Goal: Task Accomplishment & Management: Complete application form

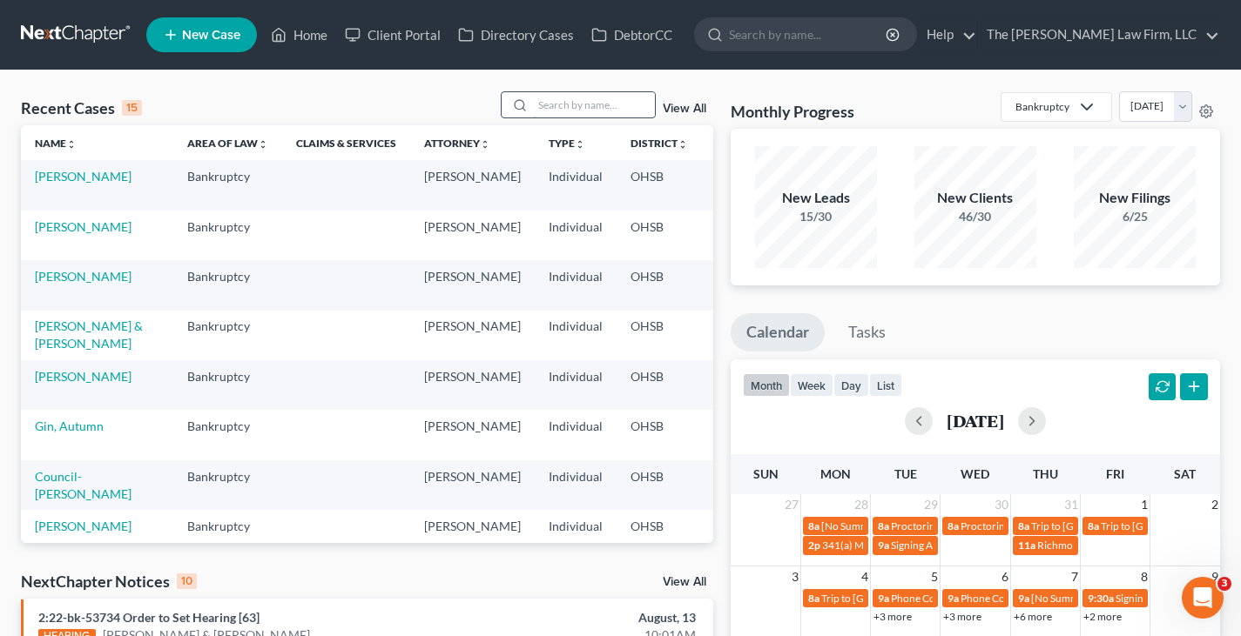
click at [552, 112] on input "search" at bounding box center [594, 104] width 122 height 25
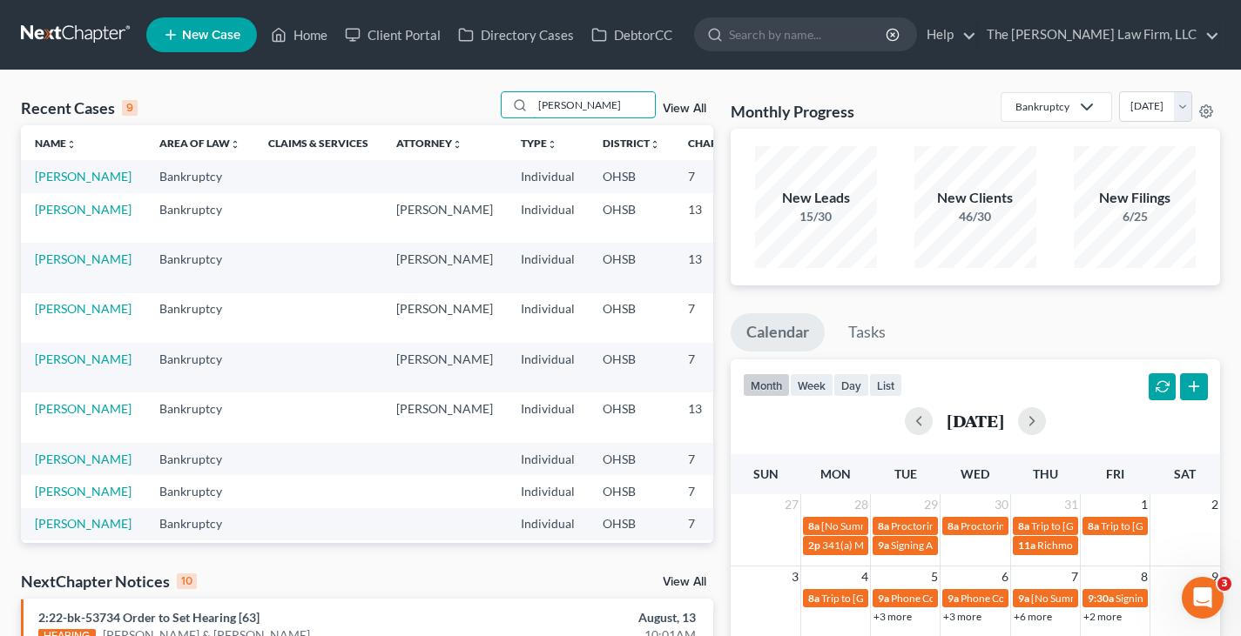
type input "[PERSON_NAME]"
click at [64, 185] on td "[PERSON_NAME]" at bounding box center [83, 176] width 124 height 32
click at [70, 179] on link "[PERSON_NAME]" at bounding box center [83, 176] width 97 height 15
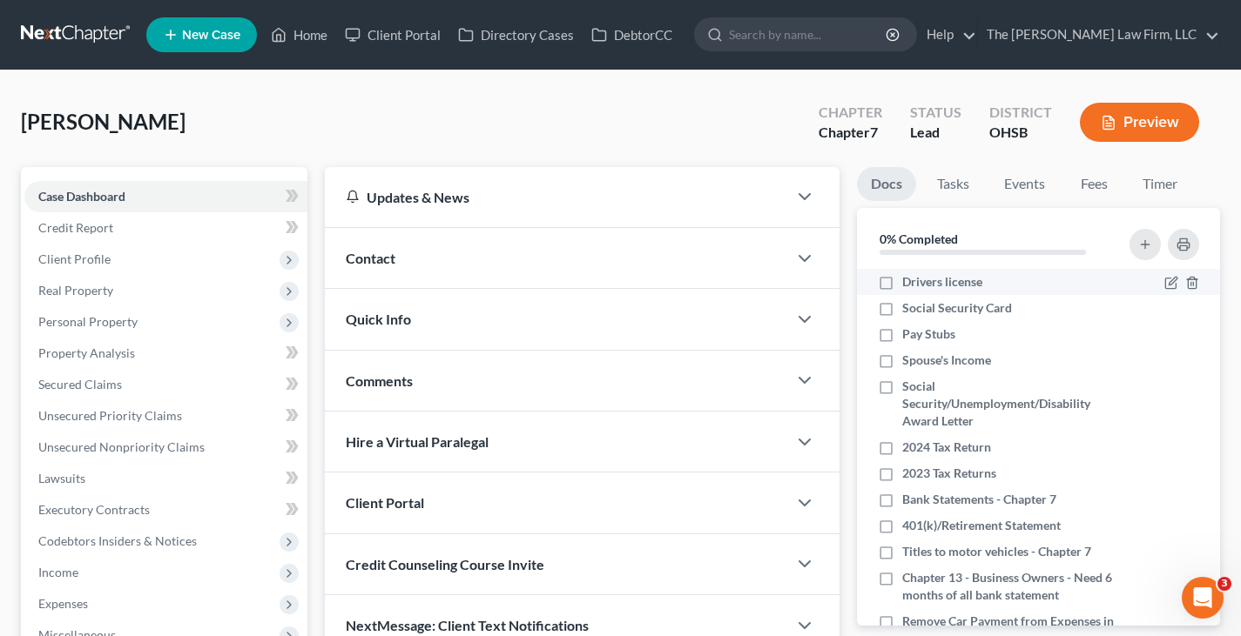
click at [902, 284] on label "Drivers license" at bounding box center [942, 281] width 80 height 17
click at [909, 284] on input "Drivers license" at bounding box center [914, 278] width 11 height 11
checkbox input "true"
click at [902, 310] on label "Social Security Card" at bounding box center [957, 307] width 110 height 17
click at [909, 310] on input "Social Security Card" at bounding box center [914, 304] width 11 height 11
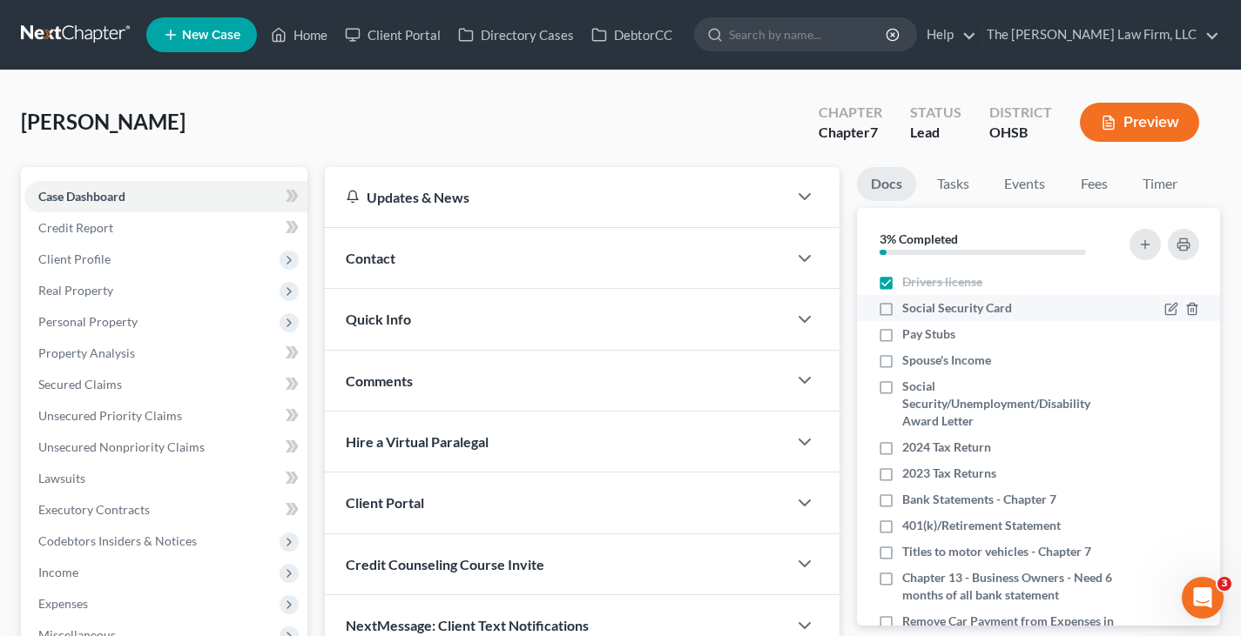
checkbox input "true"
click at [804, 380] on icon "button" at bounding box center [804, 380] width 21 height 21
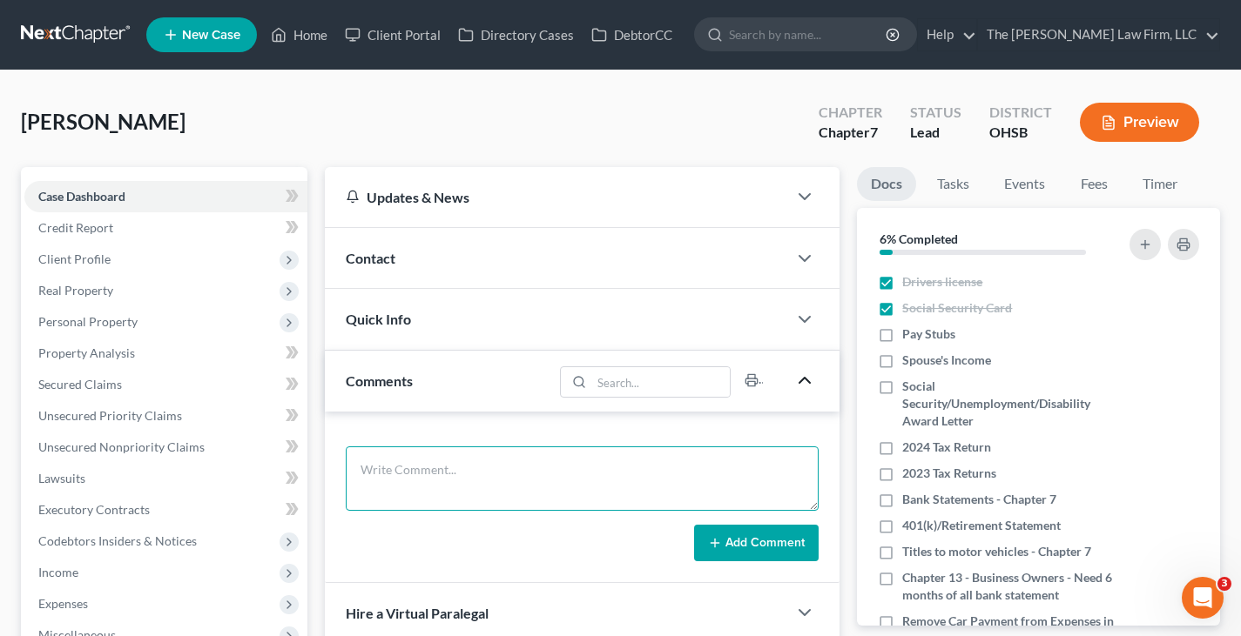
click at [618, 463] on textarea at bounding box center [582, 479] width 473 height 64
click at [427, 482] on textarea "still need:" at bounding box center [582, 479] width 473 height 64
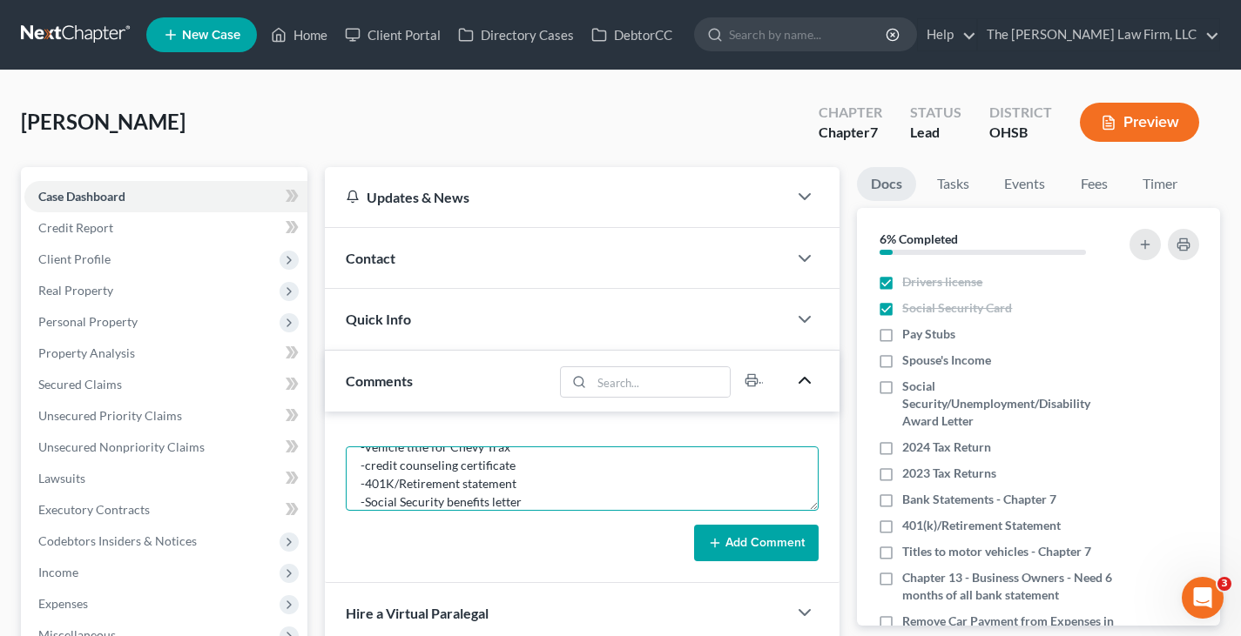
type textarea "still need: -Paystubs -Spouse's paystubs -Bank statements-2 checking and 2 savi…"
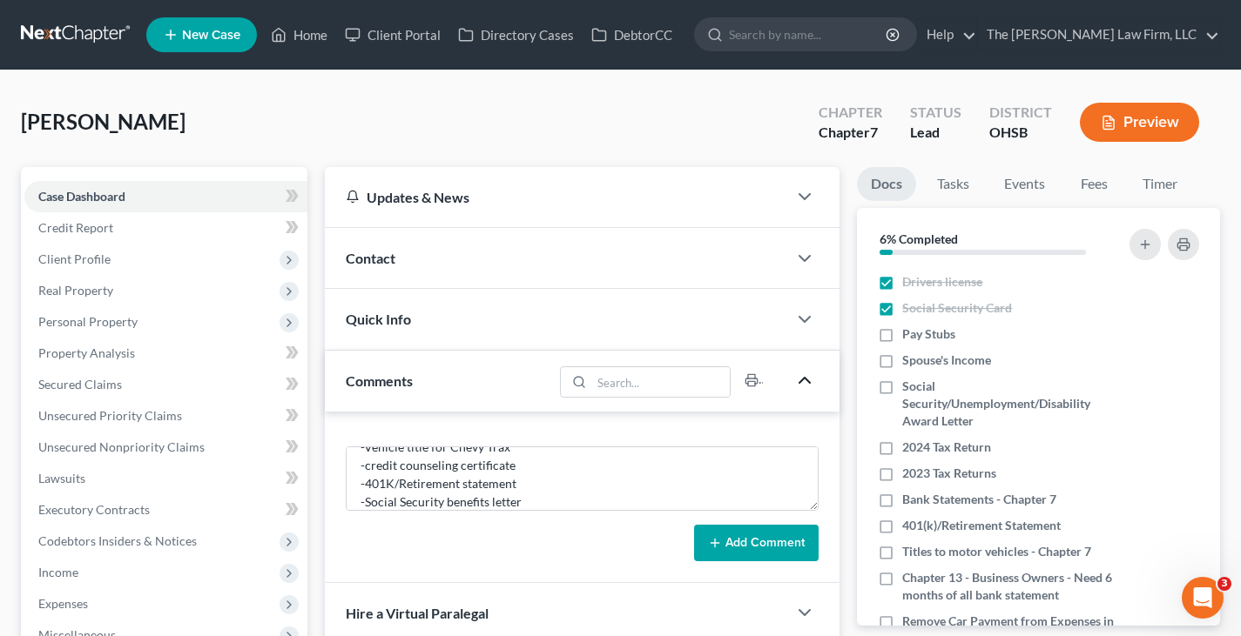
click at [765, 539] on button "Add Comment" at bounding box center [756, 543] width 124 height 37
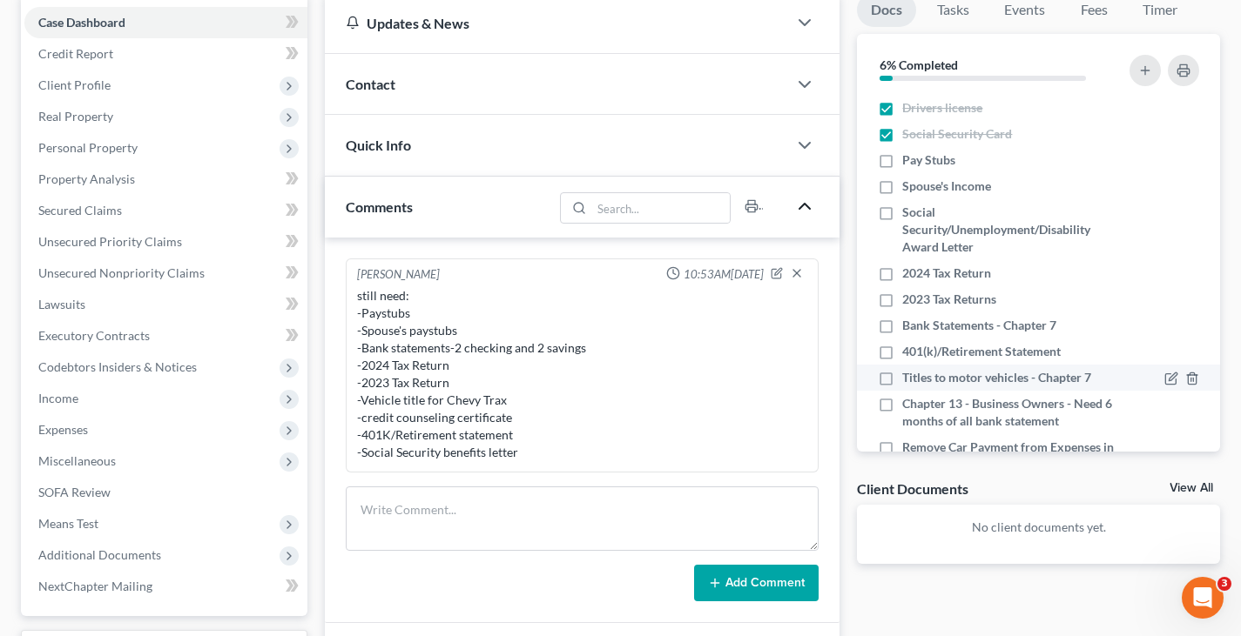
scroll to position [87, 0]
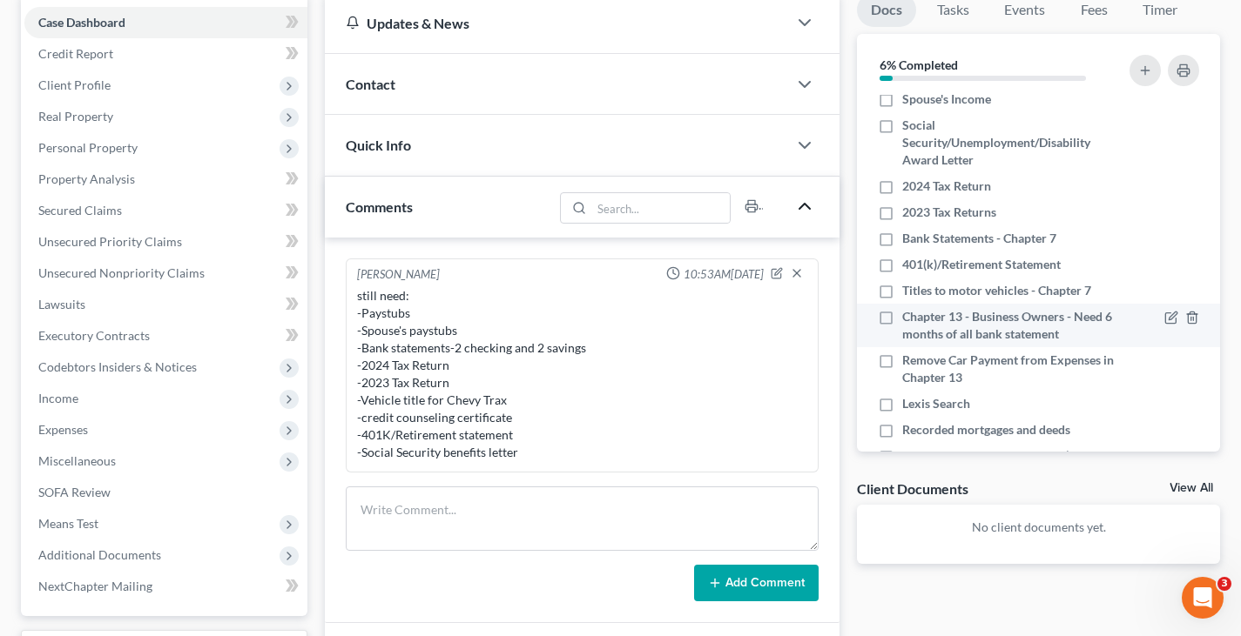
click at [902, 317] on label "Chapter 13 - Business Owners - Need 6 months of all bank statement" at bounding box center [1008, 325] width 212 height 35
click at [909, 317] on input "Chapter 13 - Business Owners - Need 6 months of all bank statement" at bounding box center [914, 313] width 11 height 11
checkbox input "true"
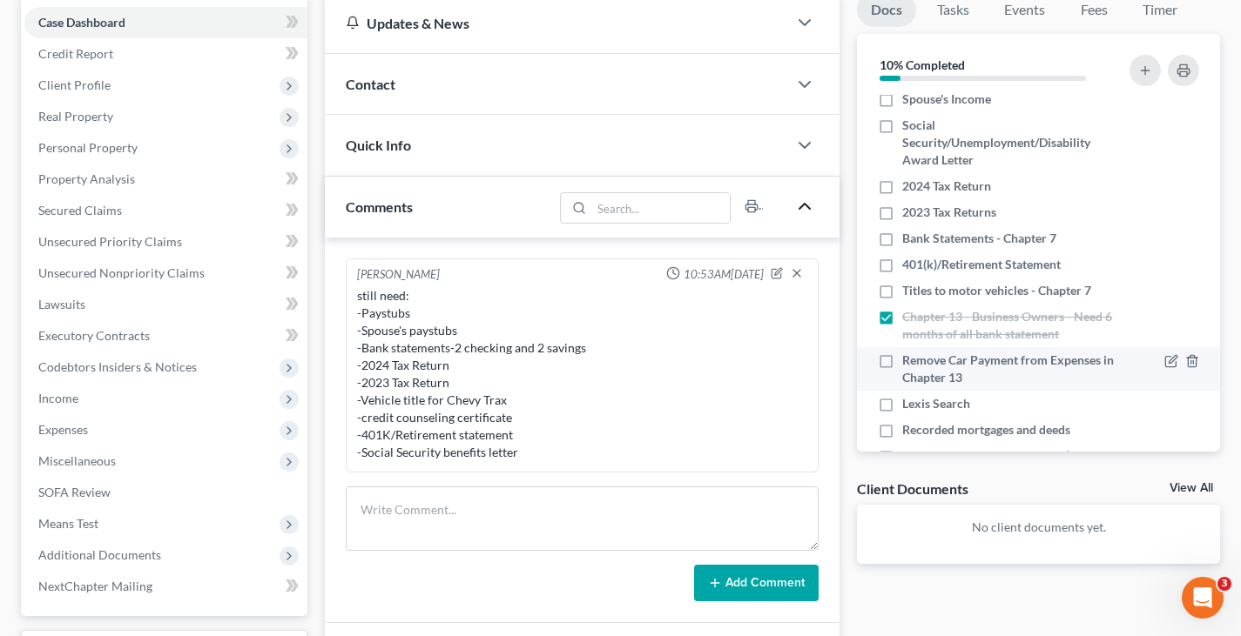
click at [902, 361] on label "Remove Car Payment from Expenses in Chapter 13" at bounding box center [1008, 369] width 212 height 35
click at [909, 361] on input "Remove Car Payment from Expenses in Chapter 13" at bounding box center [914, 357] width 11 height 11
checkbox input "true"
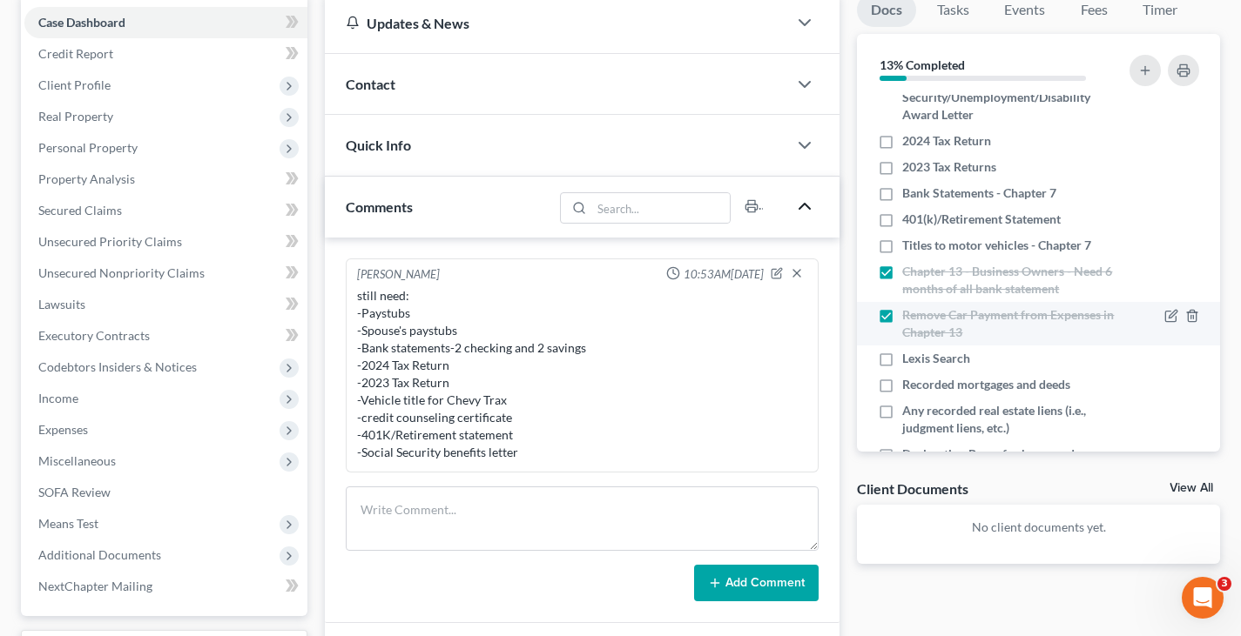
scroll to position [174, 0]
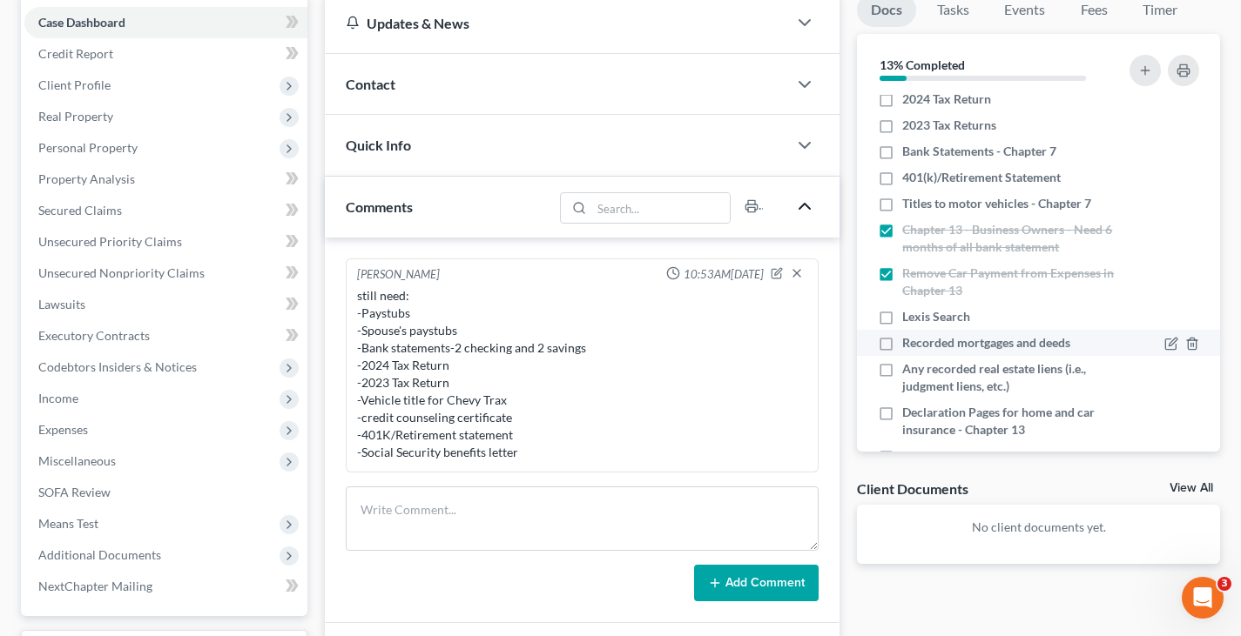
click at [902, 342] on label "Recorded mortgages and deeds" at bounding box center [986, 342] width 168 height 17
click at [909, 342] on input "Recorded mortgages and deeds" at bounding box center [914, 339] width 11 height 11
checkbox input "true"
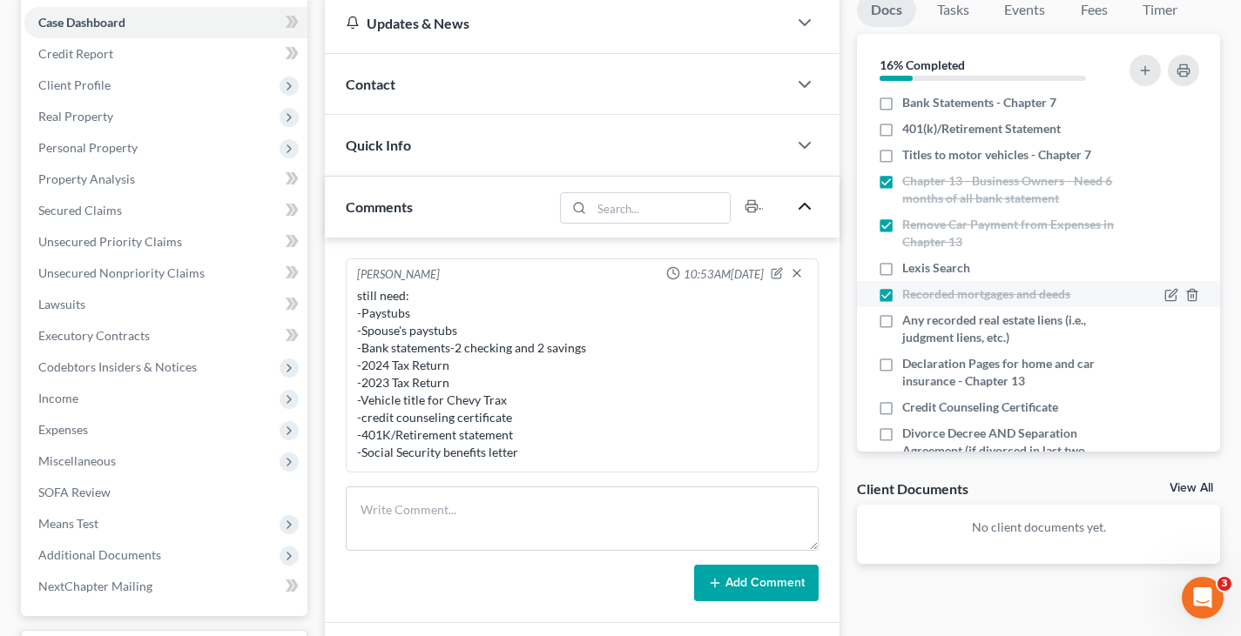
scroll to position [261, 0]
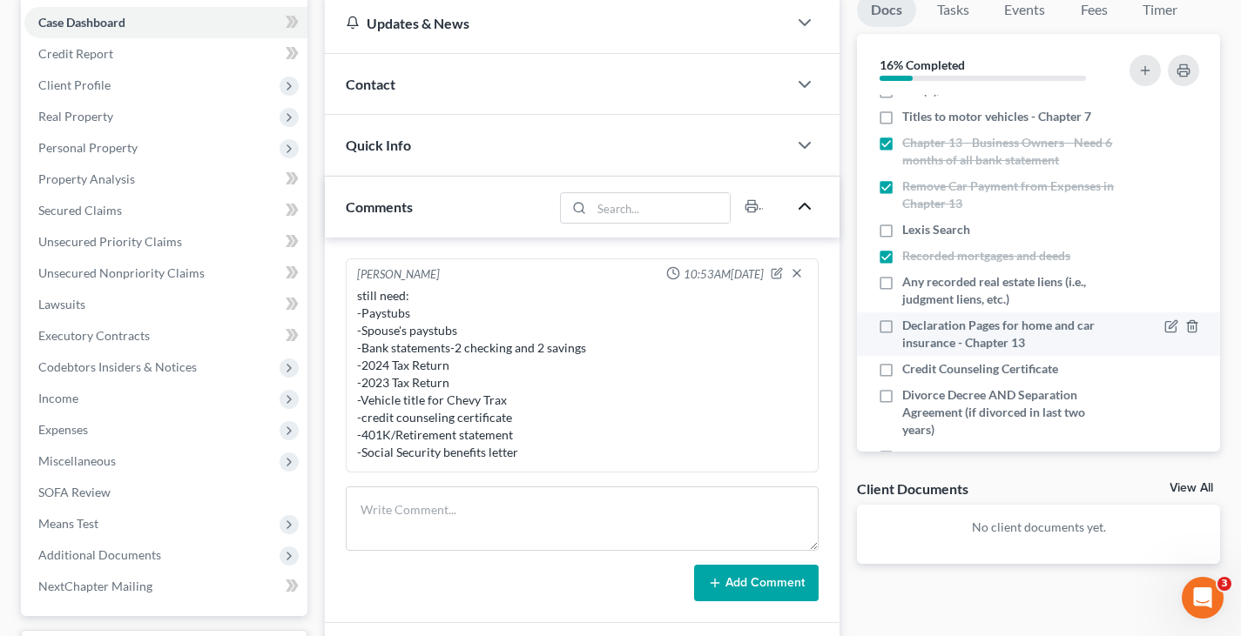
click at [902, 326] on label "Declaration Pages for home and car insurance - Chapter 13" at bounding box center [1008, 334] width 212 height 35
click at [909, 326] on input "Declaration Pages for home and car insurance - Chapter 13" at bounding box center [914, 322] width 11 height 11
checkbox input "true"
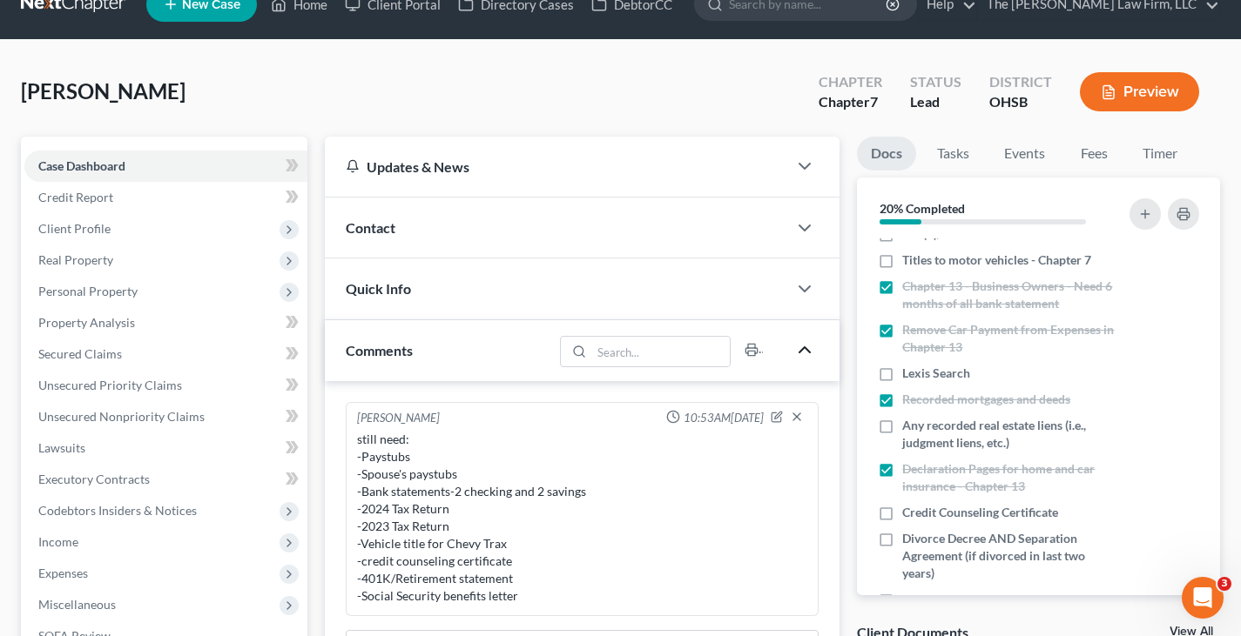
scroll to position [0, 0]
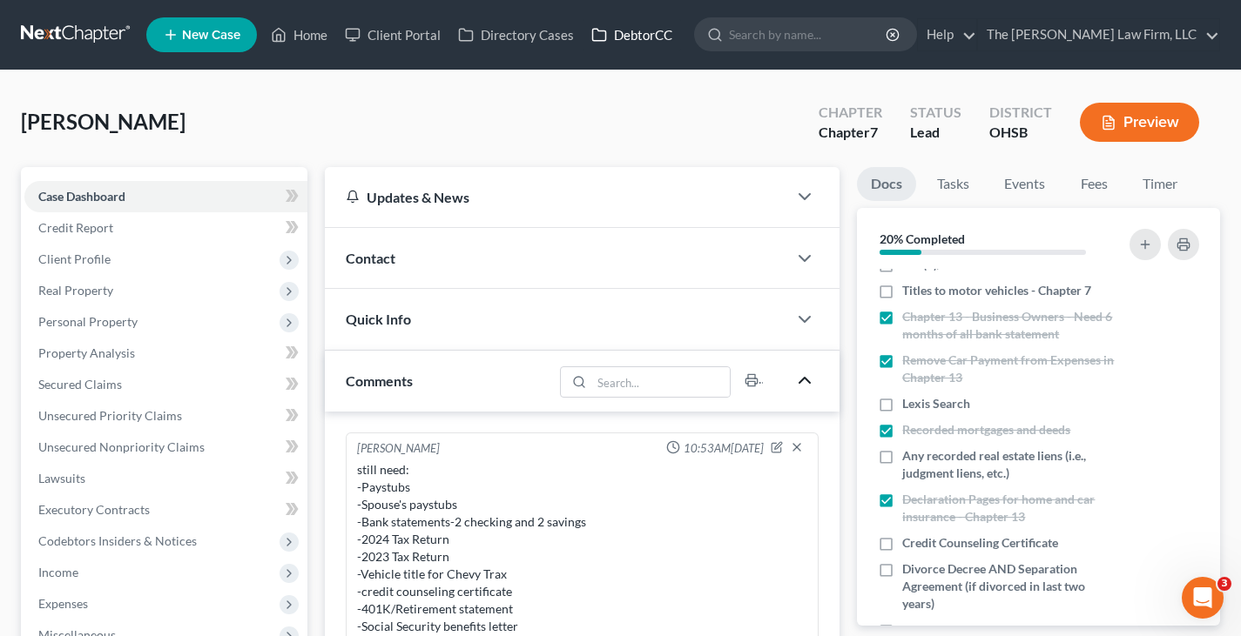
click at [645, 35] on link "DebtorCC" at bounding box center [631, 34] width 98 height 31
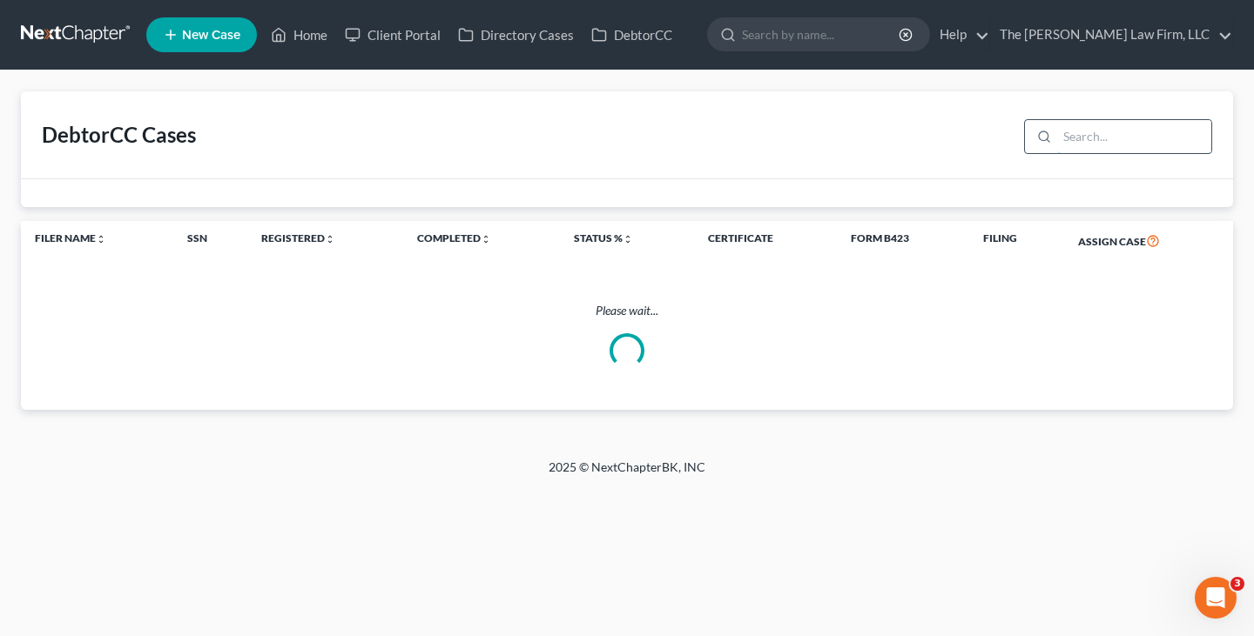
click at [1073, 136] on input "search" at bounding box center [1134, 136] width 154 height 33
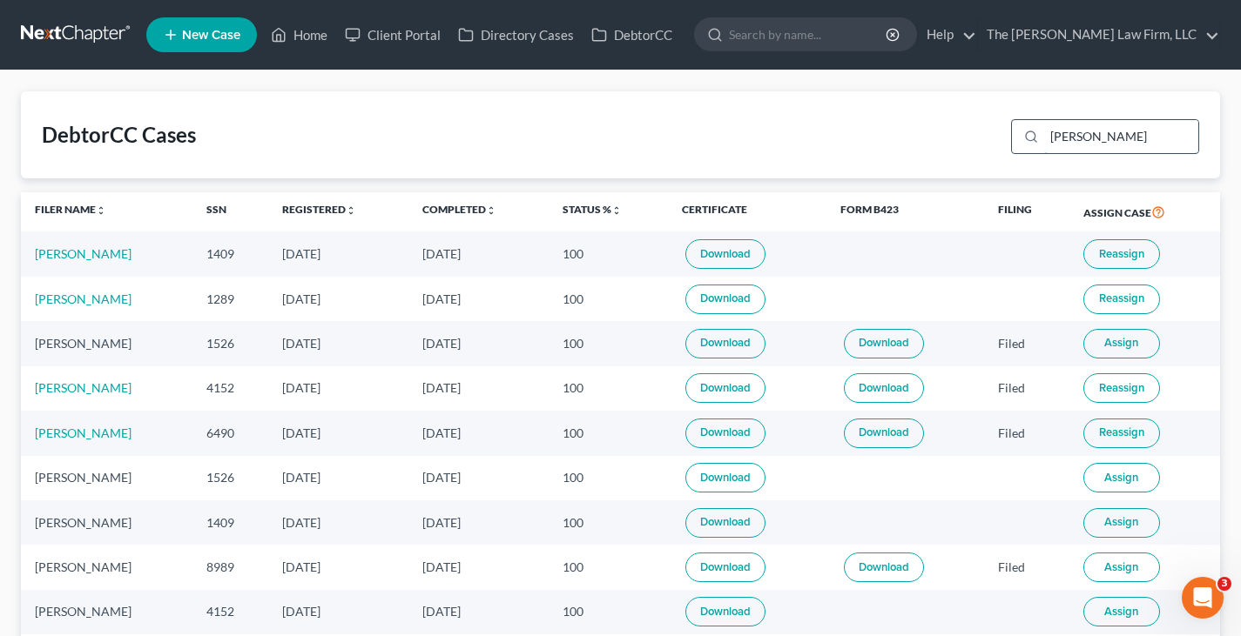
drag, startPoint x: 1106, startPoint y: 132, endPoint x: 1032, endPoint y: 133, distance: 74.9
click at [1032, 133] on div "[PERSON_NAME]" at bounding box center [1105, 136] width 188 height 35
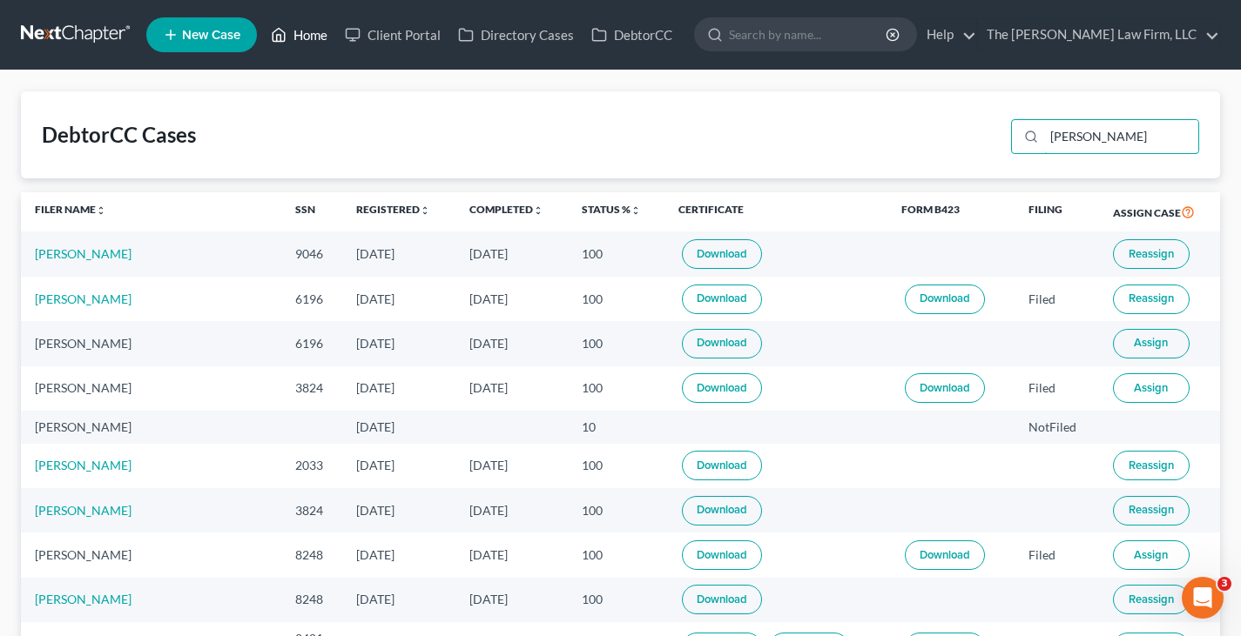
type input "[PERSON_NAME]"
click at [316, 35] on link "Home" at bounding box center [299, 34] width 74 height 31
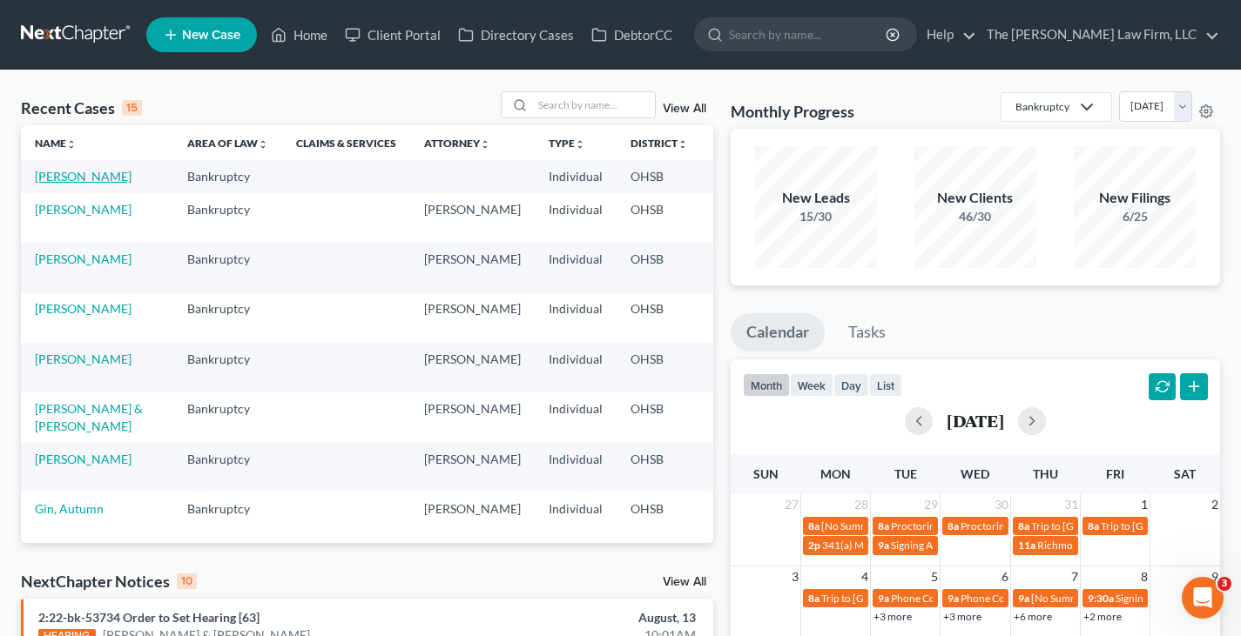
click at [75, 184] on link "[PERSON_NAME]" at bounding box center [83, 176] width 97 height 15
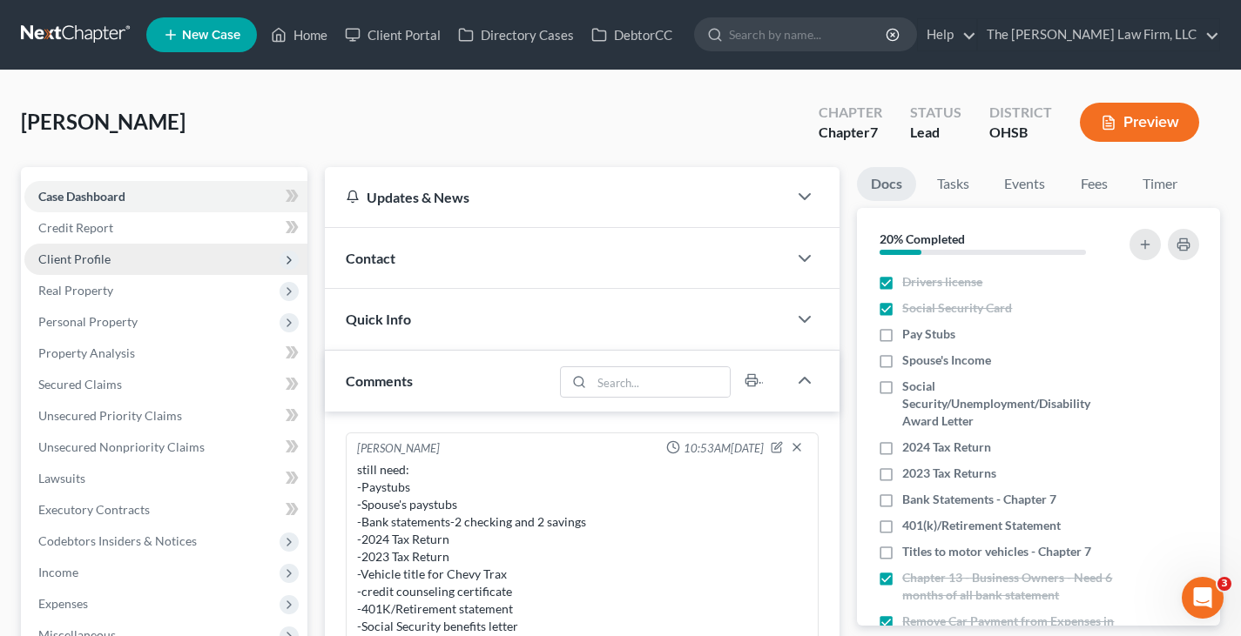
click at [87, 257] on span "Client Profile" at bounding box center [74, 259] width 72 height 15
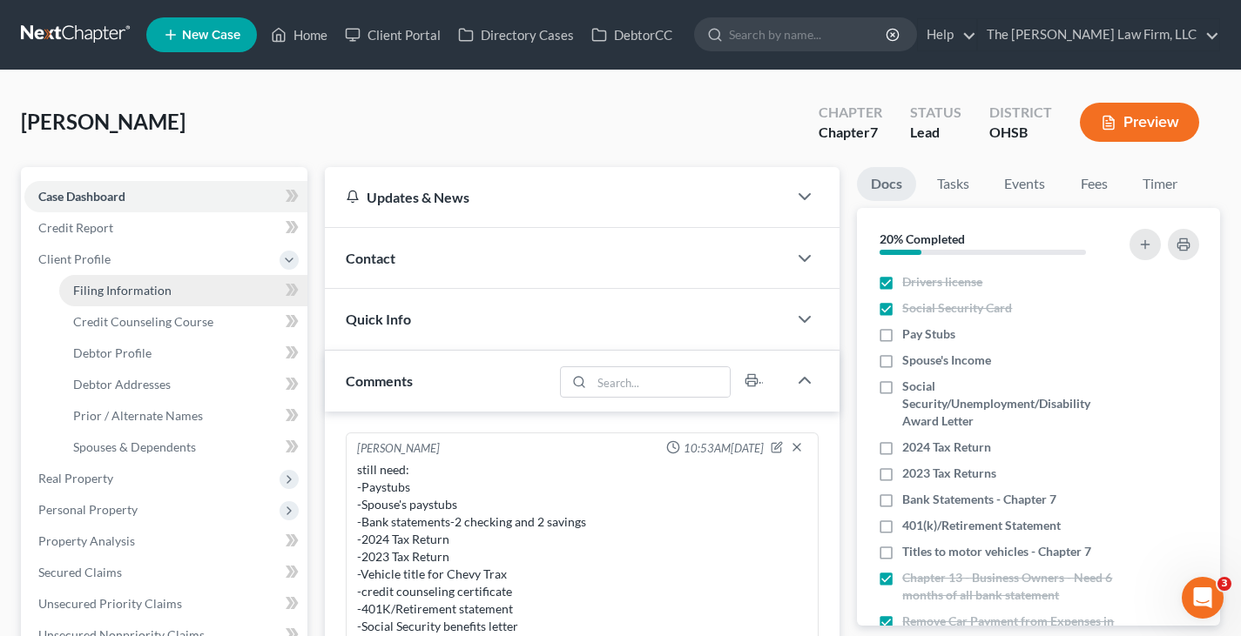
click at [115, 292] on span "Filing Information" at bounding box center [122, 290] width 98 height 15
select select "1"
select select "0"
select select "36"
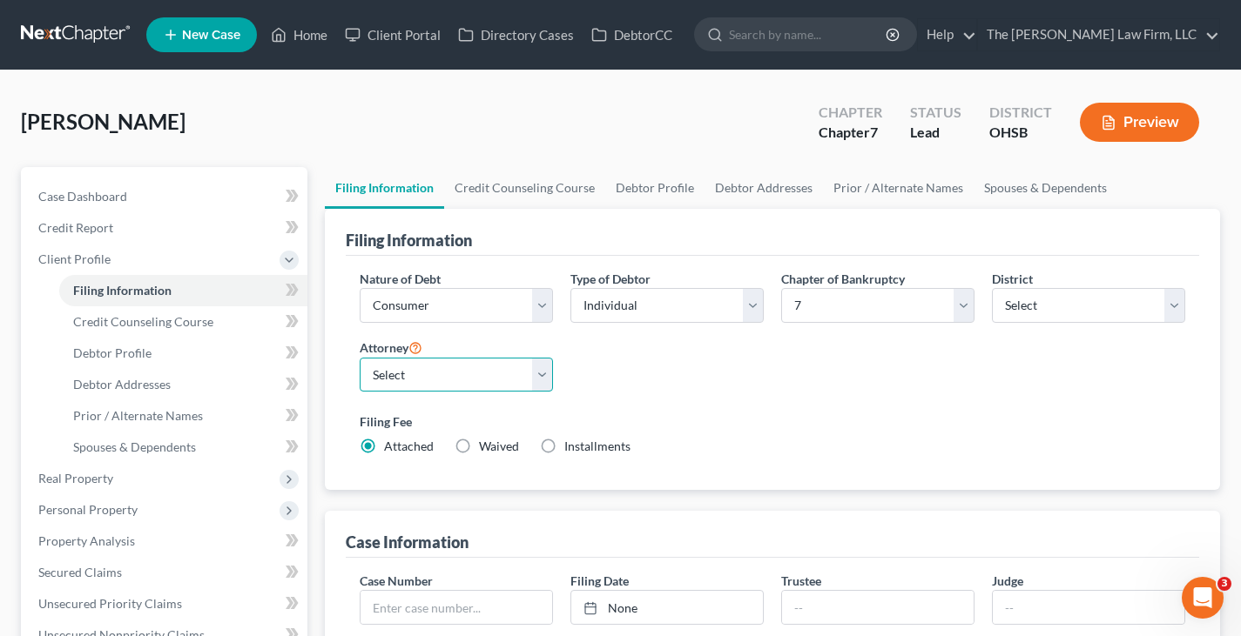
click at [545, 378] on select "Select [PERSON_NAME] - OHSB [PERSON_NAME] - OHNB [PERSON_NAME] - OHSB" at bounding box center [456, 375] width 193 height 35
select select "2"
click at [360, 358] on select "Select [PERSON_NAME] - OHSB [PERSON_NAME] - OHNB [PERSON_NAME] - OHSB" at bounding box center [456, 375] width 193 height 35
click at [661, 187] on link "Debtor Profile" at bounding box center [654, 188] width 99 height 42
select select "0"
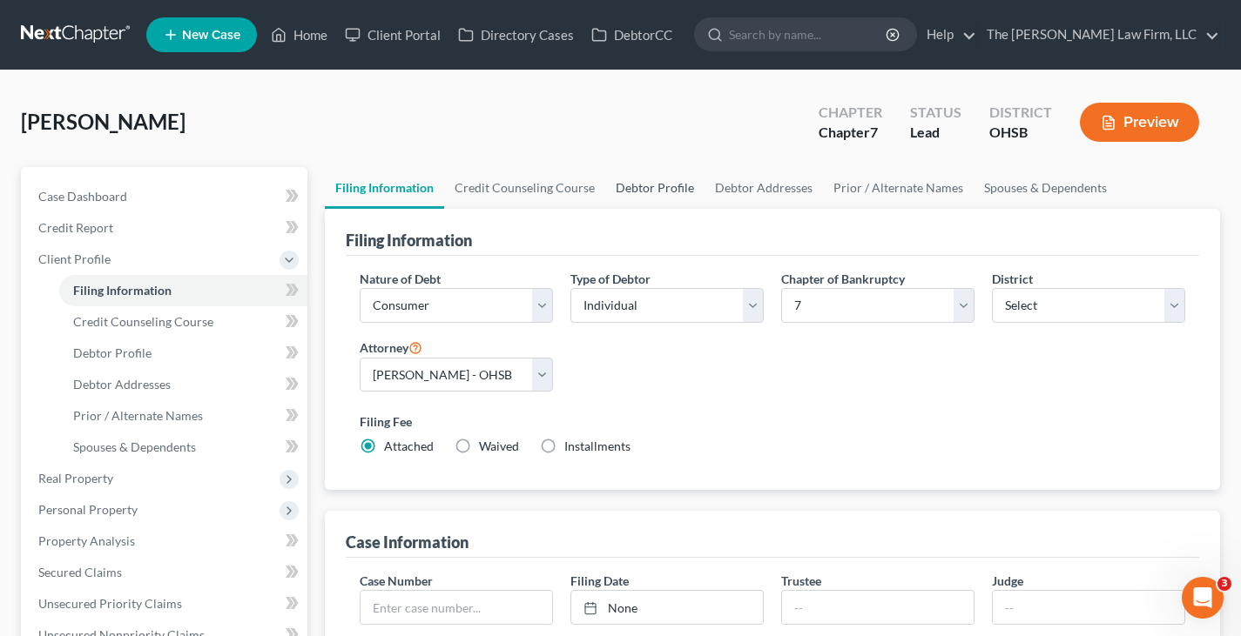
select select "0"
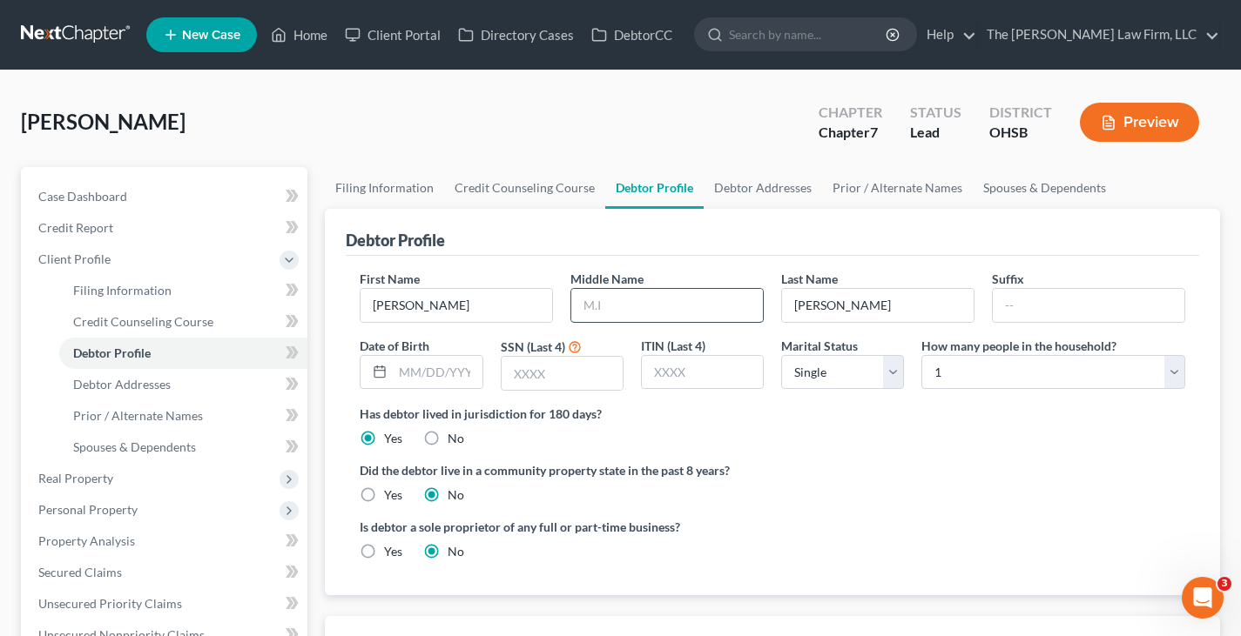
click at [598, 308] on input "text" at bounding box center [667, 305] width 192 height 33
type input "J"
click at [406, 379] on input "text" at bounding box center [437, 372] width 89 height 33
type input "[DATE]"
click at [521, 380] on input "text" at bounding box center [561, 373] width 121 height 33
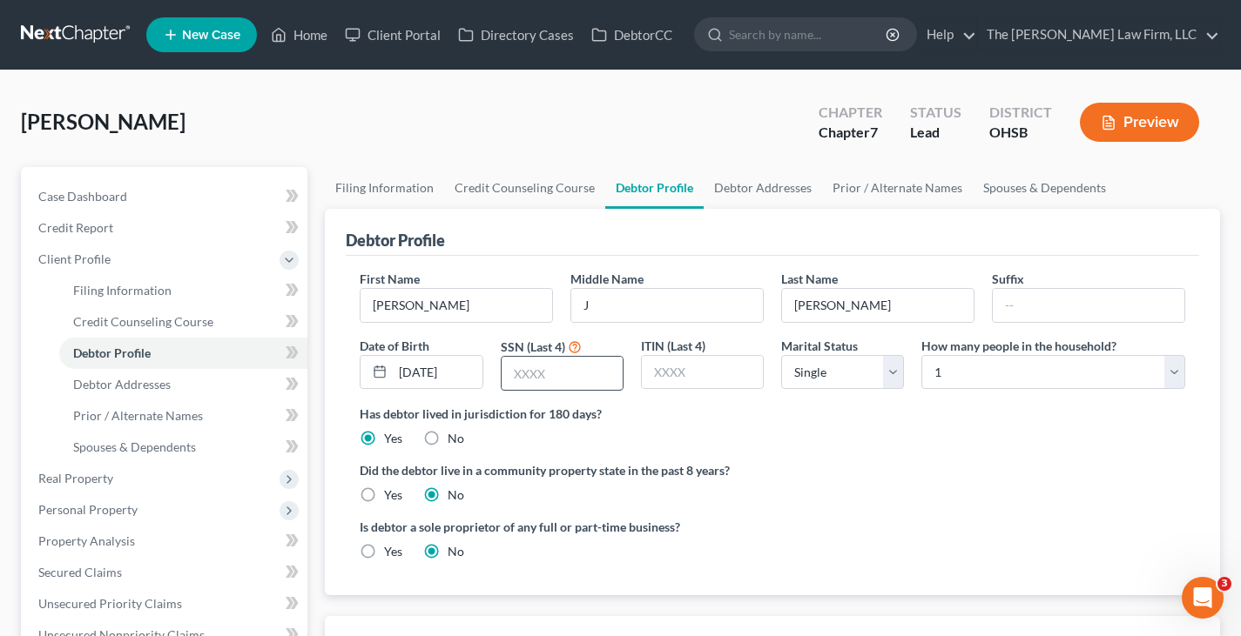
click at [519, 379] on input "text" at bounding box center [561, 373] width 121 height 33
type input "1046"
click at [895, 371] on select "Select Single Married Separated Divorced Widowed" at bounding box center [842, 372] width 123 height 35
select select "1"
click at [781, 355] on select "Select Single Married Separated Divorced Widowed" at bounding box center [842, 372] width 123 height 35
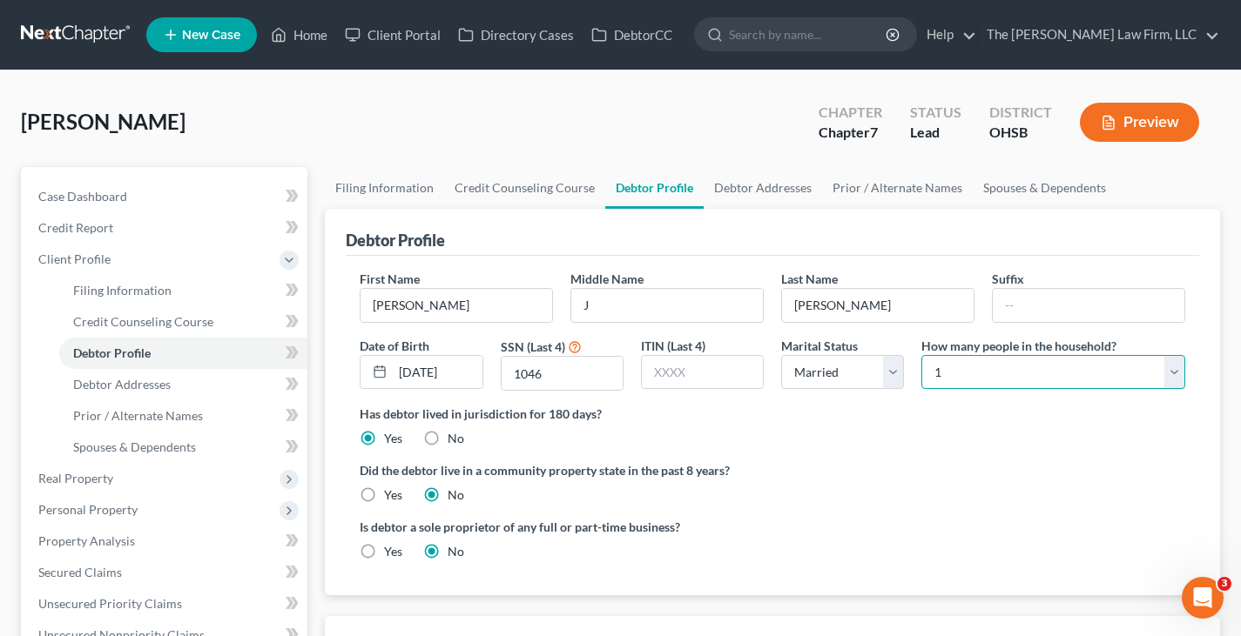
click at [1176, 377] on select "Select 1 2 3 4 5 6 7 8 9 10 11 12 13 14 15 16 17 18 19 20" at bounding box center [1053, 372] width 264 height 35
select select "1"
click at [921, 355] on select "Select 1 2 3 4 5 6 7 8 9 10 11 12 13 14 15 16 17 18 19 20" at bounding box center [1053, 372] width 264 height 35
click at [766, 188] on link "Debtor Addresses" at bounding box center [762, 188] width 118 height 42
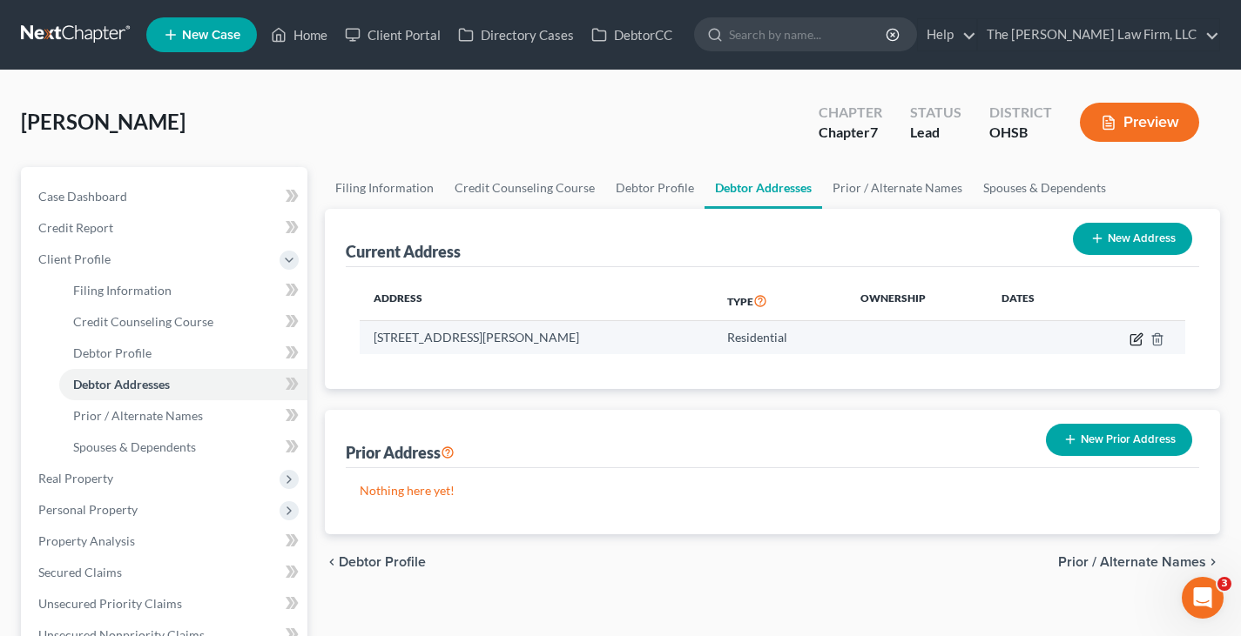
click at [1138, 340] on icon "button" at bounding box center [1137, 337] width 8 height 8
select select "36"
select select "0"
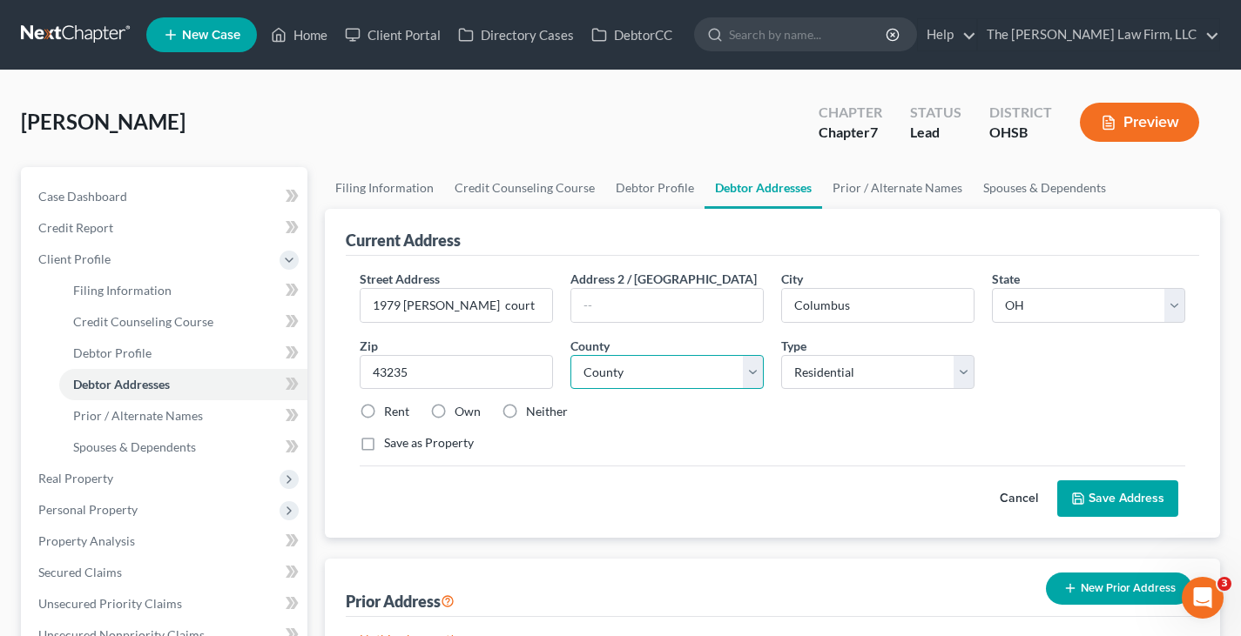
click at [756, 376] on select "County [GEOGRAPHIC_DATA] [GEOGRAPHIC_DATA] [GEOGRAPHIC_DATA] [GEOGRAPHIC_DATA] …" at bounding box center [666, 372] width 193 height 35
select select "24"
click at [570, 355] on select "County [GEOGRAPHIC_DATA] [GEOGRAPHIC_DATA] [GEOGRAPHIC_DATA] [GEOGRAPHIC_DATA] …" at bounding box center [666, 372] width 193 height 35
click at [384, 409] on label "Rent" at bounding box center [396, 411] width 25 height 17
click at [391, 409] on input "Rent" at bounding box center [396, 408] width 11 height 11
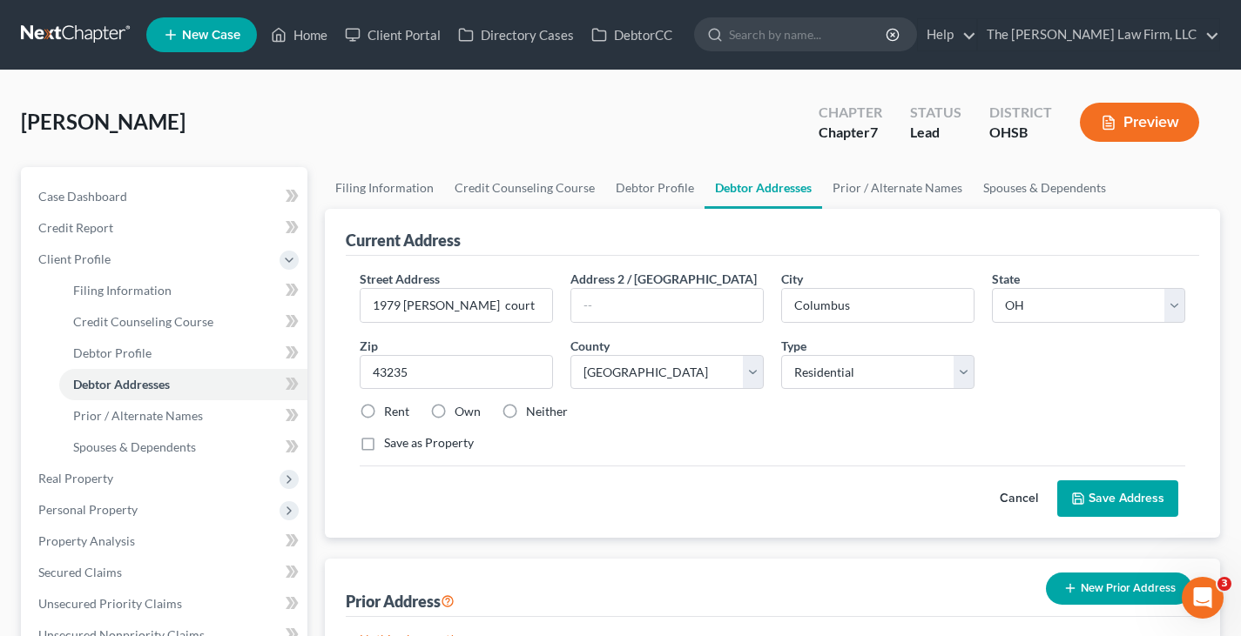
radio input "true"
click at [407, 306] on input "1979 [PERSON_NAME] court" at bounding box center [456, 305] width 192 height 33
click at [446, 305] on input "1979 [PERSON_NAME] court" at bounding box center [456, 305] width 192 height 33
type input "1979 [PERSON_NAME] Court"
click at [1093, 500] on button "Save Address" at bounding box center [1117, 499] width 121 height 37
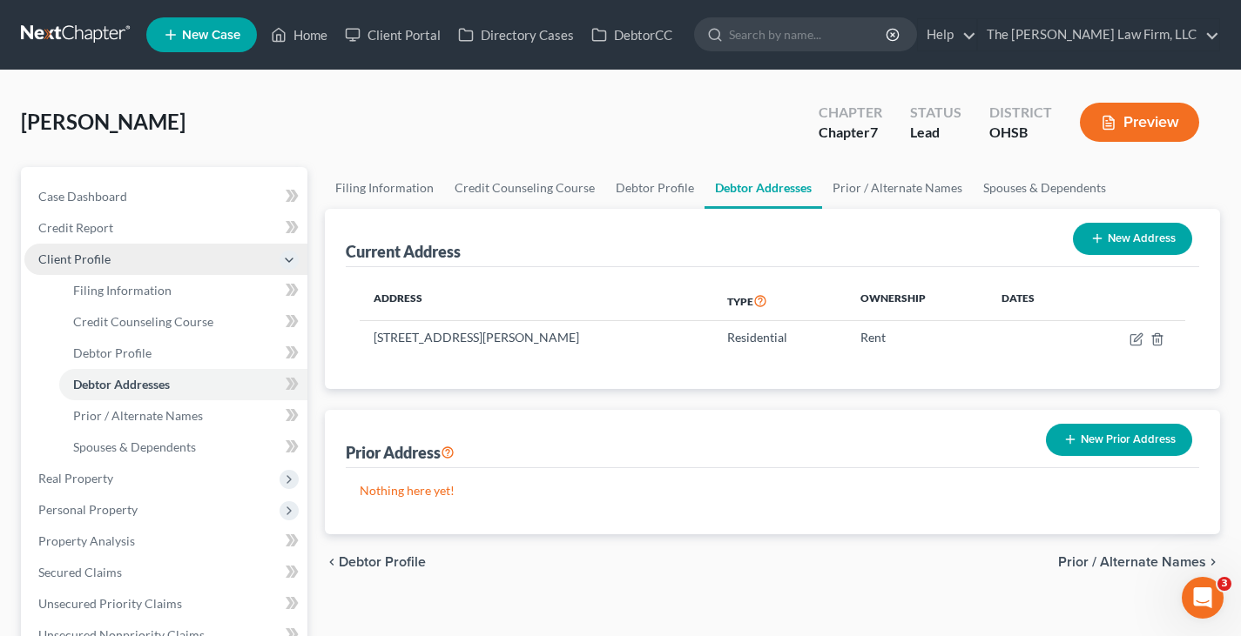
click at [131, 259] on span "Client Profile" at bounding box center [165, 259] width 283 height 31
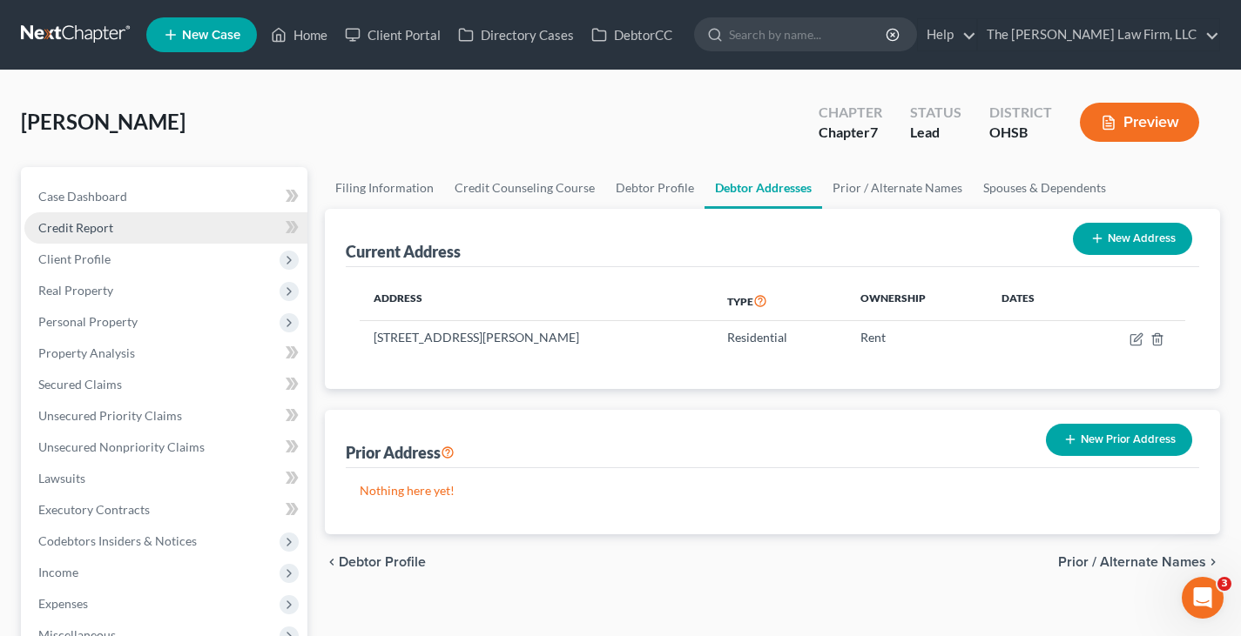
click at [131, 228] on link "Credit Report" at bounding box center [165, 227] width 283 height 31
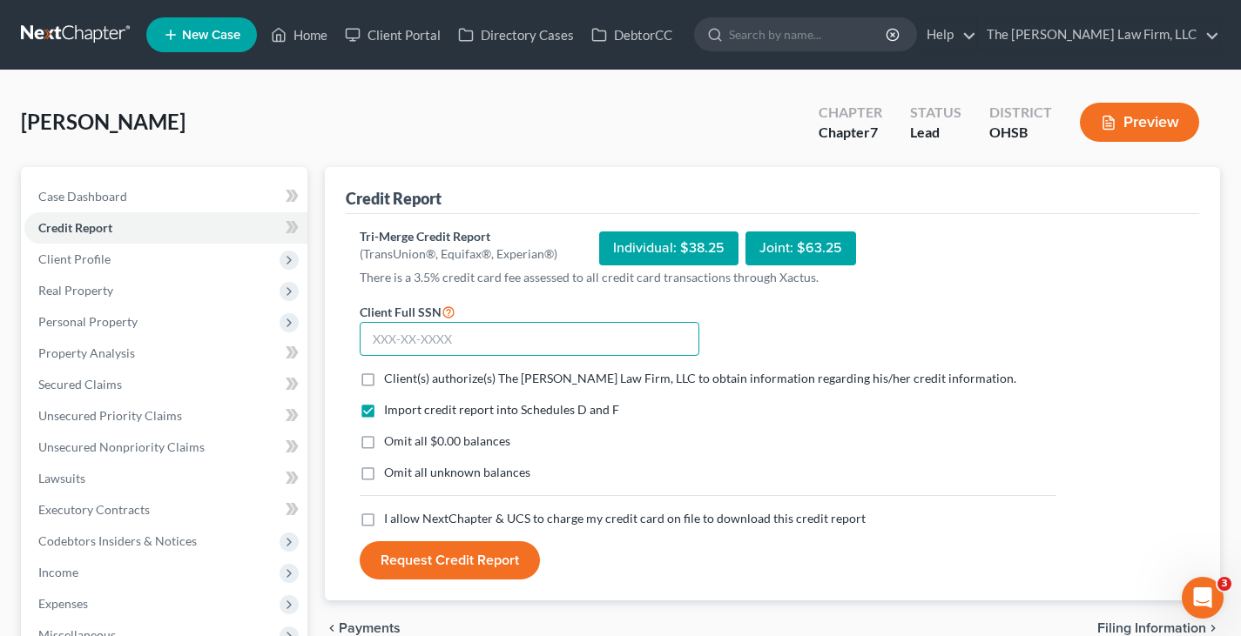
click at [372, 345] on input "text" at bounding box center [530, 339] width 340 height 35
type input "268-88-1046"
click at [384, 378] on label "Client(s) authorize(s) The [PERSON_NAME] Law Firm, LLC to obtain information re…" at bounding box center [700, 378] width 632 height 17
click at [391, 378] on input "Client(s) authorize(s) The [PERSON_NAME] Law Firm, LLC to obtain information re…" at bounding box center [396, 375] width 11 height 11
checkbox input "true"
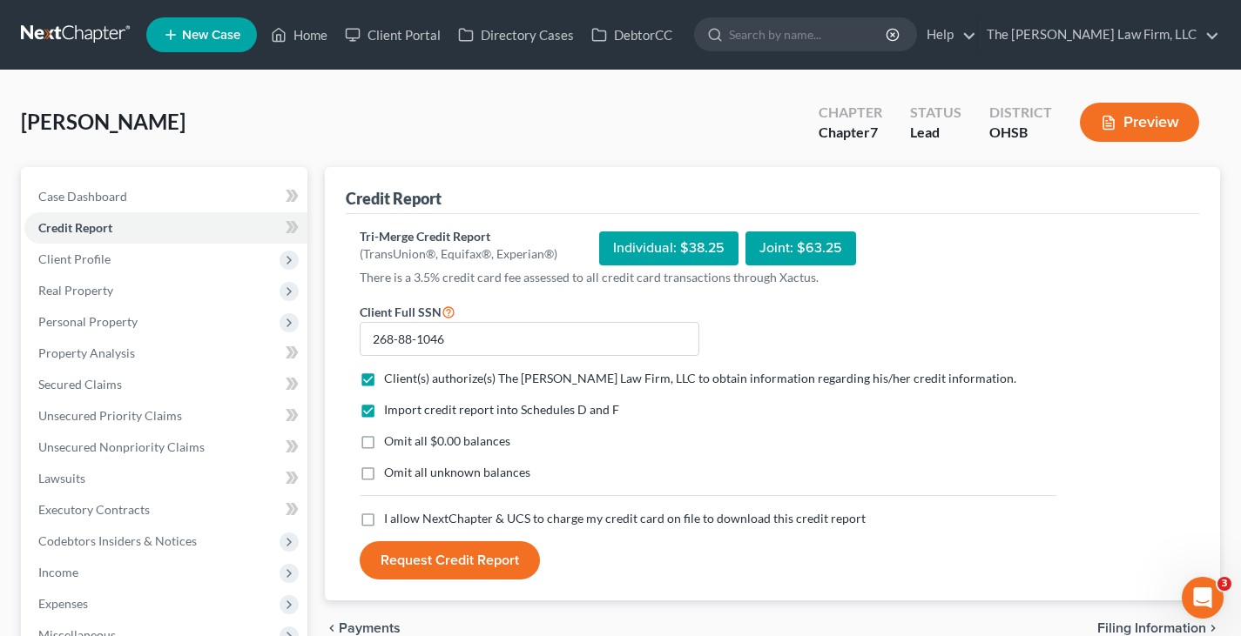
click at [384, 440] on label "Omit all $0.00 balances" at bounding box center [447, 441] width 126 height 17
click at [391, 440] on input "Omit all $0.00 balances" at bounding box center [396, 438] width 11 height 11
checkbox input "true"
click at [384, 521] on label "I allow NextChapter & UCS to charge my credit card on file to download this cre…" at bounding box center [624, 518] width 481 height 17
click at [391, 521] on input "I allow NextChapter & UCS to charge my credit card on file to download this cre…" at bounding box center [396, 515] width 11 height 11
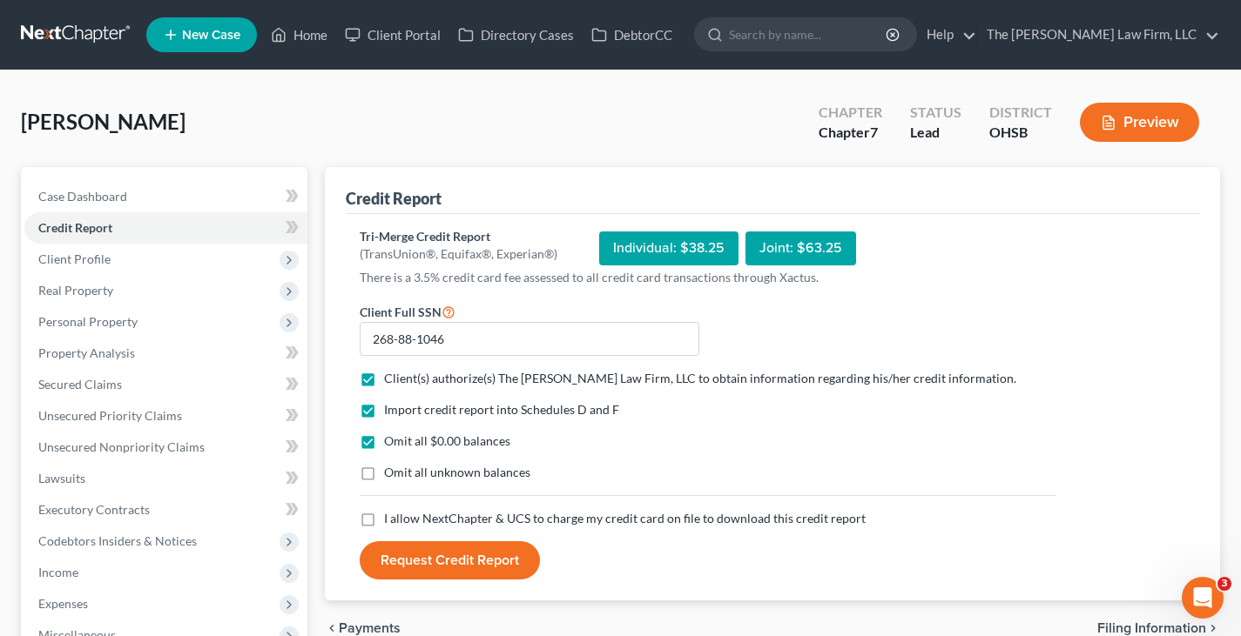
checkbox input "true"
click at [436, 563] on button "Request Credit Report" at bounding box center [450, 560] width 180 height 38
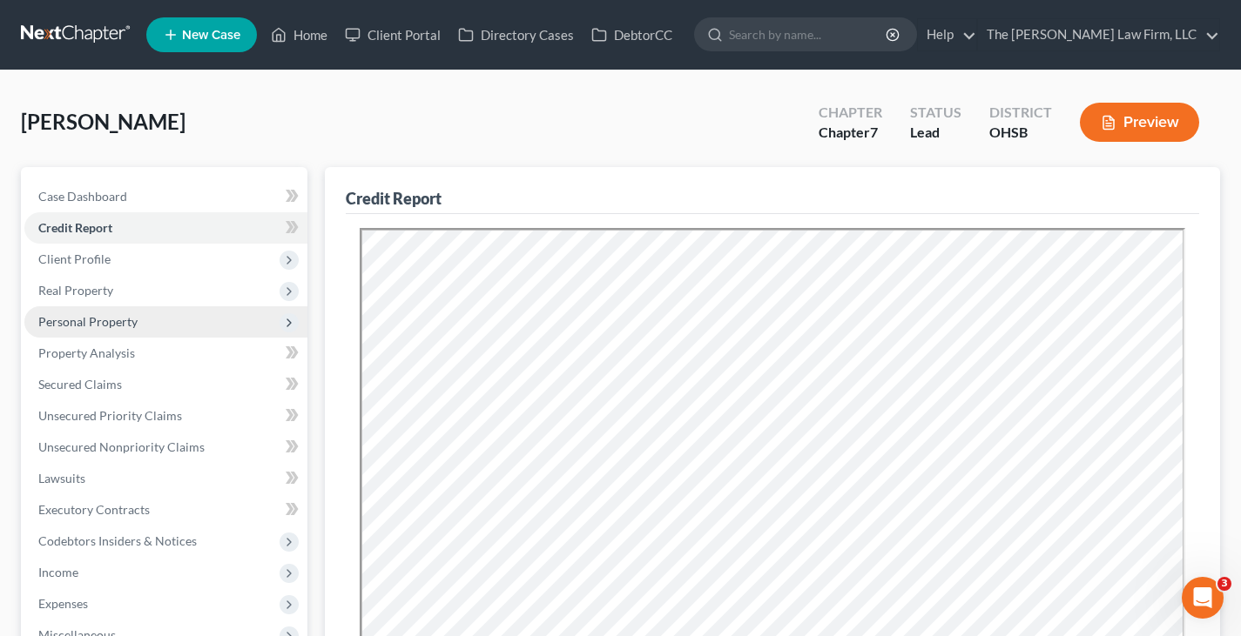
click at [151, 321] on span "Personal Property" at bounding box center [165, 321] width 283 height 31
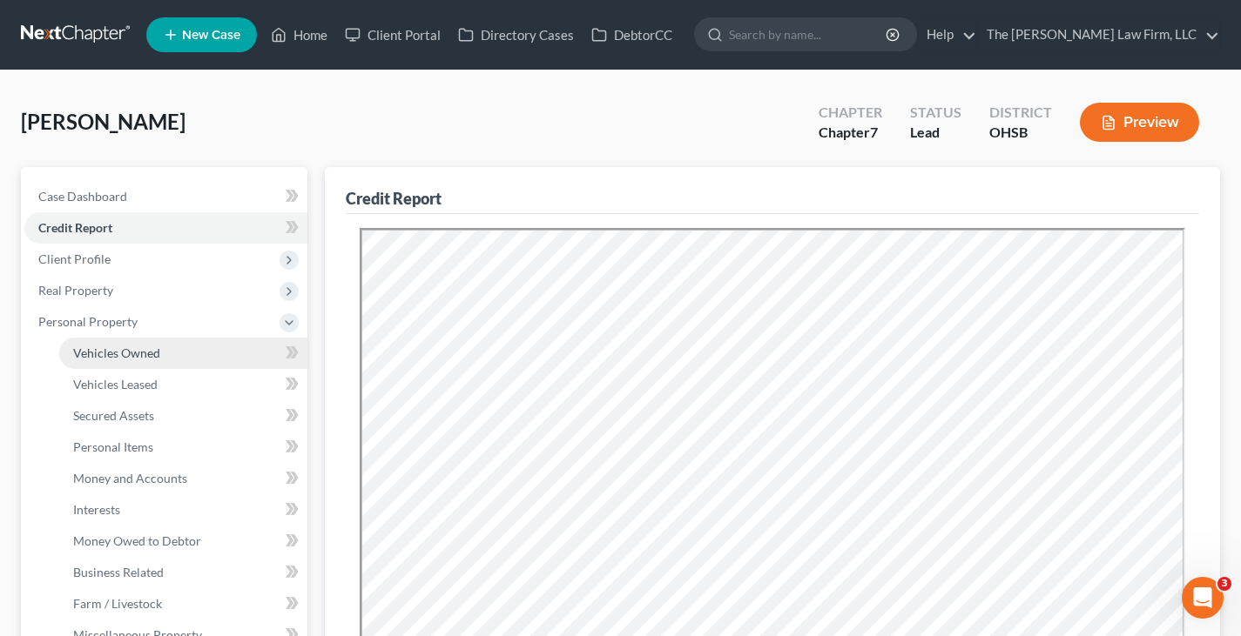
click at [152, 354] on span "Vehicles Owned" at bounding box center [116, 353] width 87 height 15
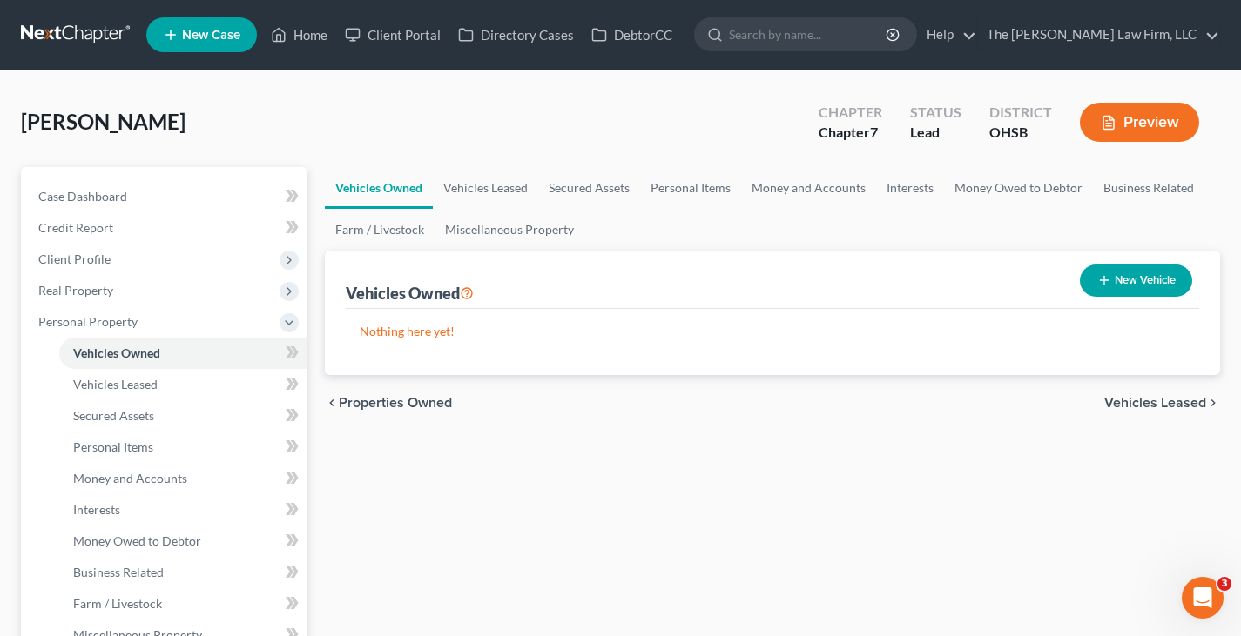
click at [1101, 275] on icon "button" at bounding box center [1104, 280] width 14 height 14
select select "0"
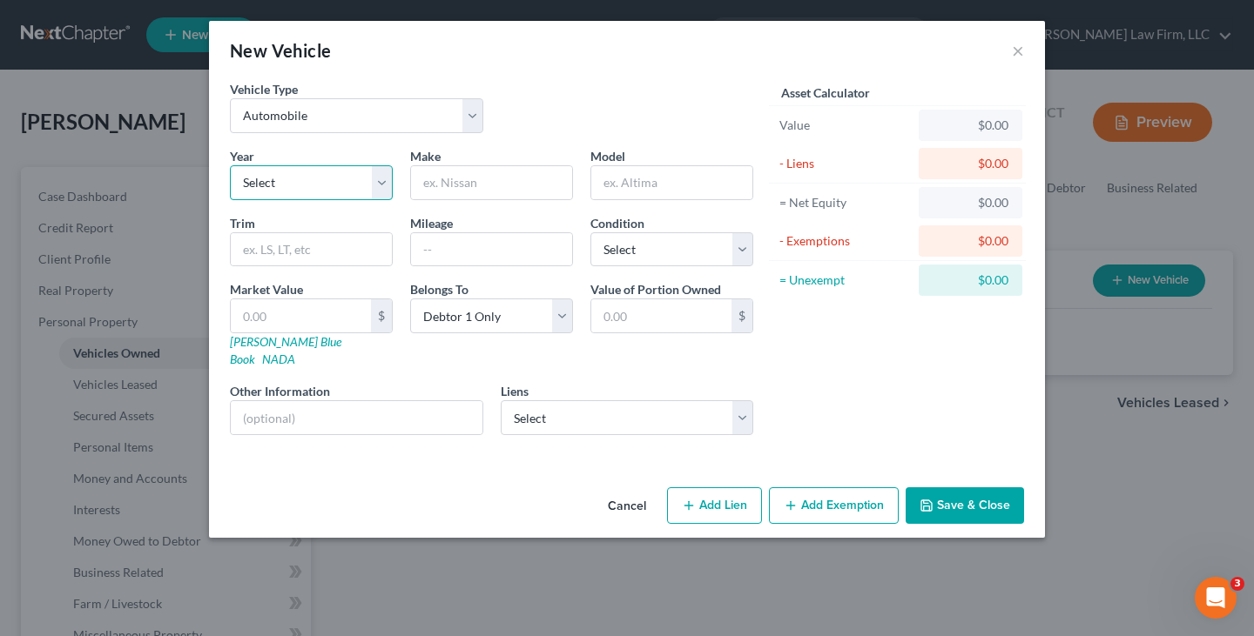
click at [379, 185] on select "Select 2026 2025 2024 2023 2022 2021 2020 2019 2018 2017 2016 2015 2014 2013 20…" at bounding box center [311, 182] width 163 height 35
select select "2"
click at [230, 165] on select "Select 2026 2025 2024 2023 2022 2021 2020 2019 2018 2017 2016 2015 2014 2013 20…" at bounding box center [311, 182] width 163 height 35
click at [435, 185] on input "text" at bounding box center [491, 182] width 161 height 33
type input "Chevrolet"
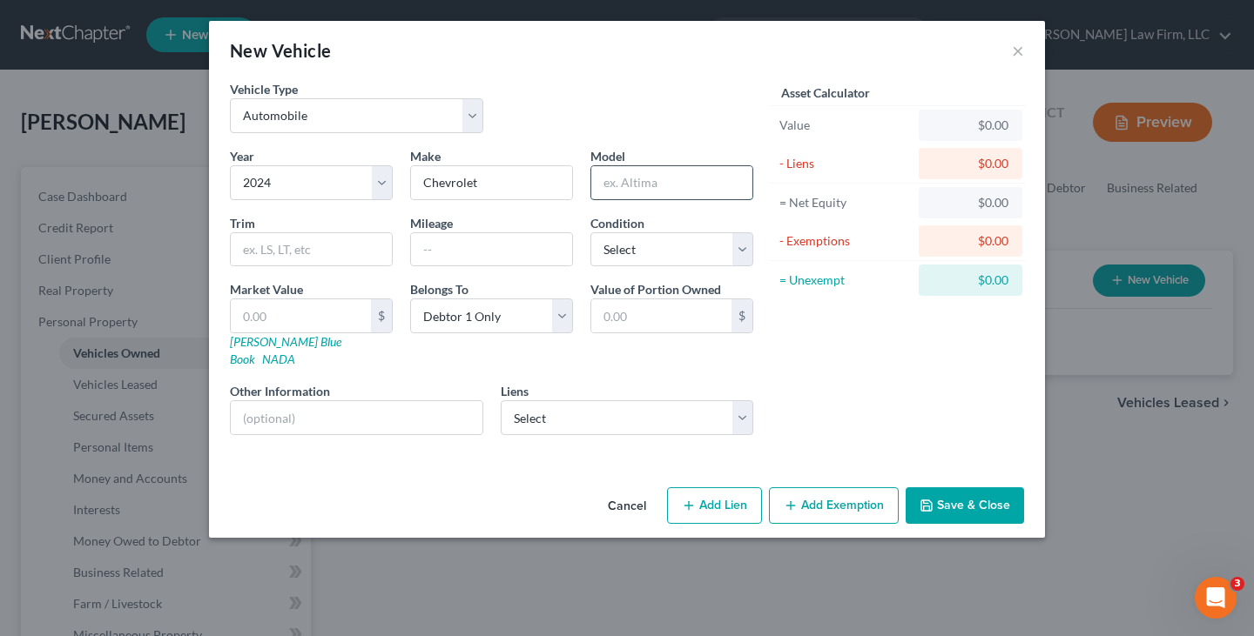
click at [624, 179] on input "text" at bounding box center [671, 182] width 161 height 33
type input "Trax"
click at [440, 247] on input "text" at bounding box center [491, 249] width 161 height 33
type input "41202"
click at [739, 252] on select "Select Excellent Very Good Good Fair Poor" at bounding box center [671, 249] width 163 height 35
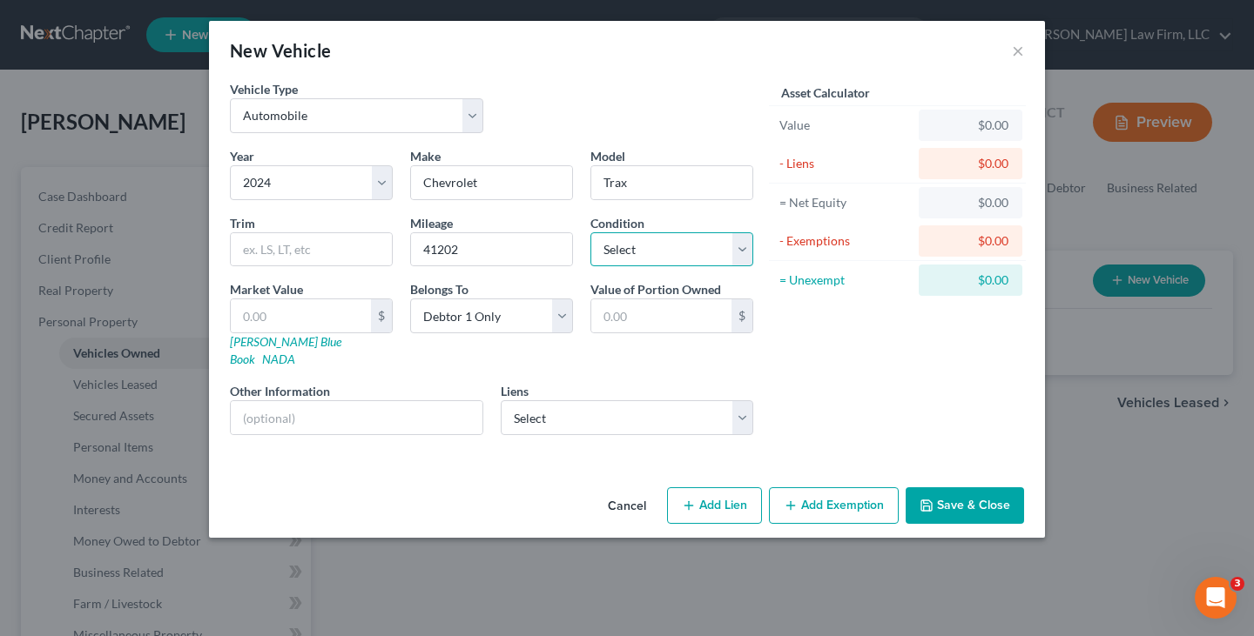
select select "2"
click at [590, 232] on select "Select Excellent Very Good Good Fair Poor" at bounding box center [671, 249] width 163 height 35
click at [271, 319] on input "text" at bounding box center [301, 315] width 140 height 33
type input "2"
type input "2.00"
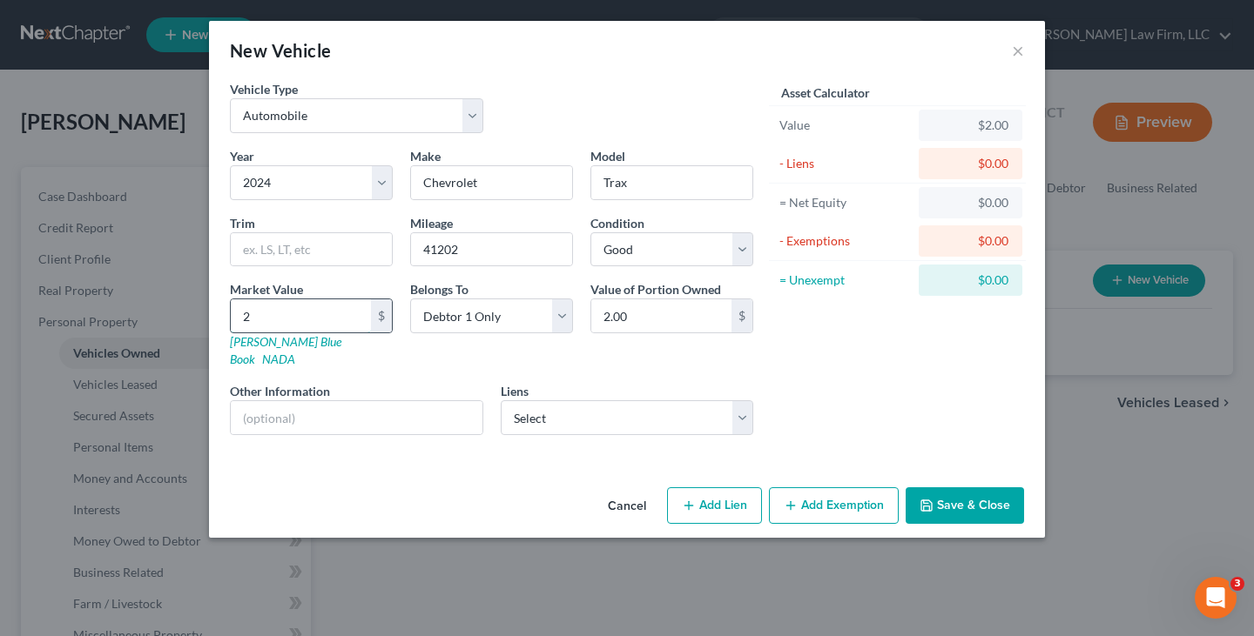
type input "27"
type input "27.00"
type input "272"
type input "272.00"
type input "2721"
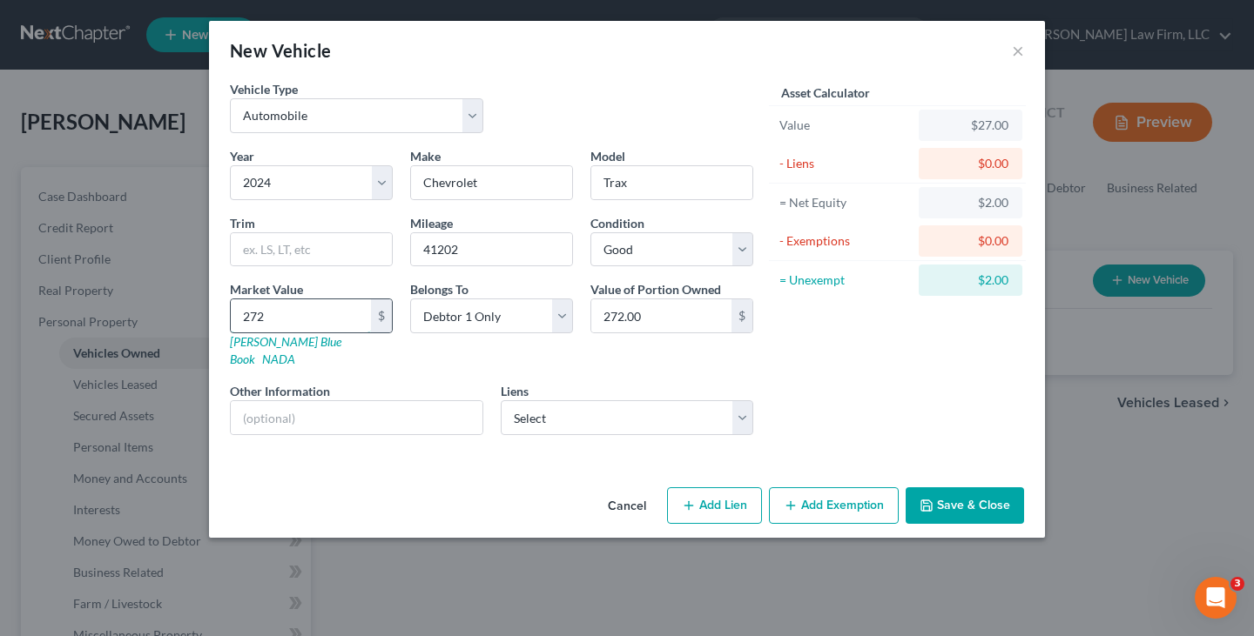
type input "2,721.00"
type input "2,7215"
type input "27,215.00"
type input "27,215"
click at [938, 487] on button "Save & Close" at bounding box center [964, 505] width 118 height 37
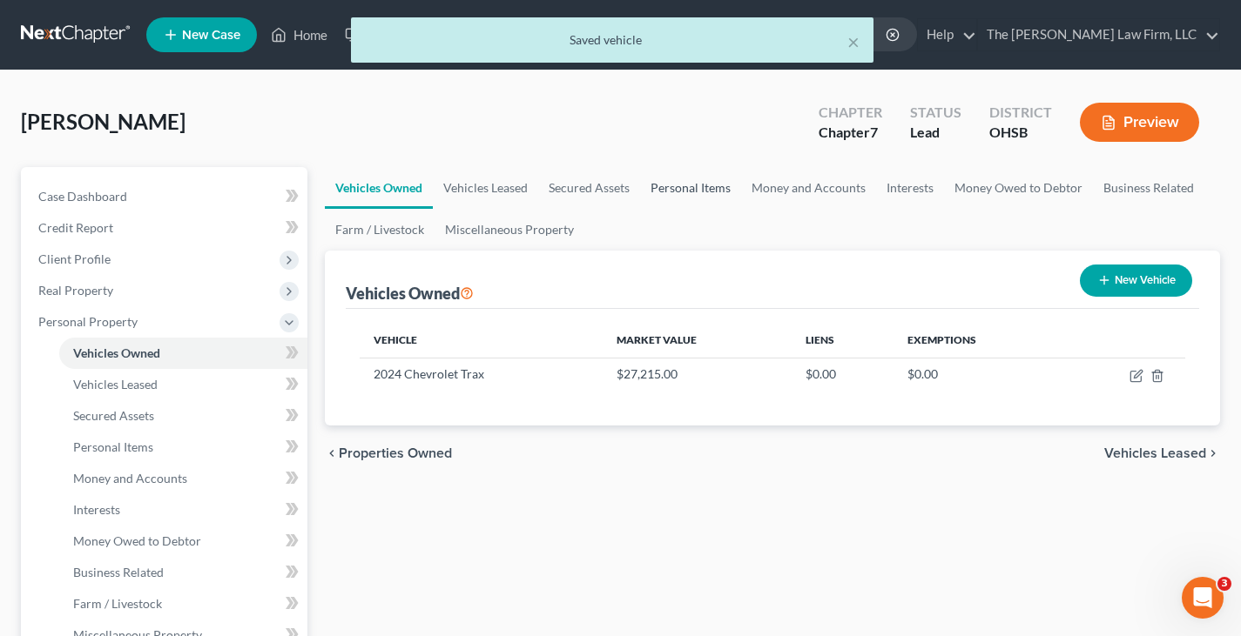
click at [679, 189] on link "Personal Items" at bounding box center [690, 188] width 101 height 42
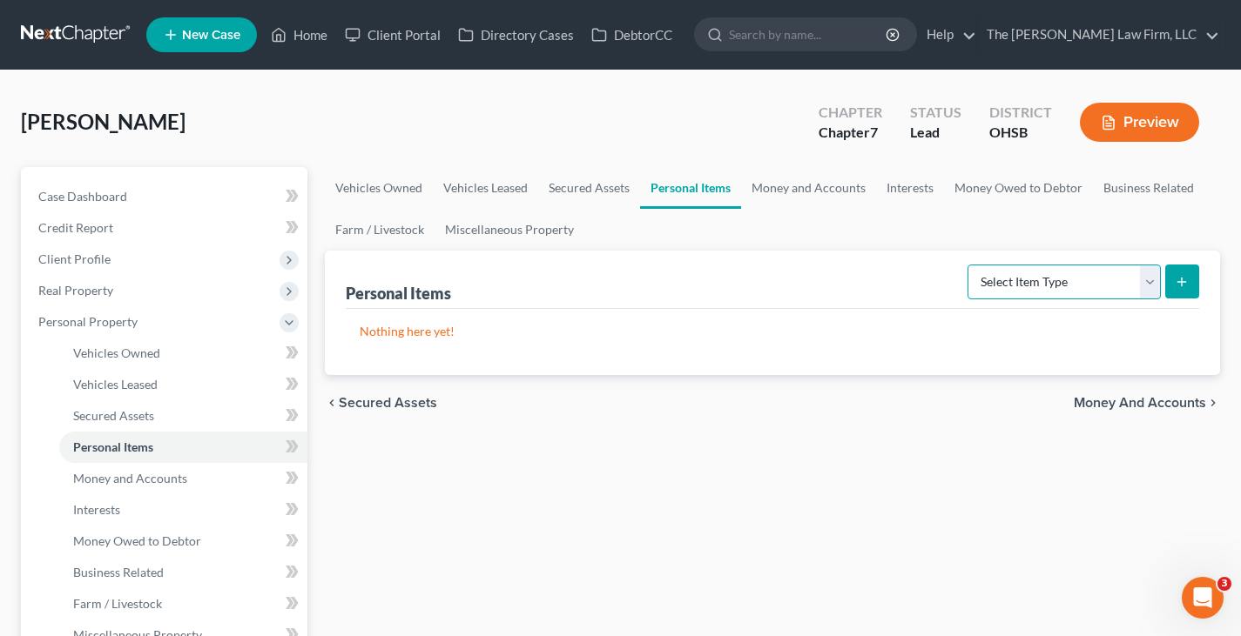
click at [1153, 283] on select "Select Item Type Clothing Collectibles Of Value Electronics Firearms Household …" at bounding box center [1063, 282] width 193 height 35
select select "clothing"
click at [969, 265] on select "Select Item Type Clothing Collectibles Of Value Electronics Firearms Household …" at bounding box center [1063, 282] width 193 height 35
click at [1188, 281] on icon "submit" at bounding box center [1181, 282] width 14 height 14
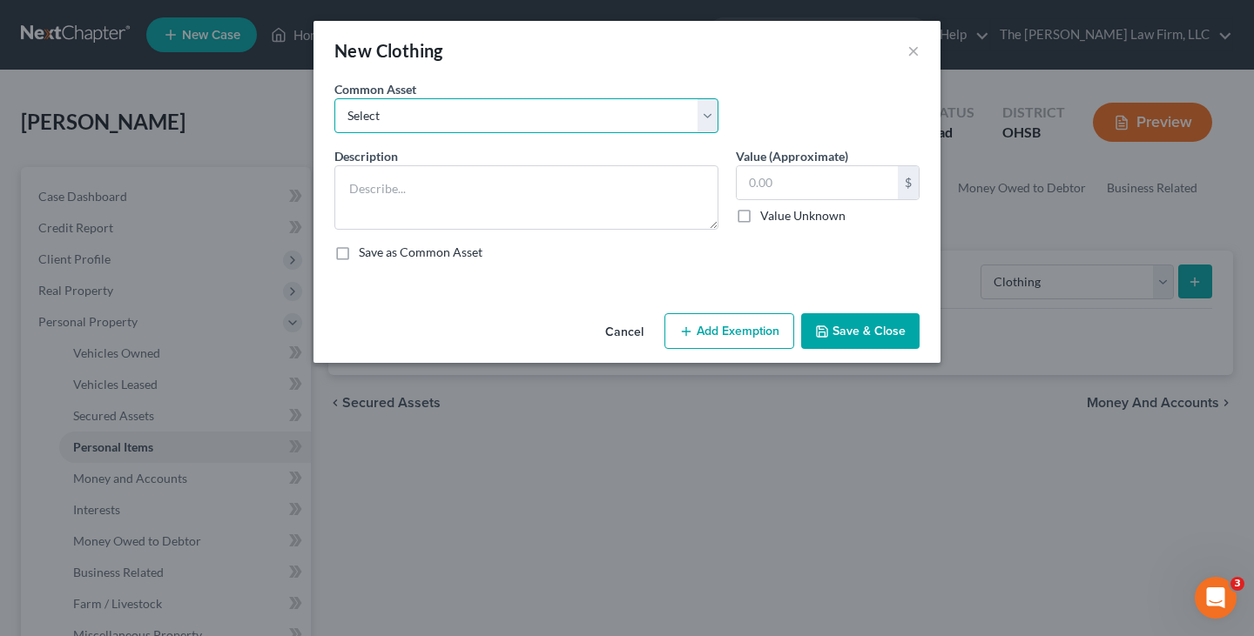
click at [511, 118] on select "Select Clothes, shoes and wearing apparel" at bounding box center [526, 115] width 384 height 35
select select "0"
click at [334, 98] on select "Select Clothes, shoes and wearing apparel" at bounding box center [526, 115] width 384 height 35
type textarea "Clothes, shoes and wearing apparel"
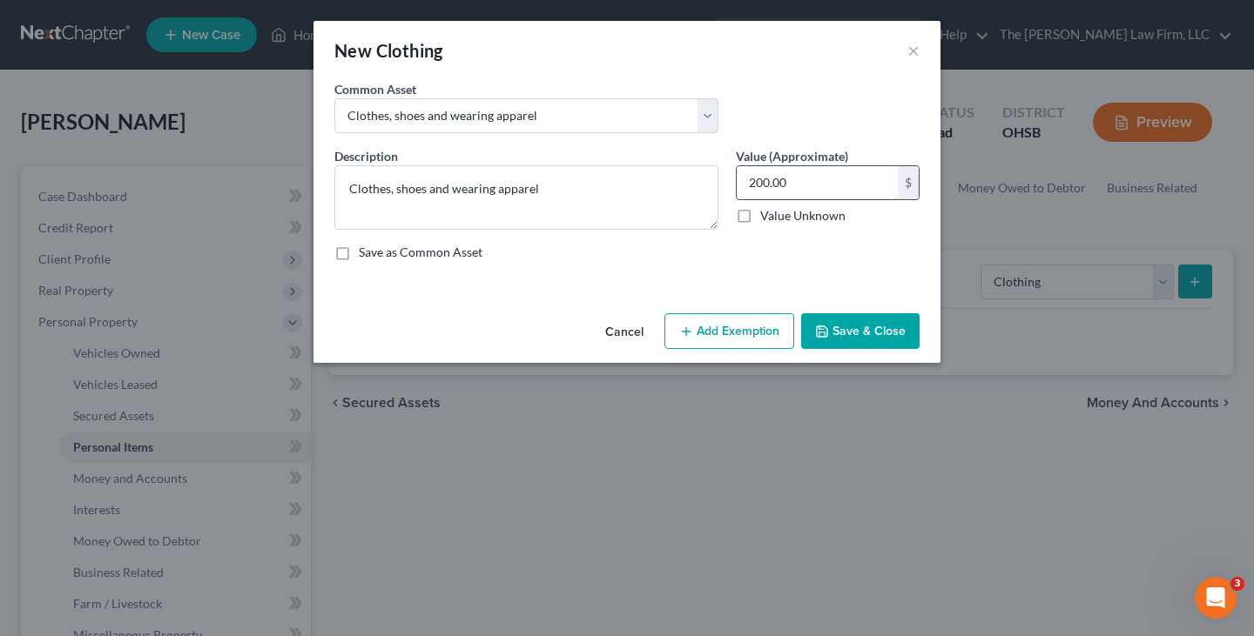
click at [781, 181] on input "200.00" at bounding box center [816, 182] width 161 height 33
type input "500"
click at [740, 335] on button "Add Exemption" at bounding box center [729, 331] width 130 height 37
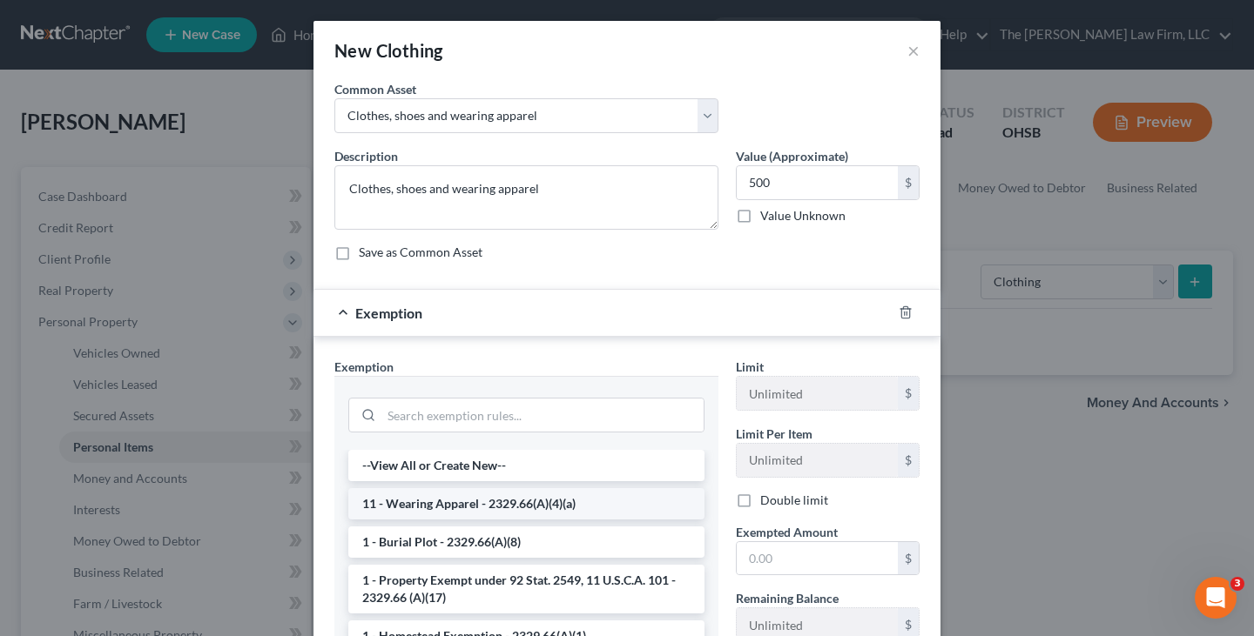
click at [582, 507] on li "11 - Wearing Apparel - 2329.66(A)(4)(a)" at bounding box center [526, 503] width 356 height 31
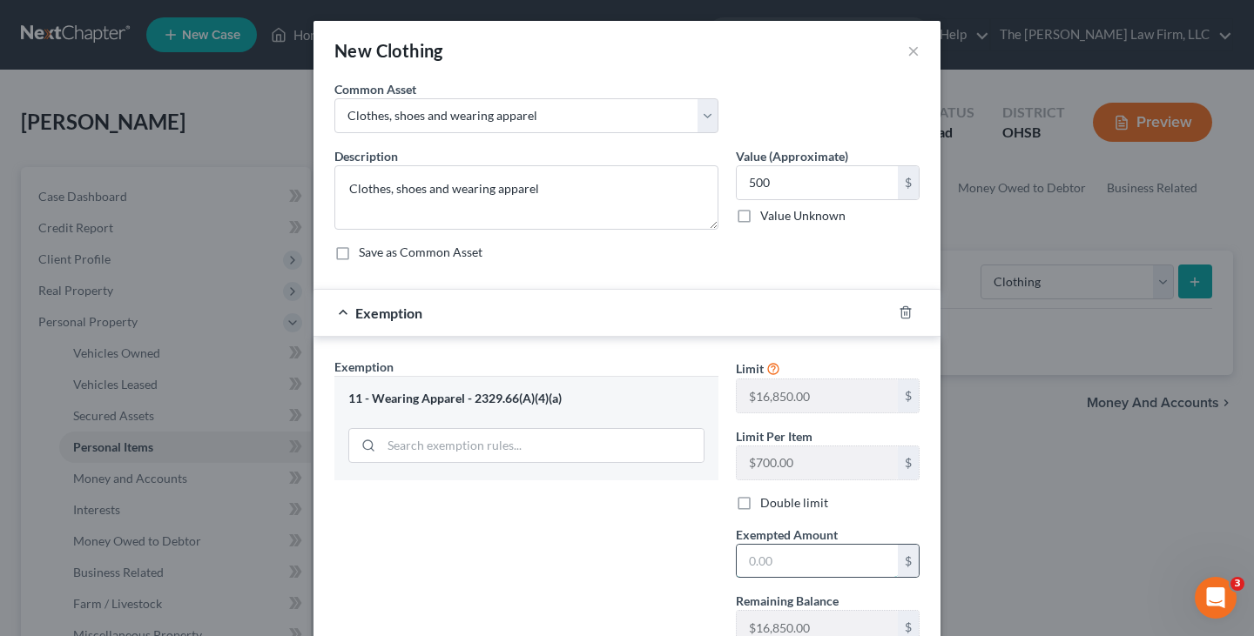
click at [747, 560] on input "text" at bounding box center [816, 561] width 161 height 33
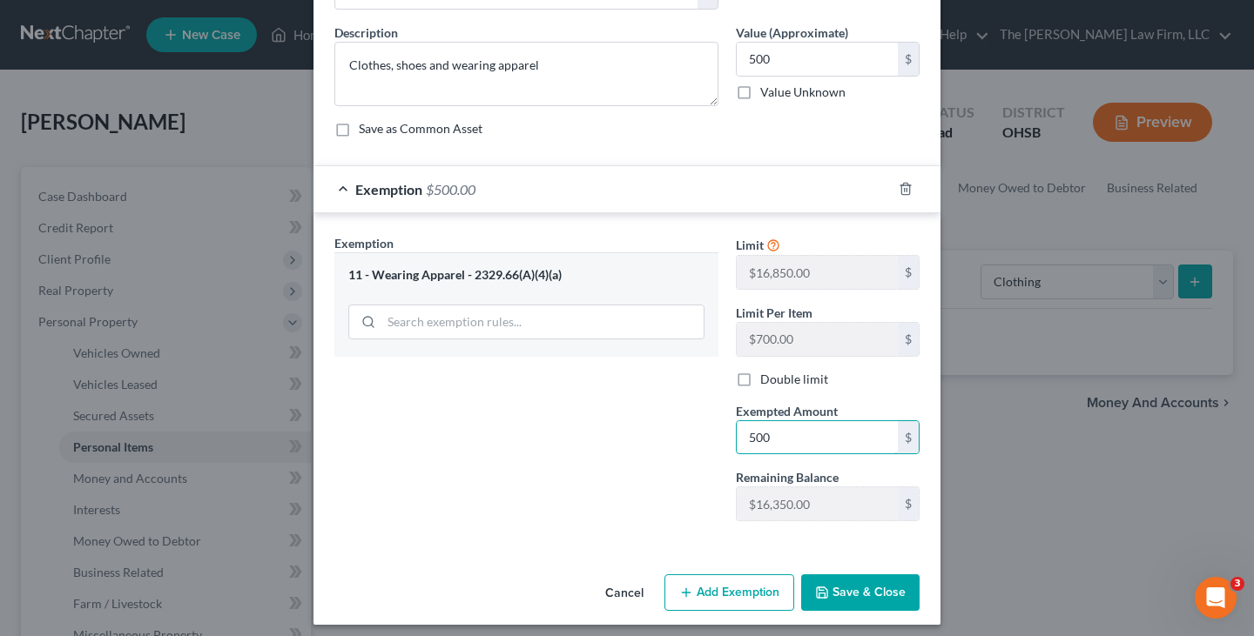
scroll to position [133, 0]
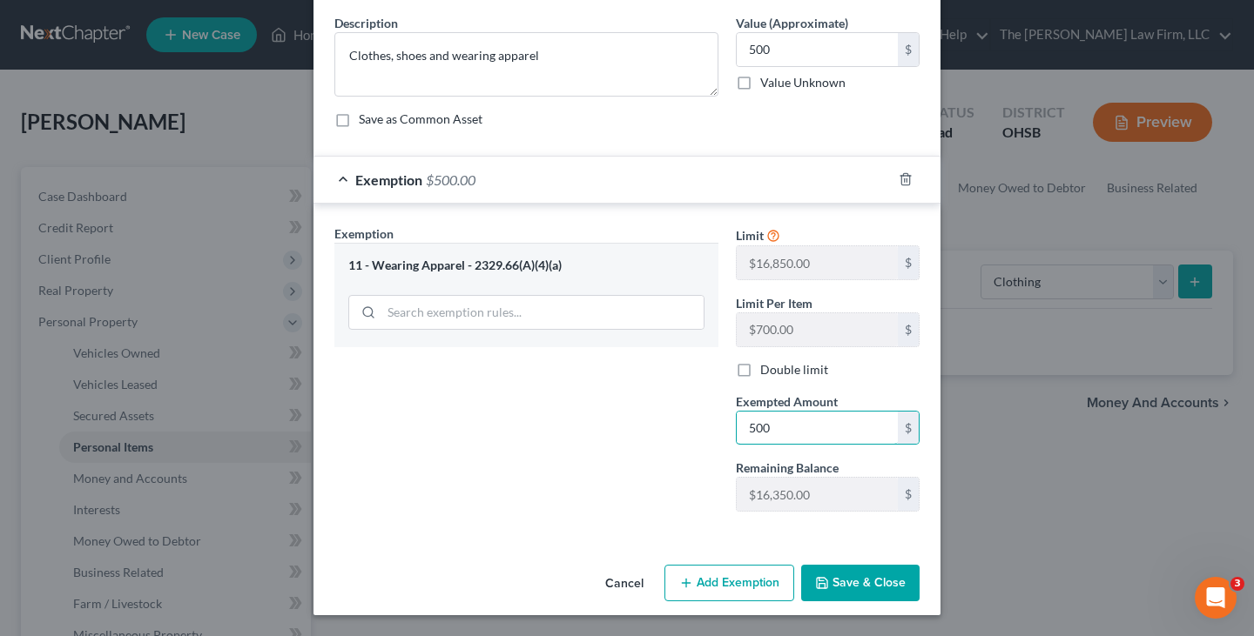
type input "500"
click at [840, 589] on button "Save & Close" at bounding box center [860, 583] width 118 height 37
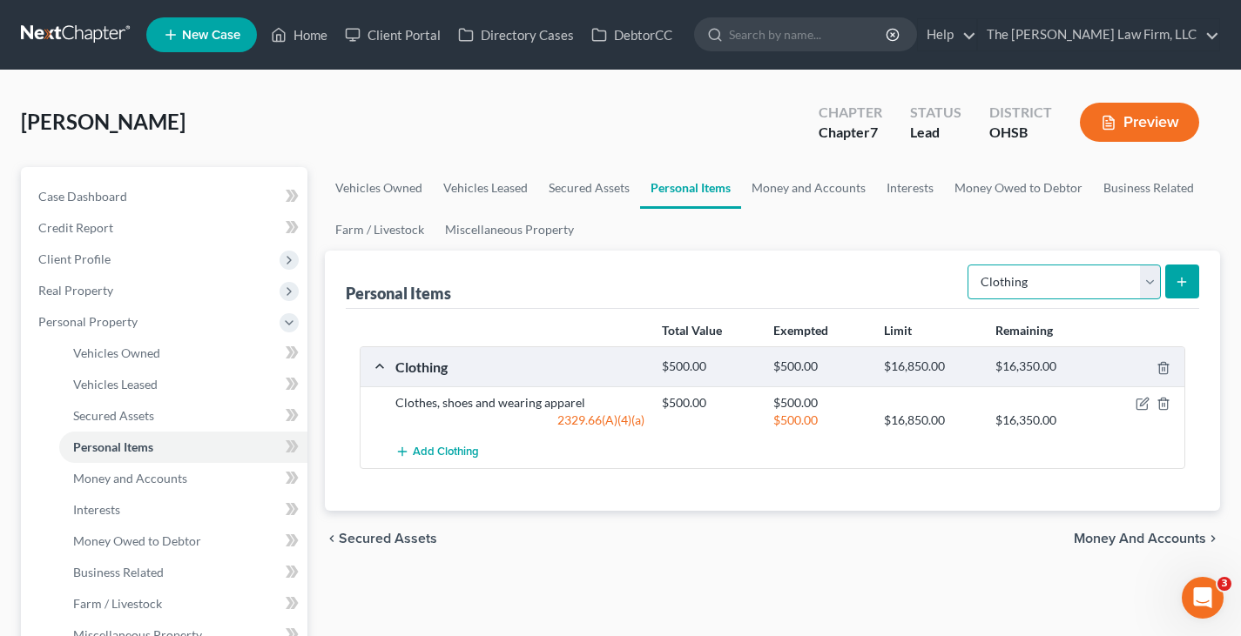
click at [1148, 286] on select "Select Item Type Clothing Collectibles Of Value Electronics Firearms Household …" at bounding box center [1063, 282] width 193 height 35
select select "electronics"
click at [969, 265] on select "Select Item Type Clothing Collectibles Of Value Electronics Firearms Household …" at bounding box center [1063, 282] width 193 height 35
click at [1186, 282] on line "submit" at bounding box center [1182, 282] width 8 height 0
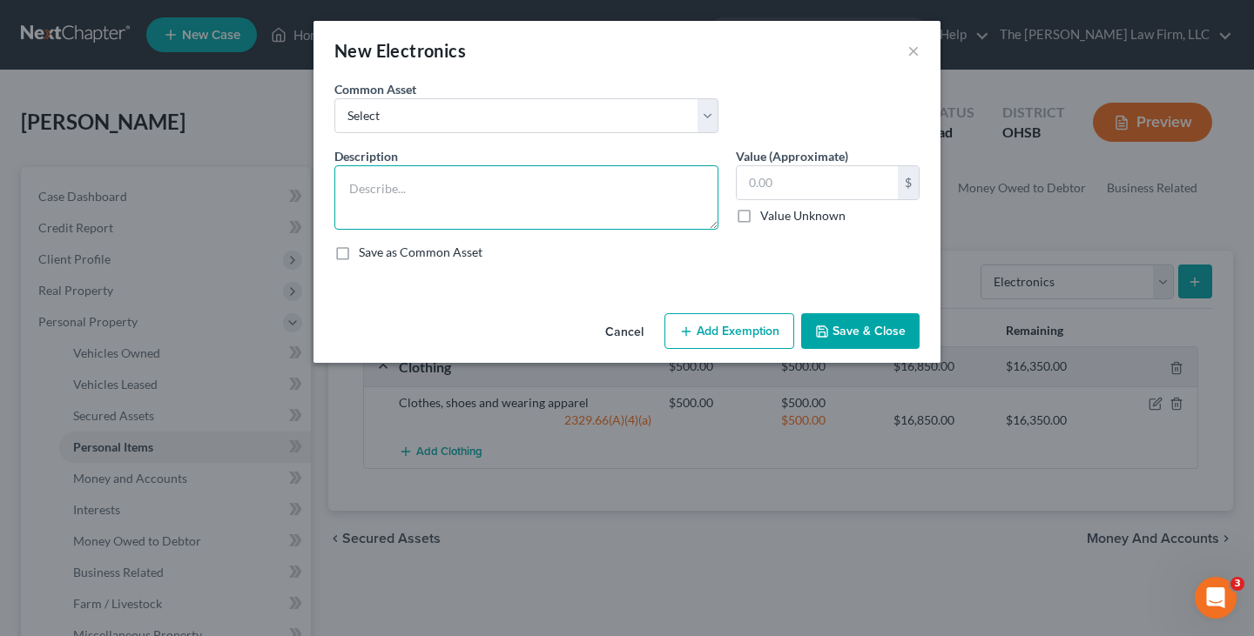
click at [385, 192] on textarea at bounding box center [526, 197] width 384 height 64
paste textarea "Laptop, TV DVD player"
type textarea "Laptop, TV DVD player"
click at [753, 183] on input "text" at bounding box center [816, 182] width 161 height 33
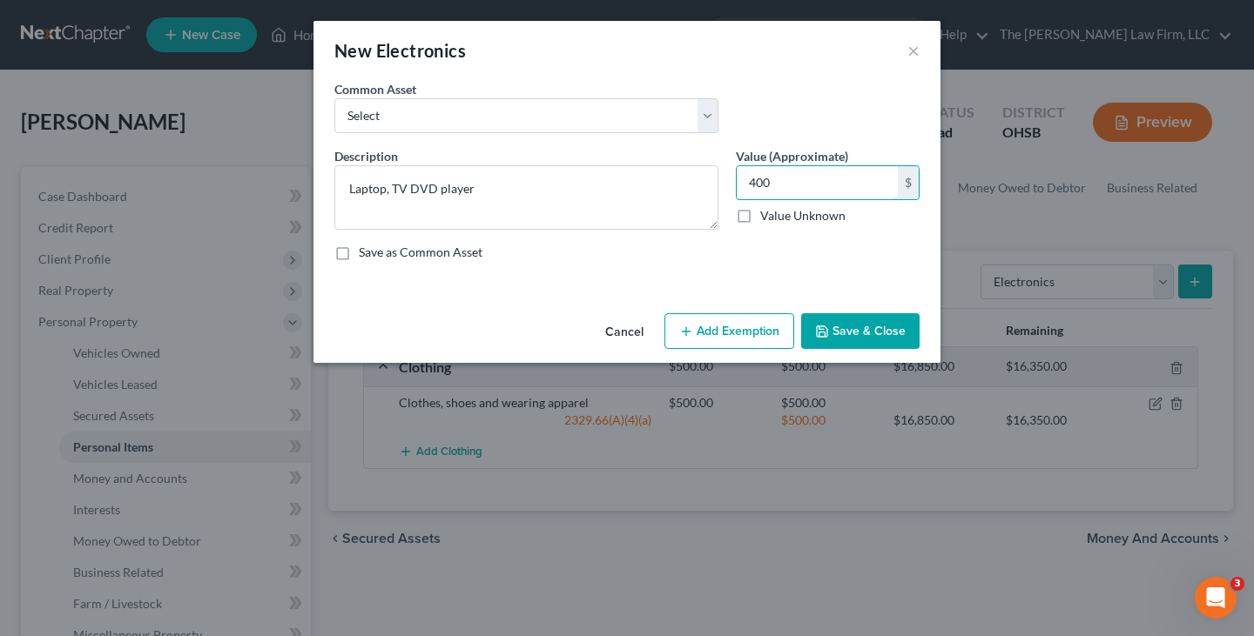
type input "400"
click at [730, 328] on button "Add Exemption" at bounding box center [729, 331] width 130 height 37
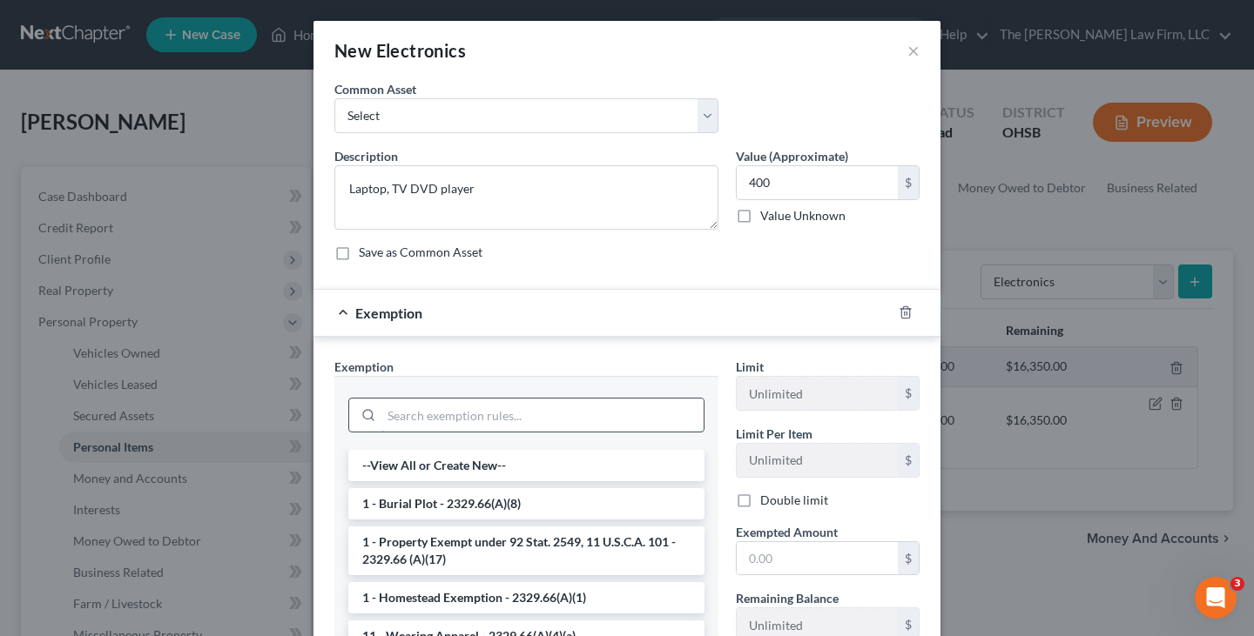
click at [606, 420] on input "search" at bounding box center [542, 415] width 322 height 33
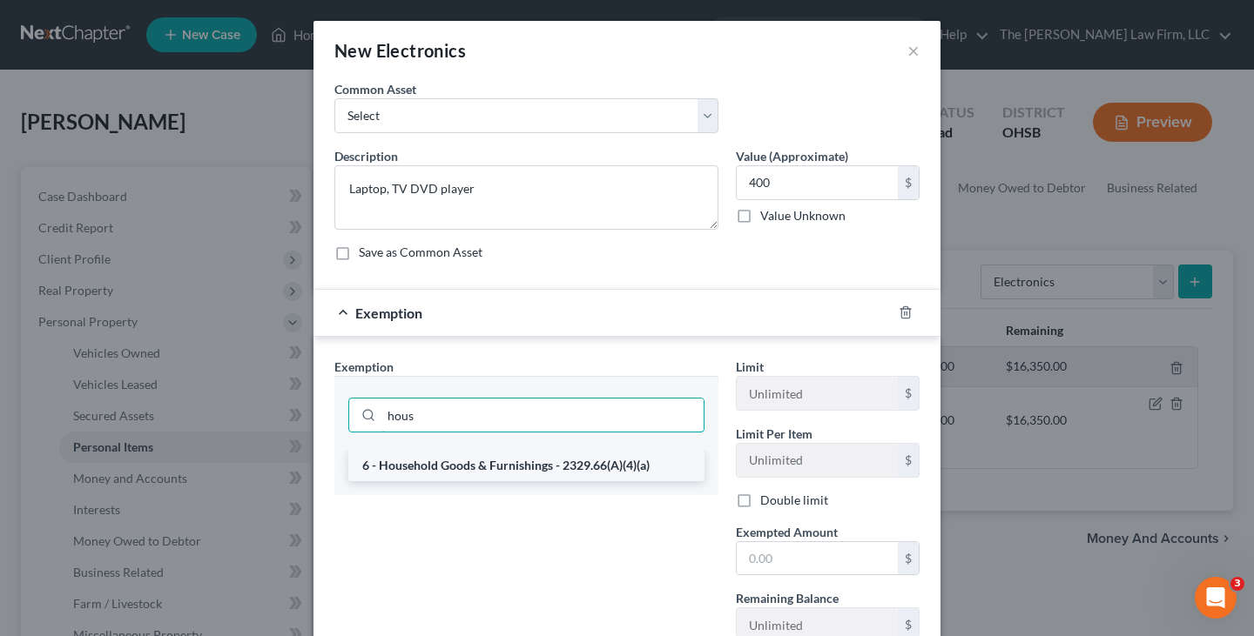
type input "hous"
click at [547, 471] on li "6 - Household Goods & Furnishings - 2329.66(A)(4)(a)" at bounding box center [526, 465] width 356 height 31
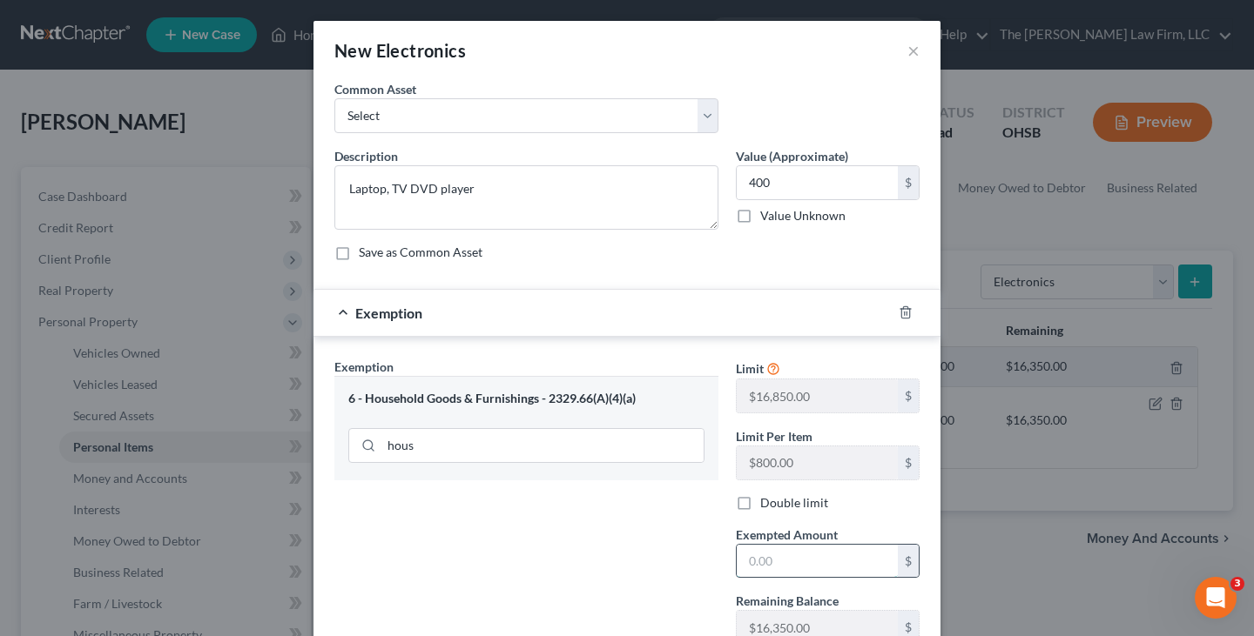
click at [752, 549] on input "text" at bounding box center [816, 561] width 161 height 33
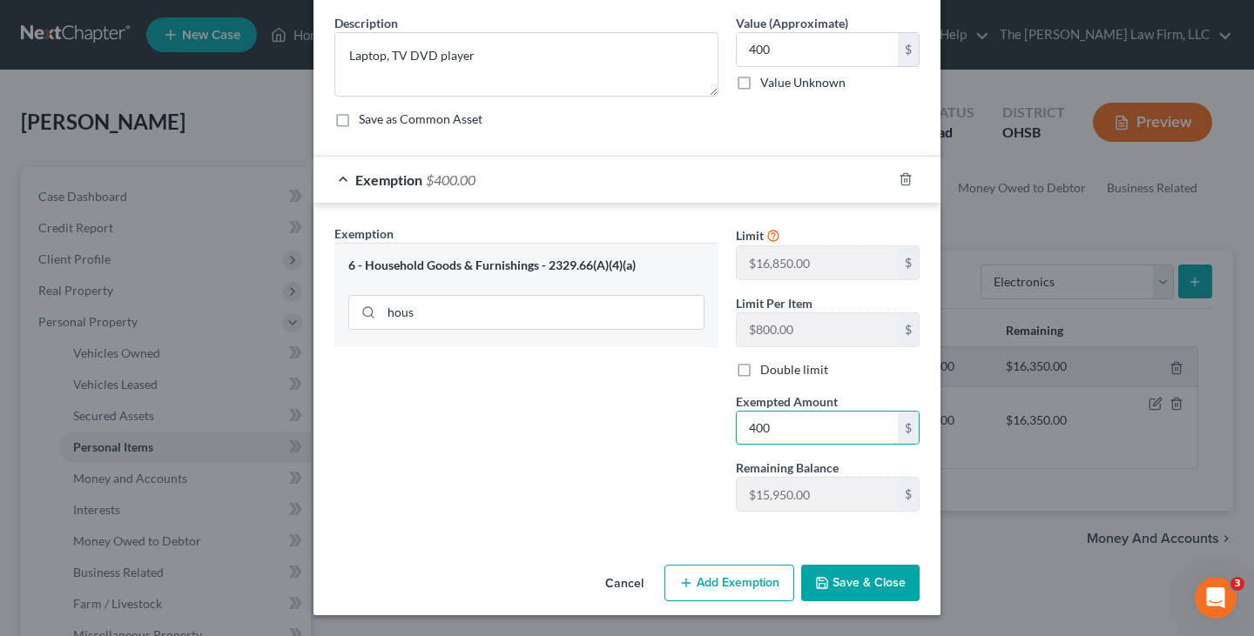
type input "400"
click at [830, 579] on button "Save & Close" at bounding box center [860, 583] width 118 height 37
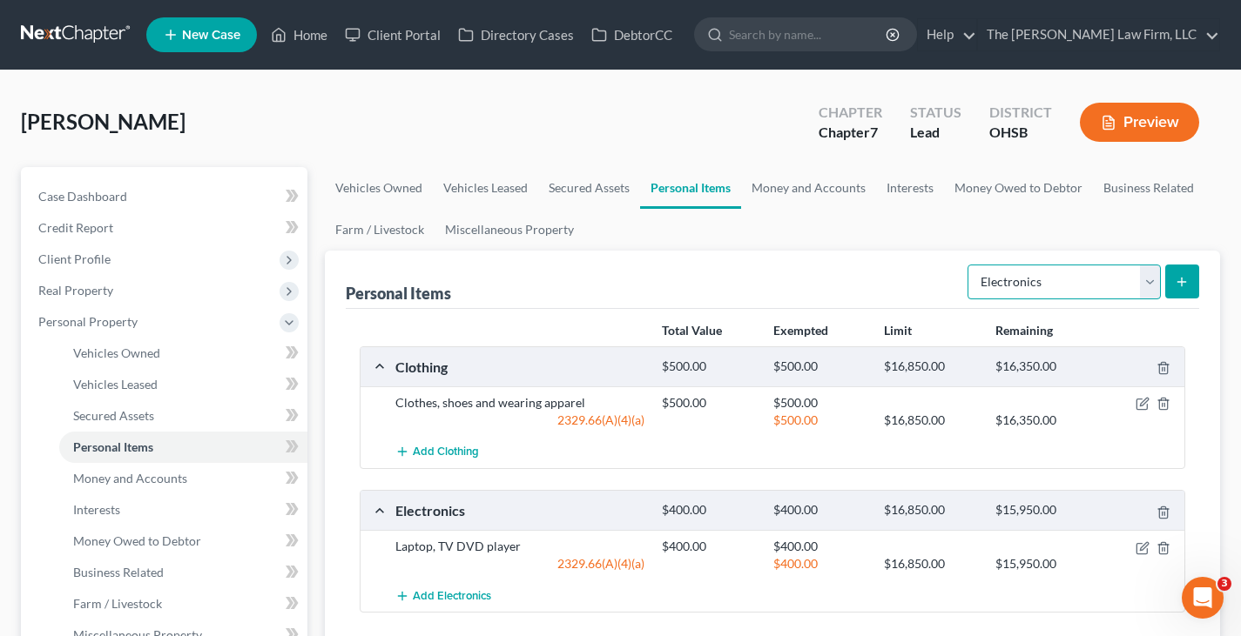
click at [1150, 282] on select "Select Item Type Clothing Collectibles Of Value Electronics Firearms Household …" at bounding box center [1063, 282] width 193 height 35
select select "household_goods"
click at [969, 265] on select "Select Item Type Clothing Collectibles Of Value Electronics Firearms Household …" at bounding box center [1063, 282] width 193 height 35
click at [1174, 281] on icon "submit" at bounding box center [1181, 282] width 14 height 14
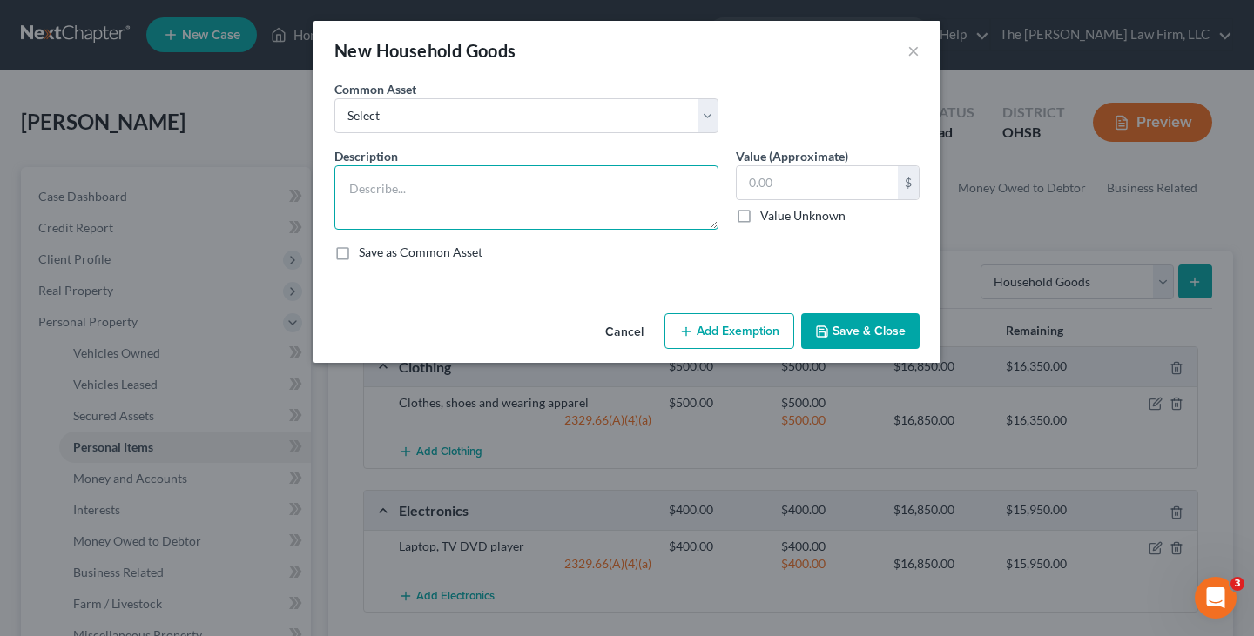
click at [519, 197] on textarea at bounding box center [526, 197] width 384 height 64
paste textarea "Books bedding"
type textarea "Books bedding"
click at [751, 184] on input "text" at bounding box center [816, 182] width 161 height 33
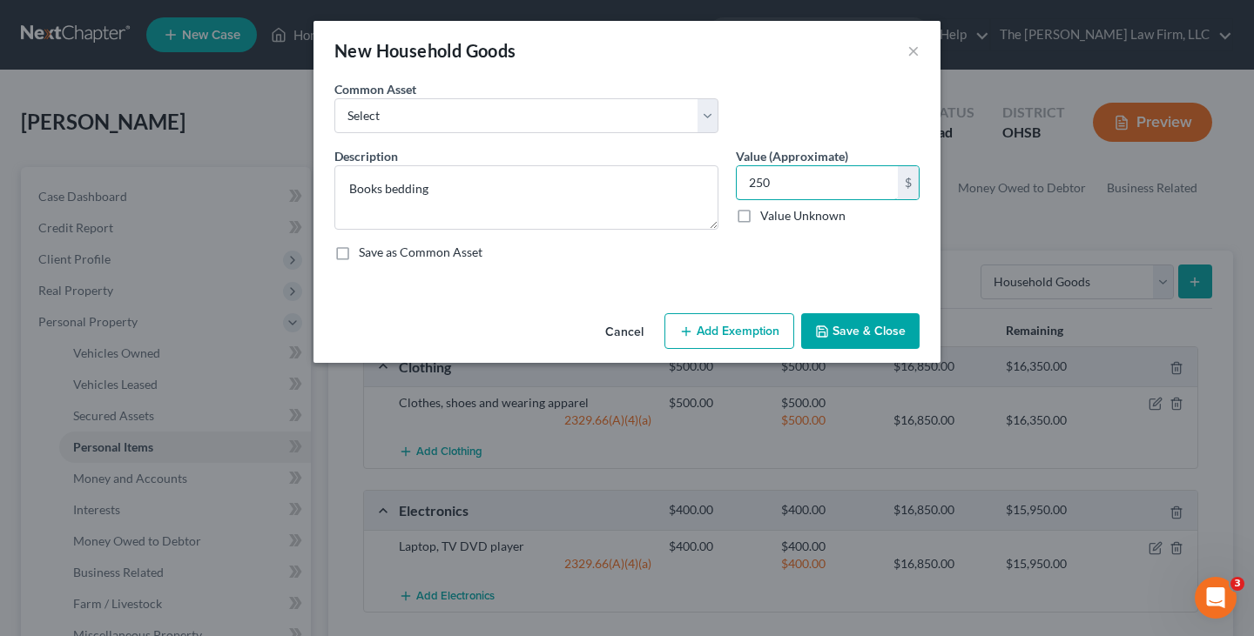
type input "250"
click at [736, 327] on button "Add Exemption" at bounding box center [729, 331] width 130 height 37
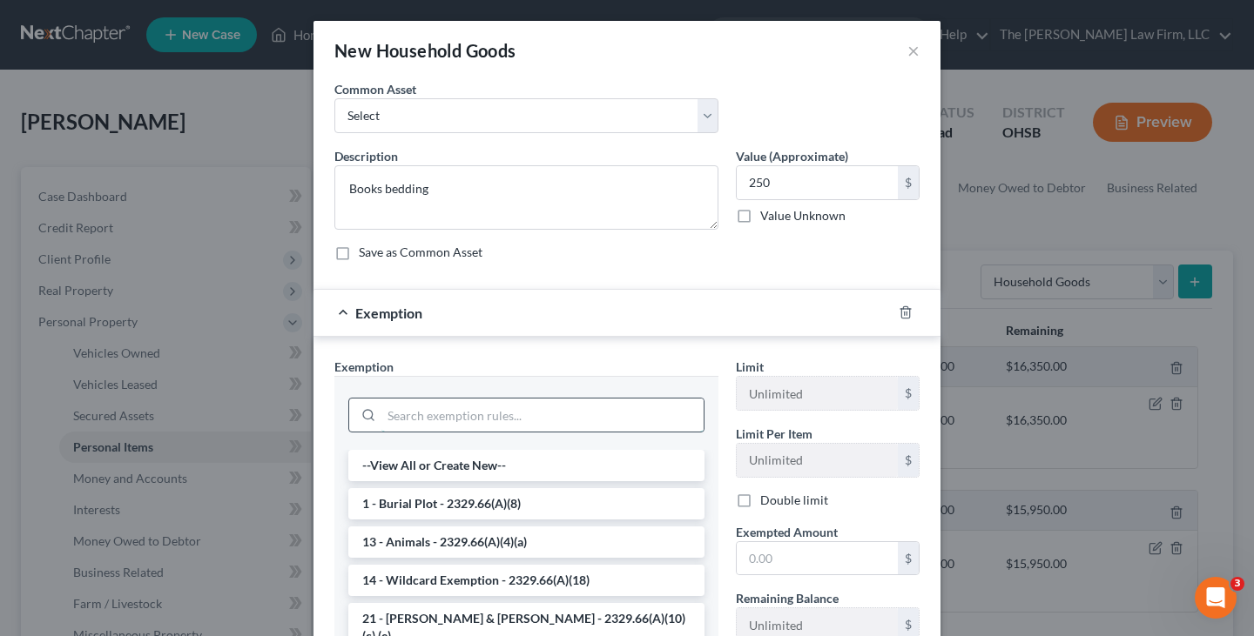
click at [640, 415] on input "search" at bounding box center [542, 415] width 322 height 33
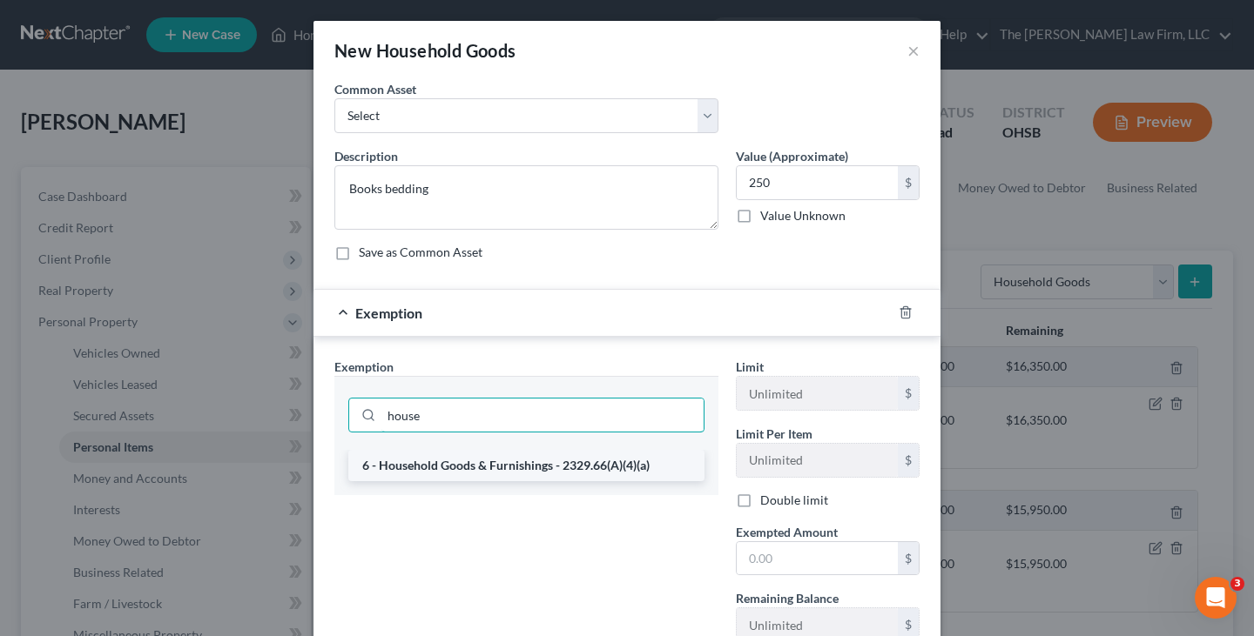
type input "house"
click at [546, 465] on li "6 - Household Goods & Furnishings - 2329.66(A)(4)(a)" at bounding box center [526, 465] width 356 height 31
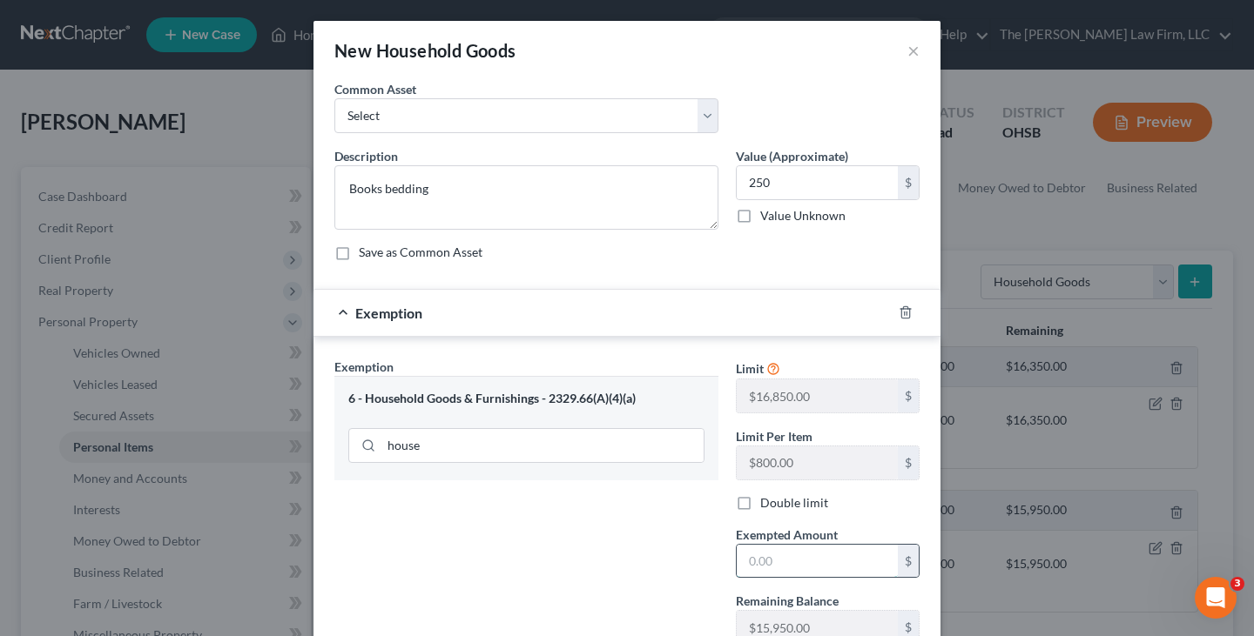
click at [764, 555] on input "text" at bounding box center [816, 561] width 161 height 33
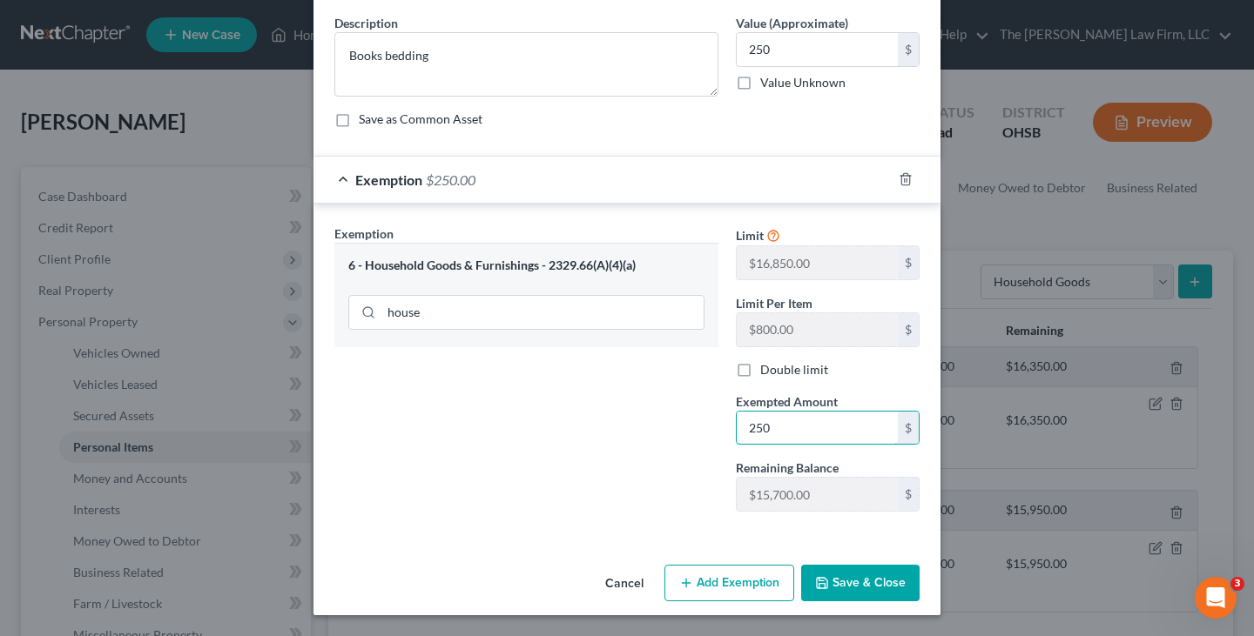
type input "250"
click at [834, 586] on button "Save & Close" at bounding box center [860, 583] width 118 height 37
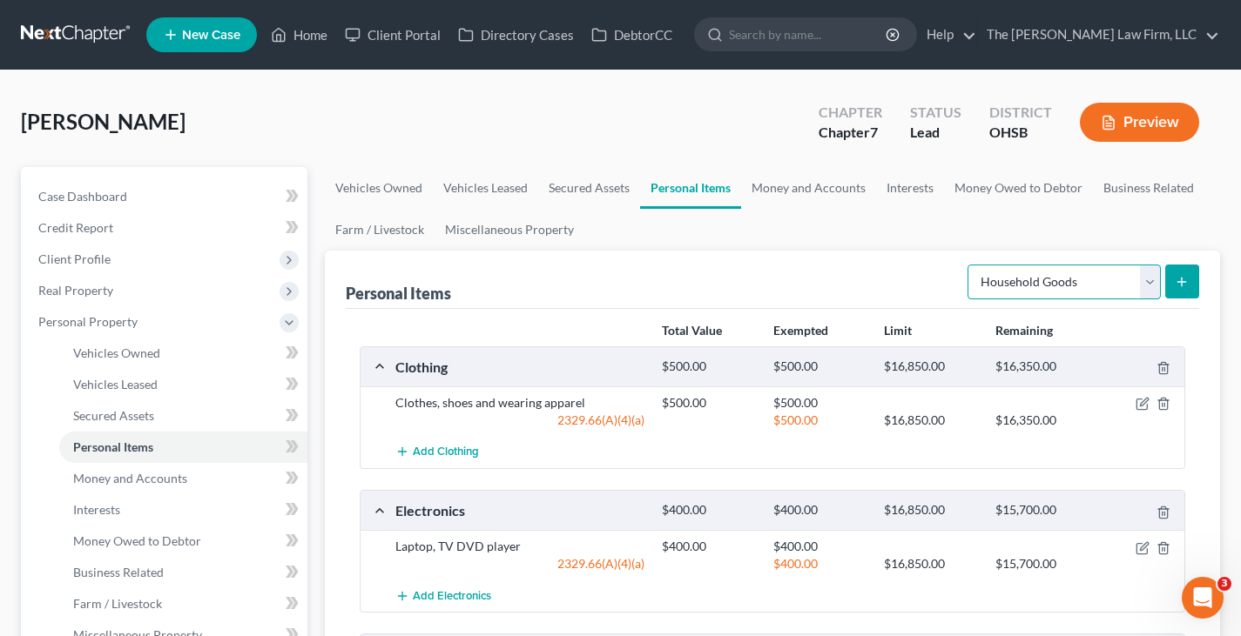
click at [1147, 273] on select "Select Item Type Clothing Collectibles Of Value Electronics Firearms Household …" at bounding box center [1063, 282] width 193 height 35
select select "firearms"
click at [969, 265] on select "Select Item Type Clothing Collectibles Of Value Electronics Firearms Household …" at bounding box center [1063, 282] width 193 height 35
click at [1184, 281] on icon "submit" at bounding box center [1181, 282] width 14 height 14
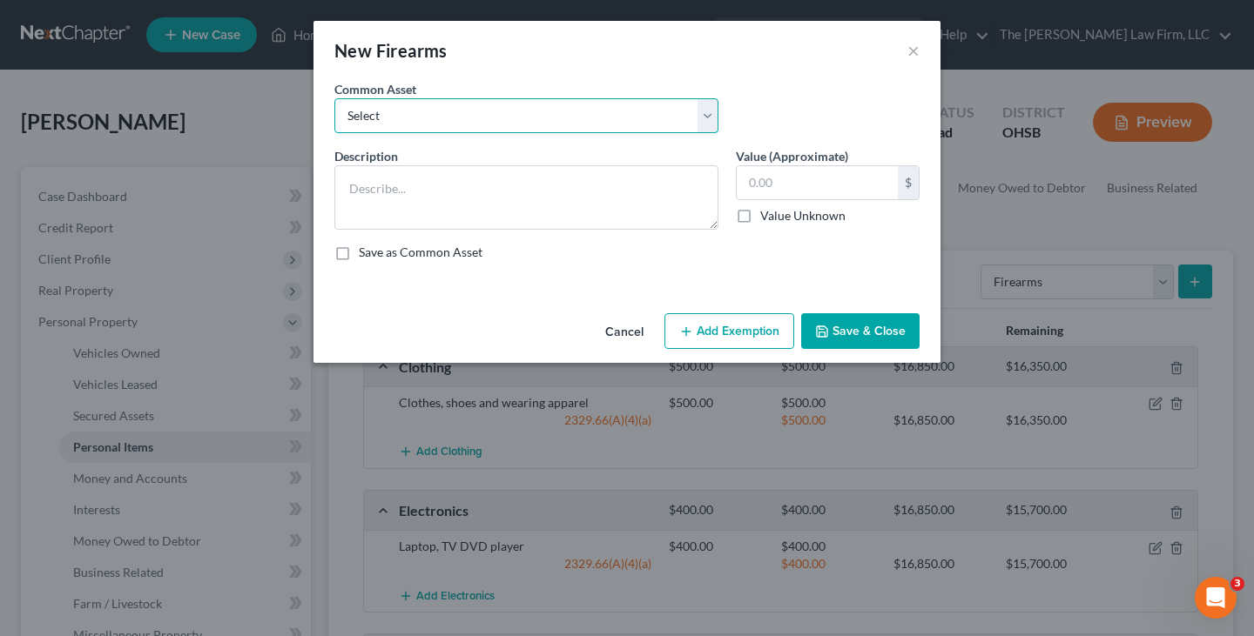
click at [462, 118] on select "Select Firearms" at bounding box center [526, 115] width 384 height 35
select select "0"
click at [334, 98] on select "Select Firearms" at bounding box center [526, 115] width 384 height 35
type textarea "Firearms"
click at [762, 185] on input "text" at bounding box center [816, 182] width 161 height 33
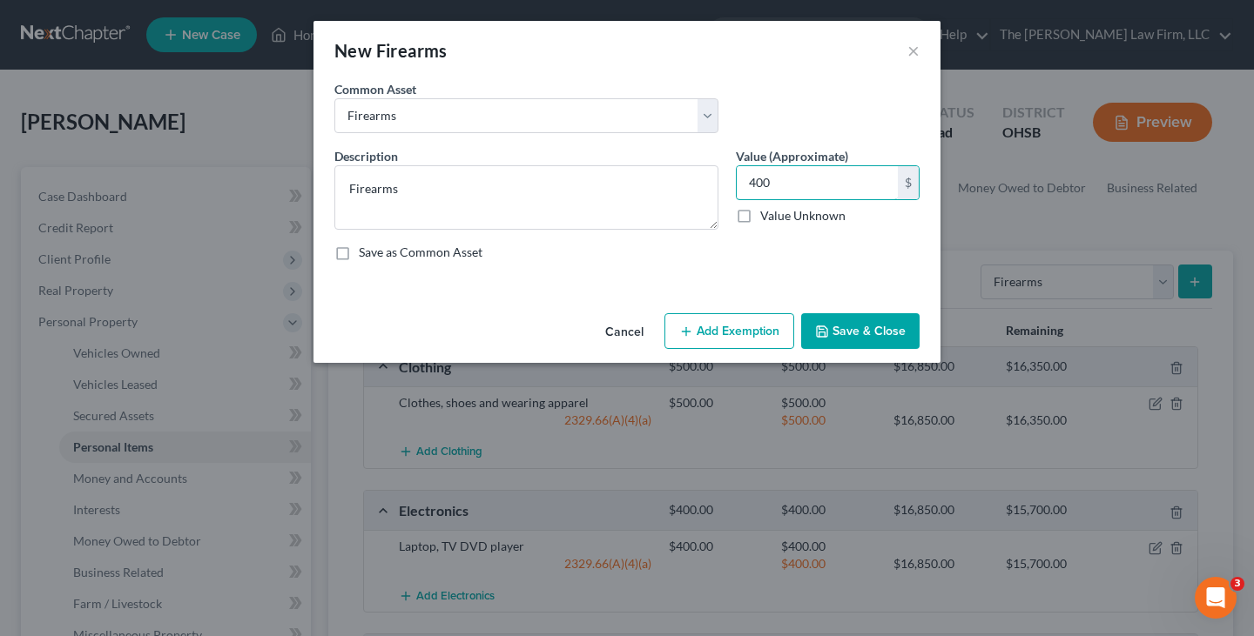
type input "400"
click at [763, 339] on button "Add Exemption" at bounding box center [729, 331] width 130 height 37
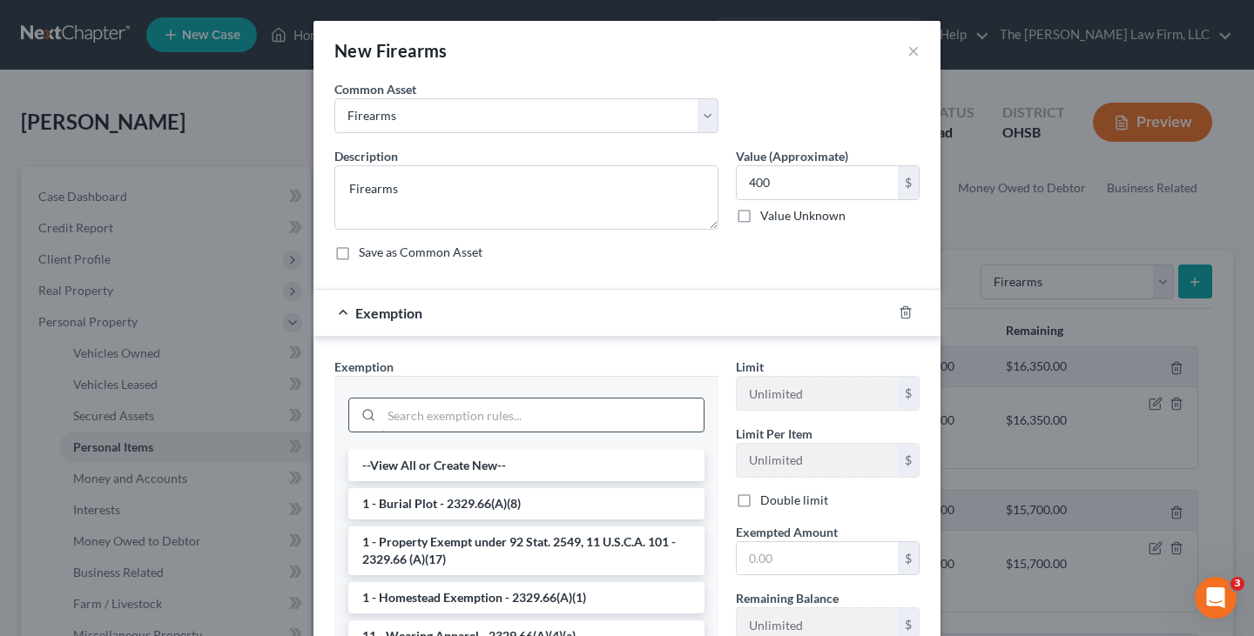
click at [662, 413] on input "search" at bounding box center [542, 415] width 322 height 33
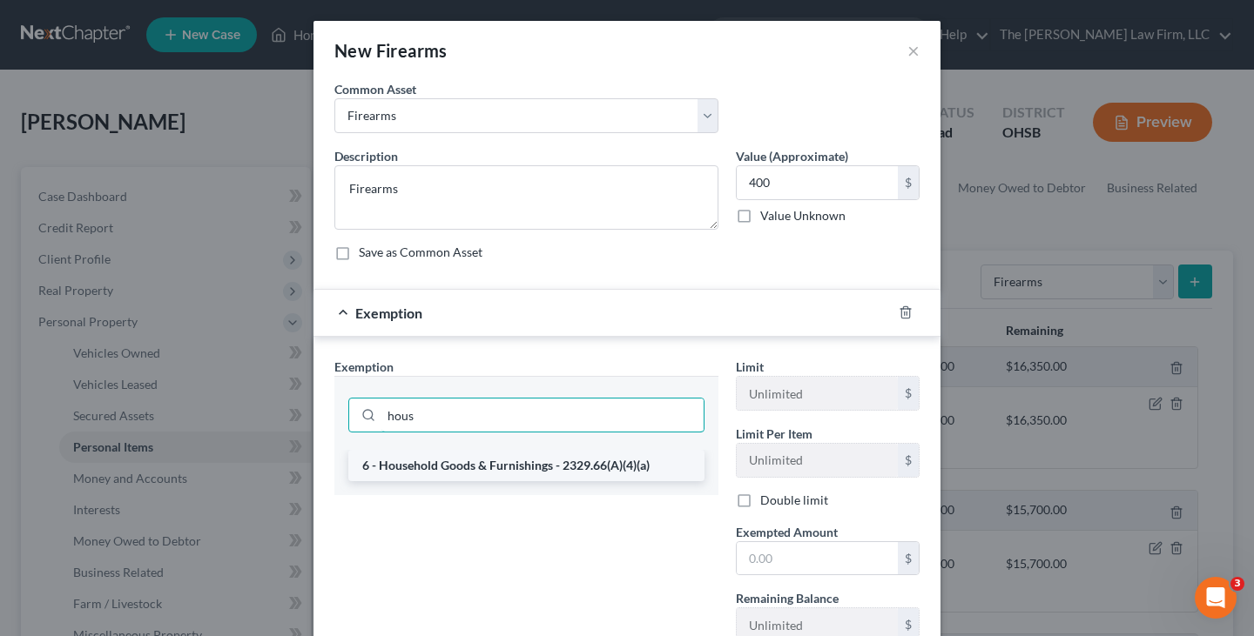
type input "hous"
click at [594, 467] on li "6 - Household Goods & Furnishings - 2329.66(A)(4)(a)" at bounding box center [526, 465] width 356 height 31
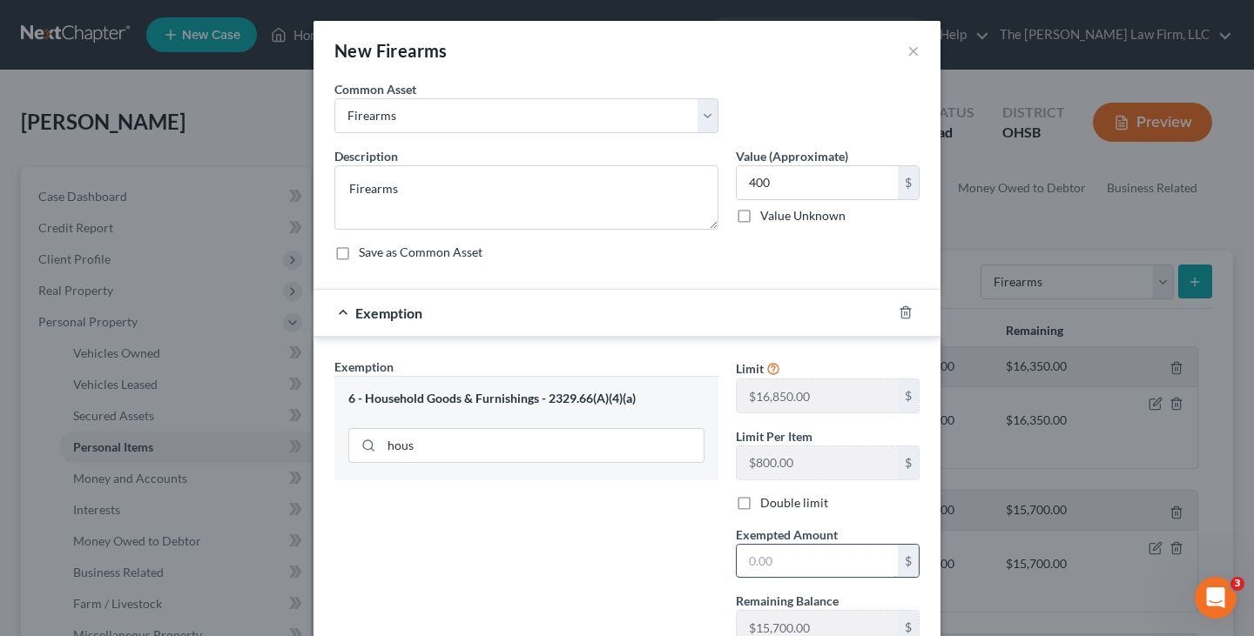
click at [761, 570] on input "text" at bounding box center [816, 561] width 161 height 33
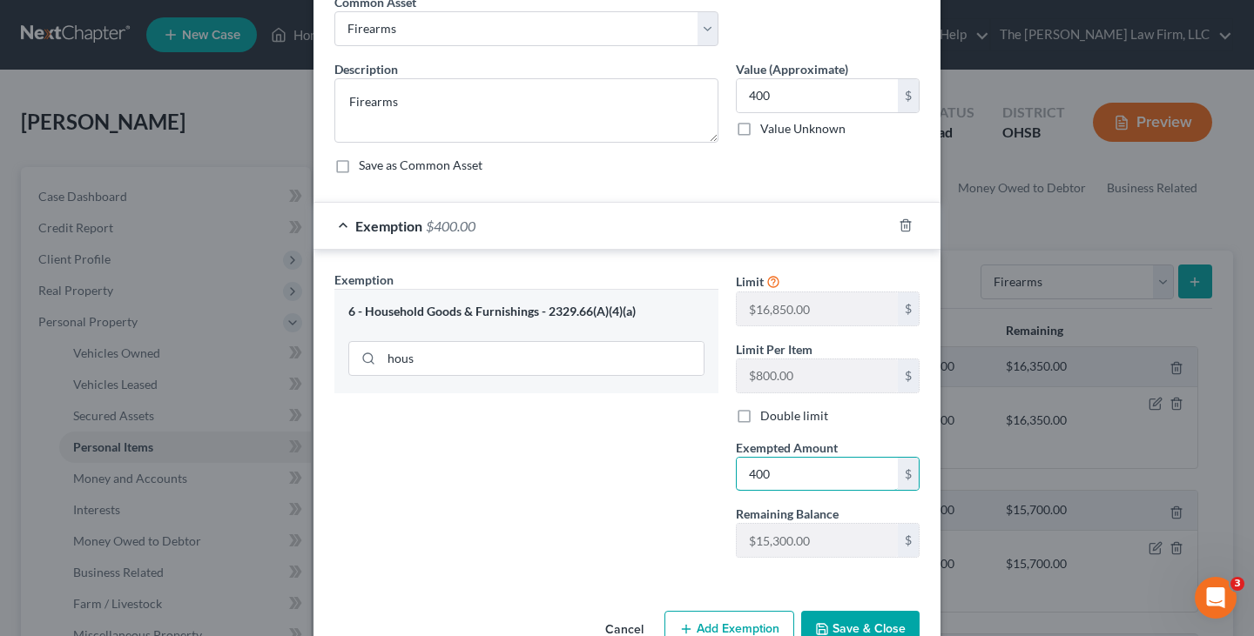
type input "400"
click at [844, 628] on button "Save & Close" at bounding box center [860, 629] width 118 height 37
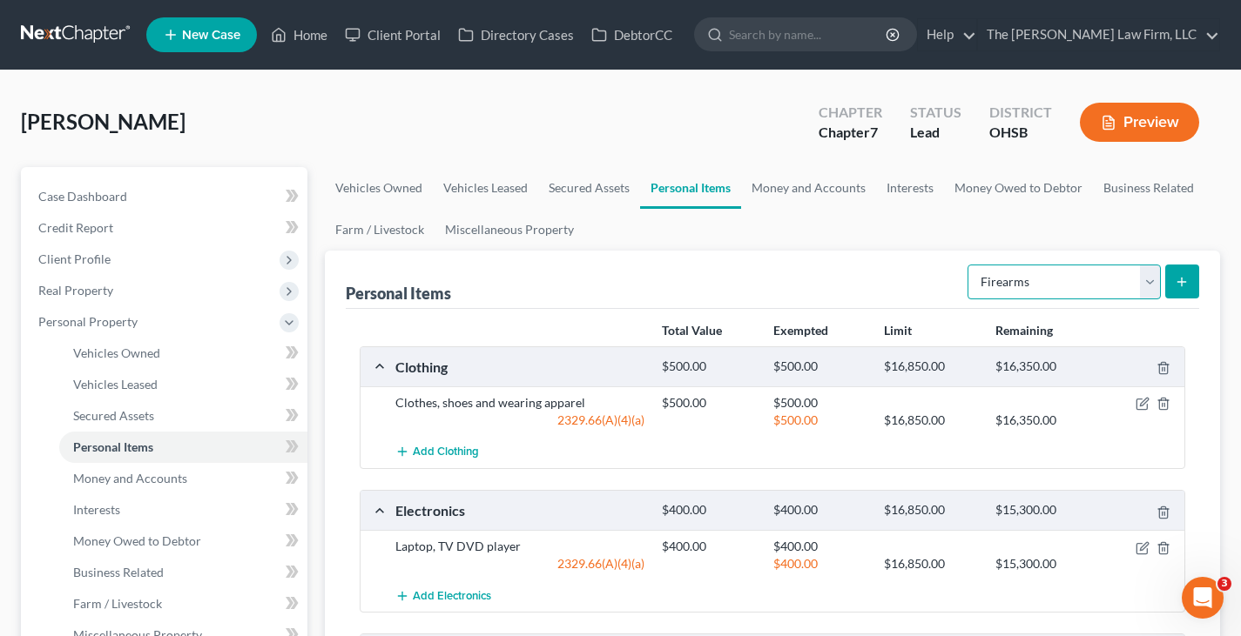
click at [1150, 278] on select "Select Item Type Clothing Collectibles Of Value Electronics Firearms Household …" at bounding box center [1063, 282] width 193 height 35
select select "pets"
click at [969, 265] on select "Select Item Type Clothing Collectibles Of Value Electronics Firearms Household …" at bounding box center [1063, 282] width 193 height 35
click at [1183, 285] on icon "submit" at bounding box center [1181, 282] width 14 height 14
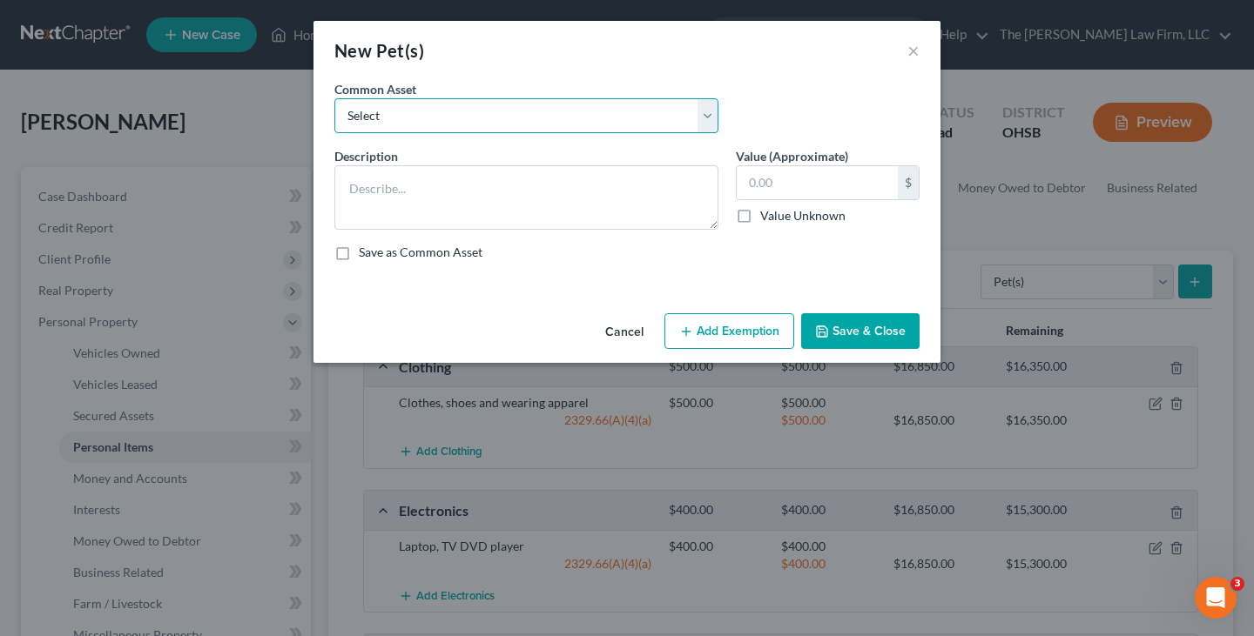
click at [508, 124] on select "Select Pets" at bounding box center [526, 115] width 384 height 35
select select "0"
click at [334, 98] on select "Select Pets" at bounding box center [526, 115] width 384 height 35
type textarea "Pets"
click at [783, 183] on input "1.00" at bounding box center [816, 182] width 161 height 33
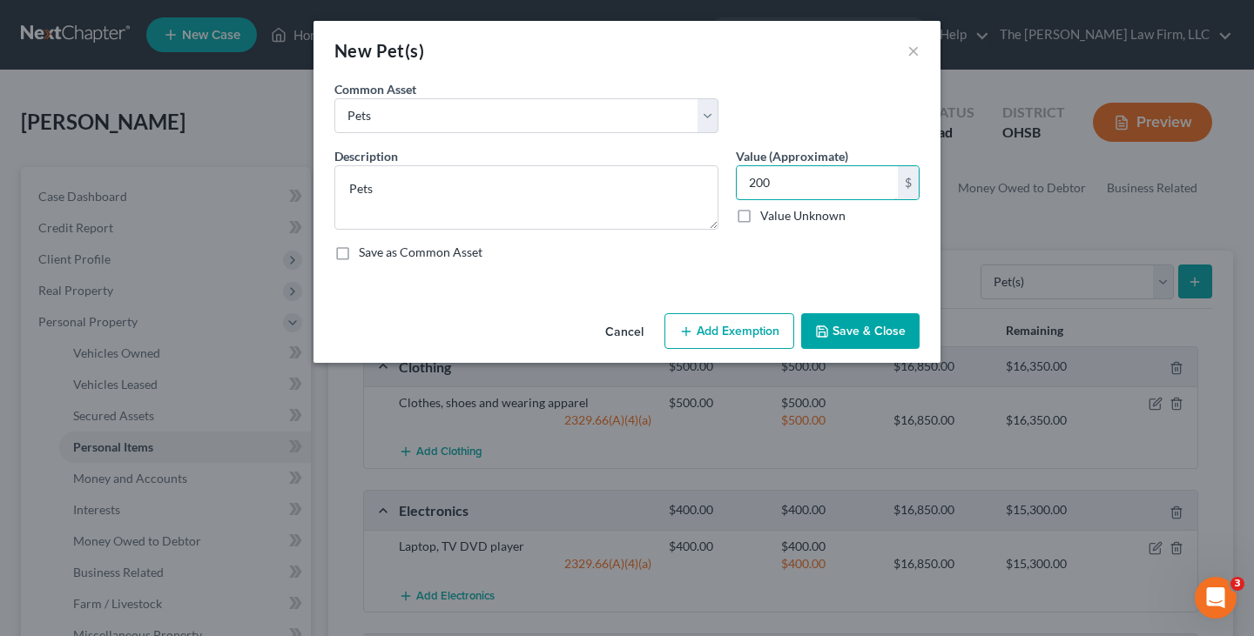
type input "200"
click at [751, 333] on button "Add Exemption" at bounding box center [729, 331] width 130 height 37
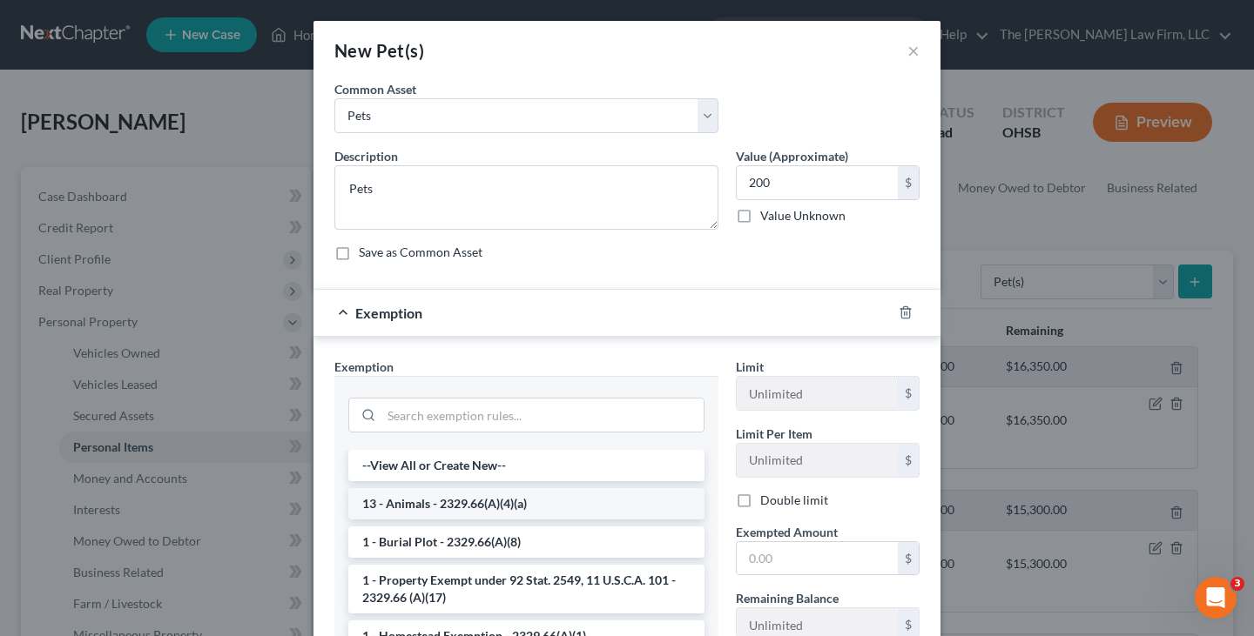
click at [612, 502] on li "13 - Animals - 2329.66(A)(4)(a)" at bounding box center [526, 503] width 356 height 31
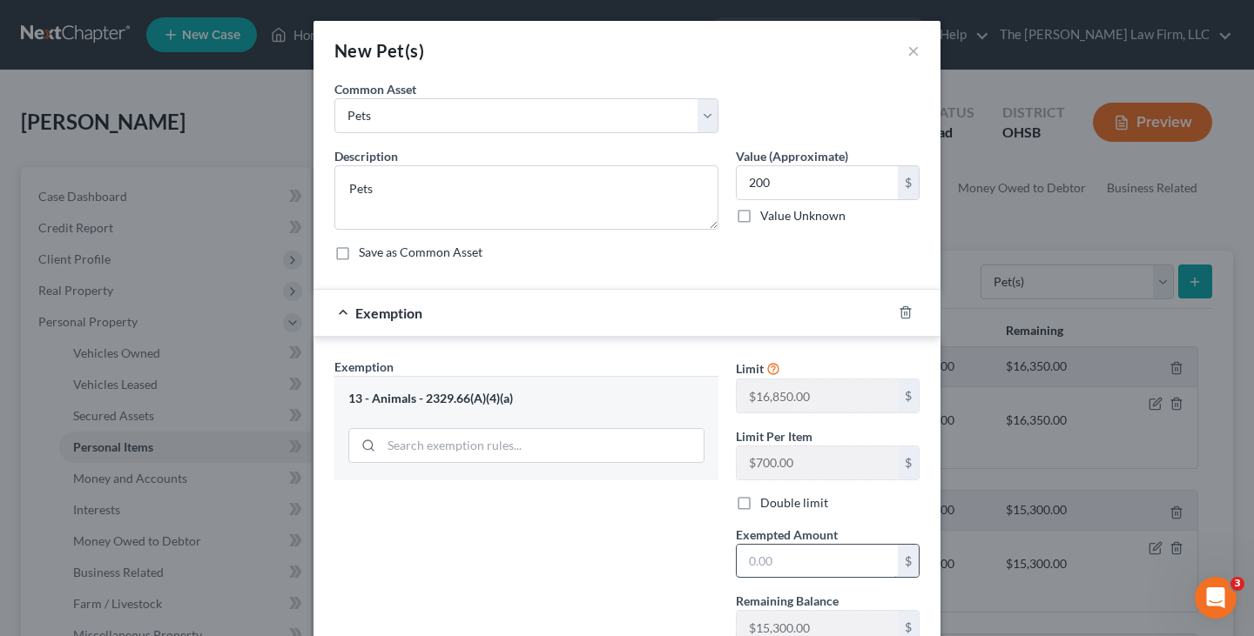
click at [752, 569] on input "text" at bounding box center [816, 561] width 161 height 33
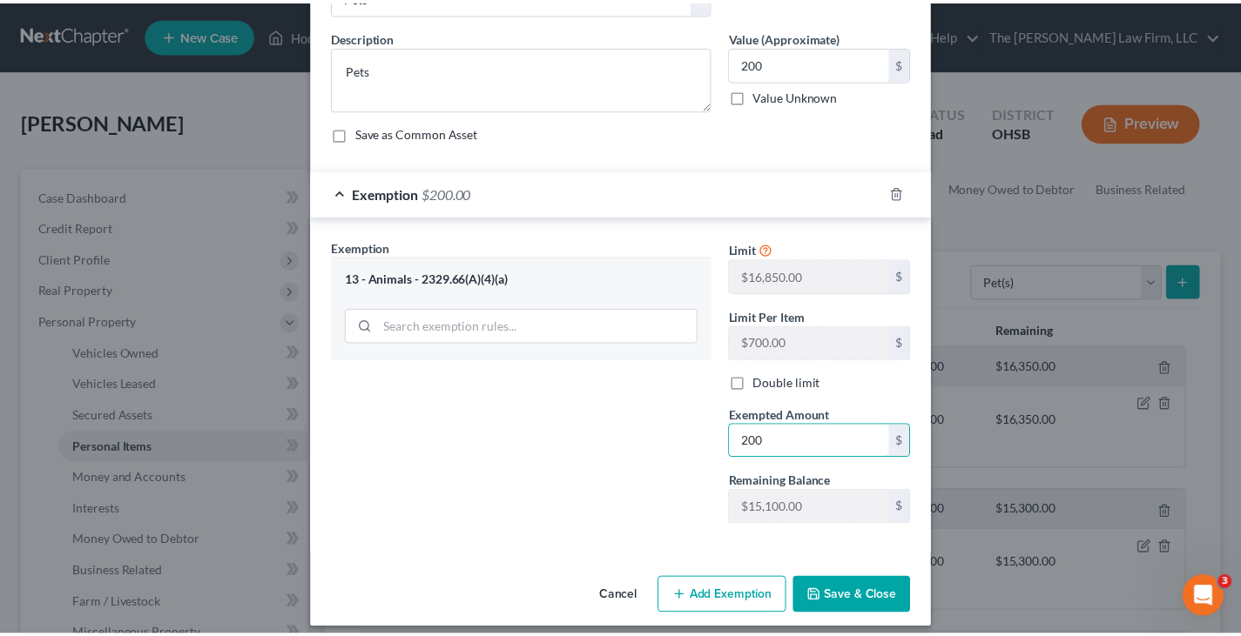
scroll to position [133, 0]
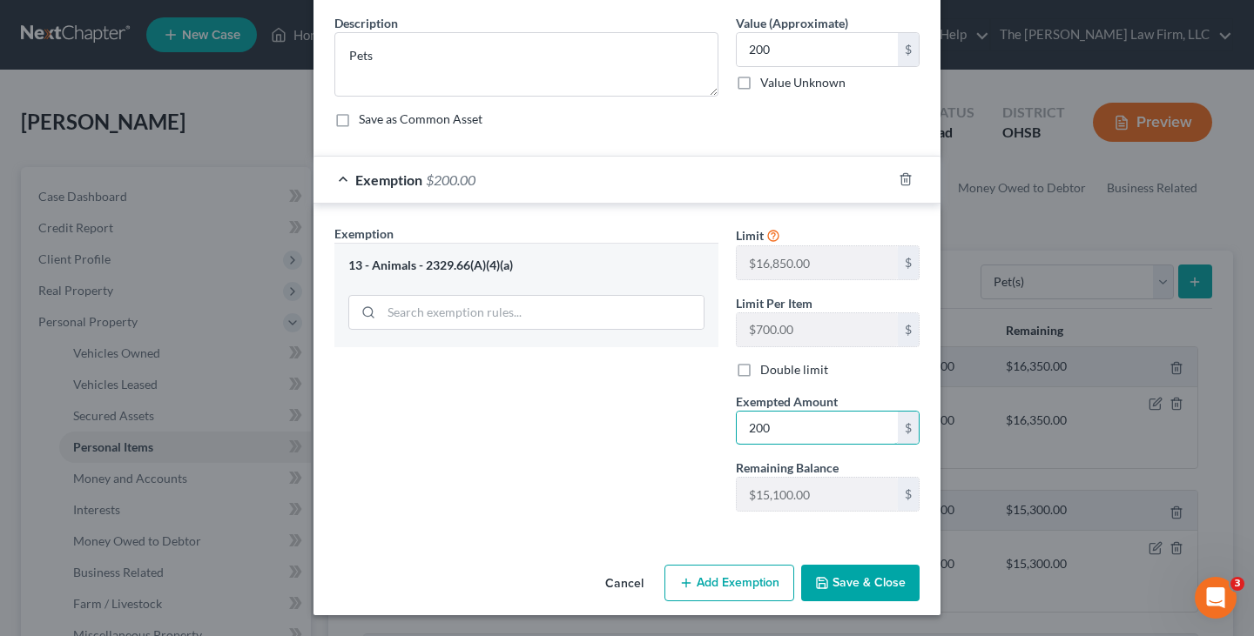
type input "200"
click at [831, 582] on button "Save & Close" at bounding box center [860, 583] width 118 height 37
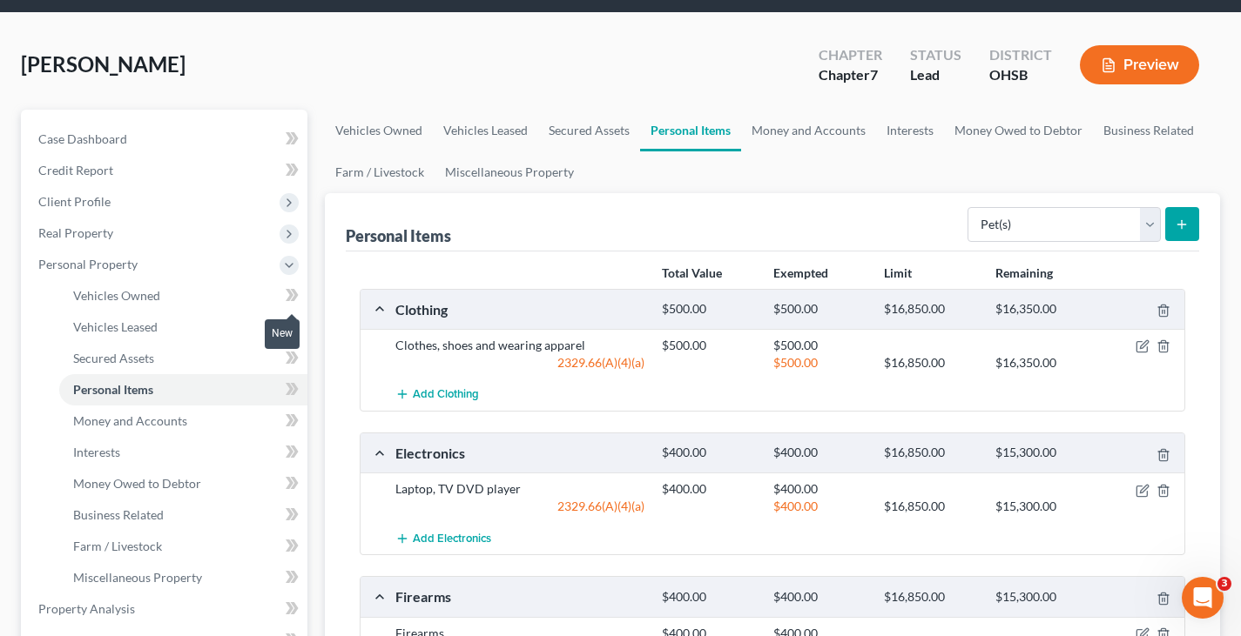
scroll to position [87, 0]
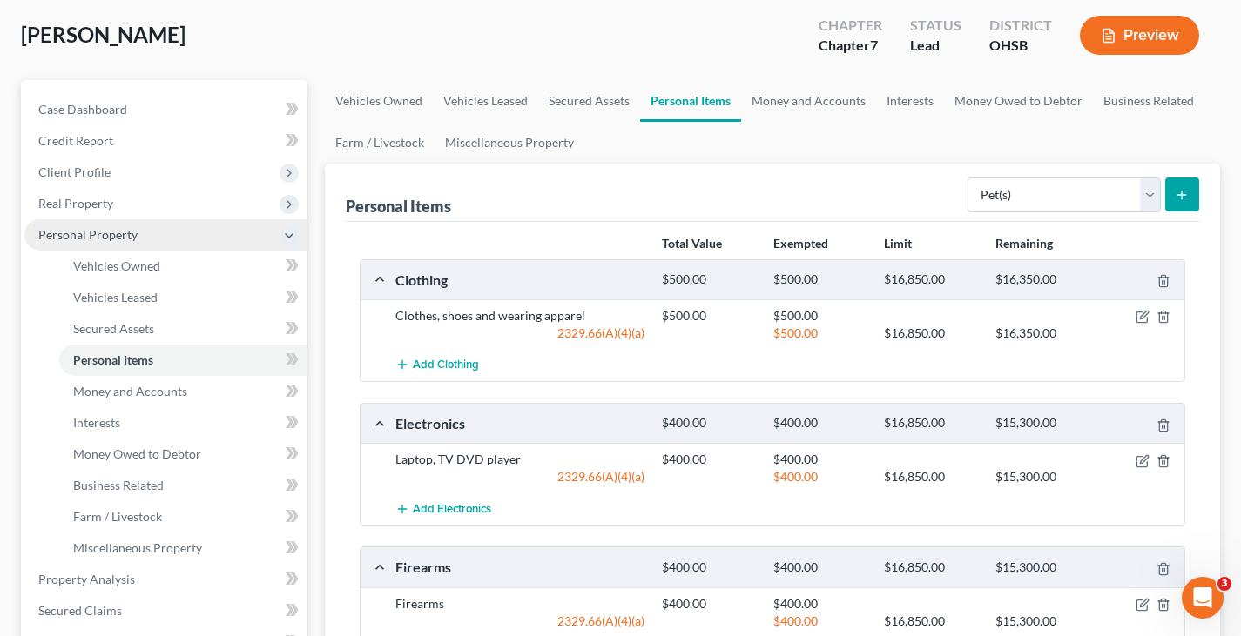
click at [158, 239] on span "Personal Property" at bounding box center [165, 234] width 283 height 31
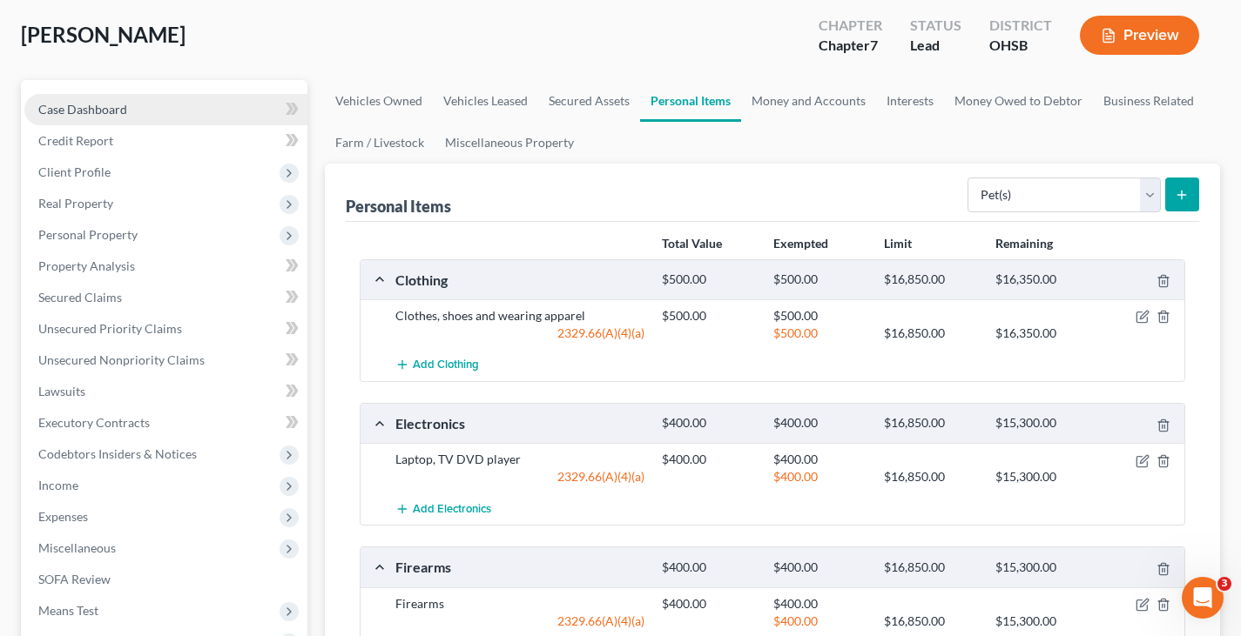
click at [109, 107] on span "Case Dashboard" at bounding box center [82, 109] width 89 height 15
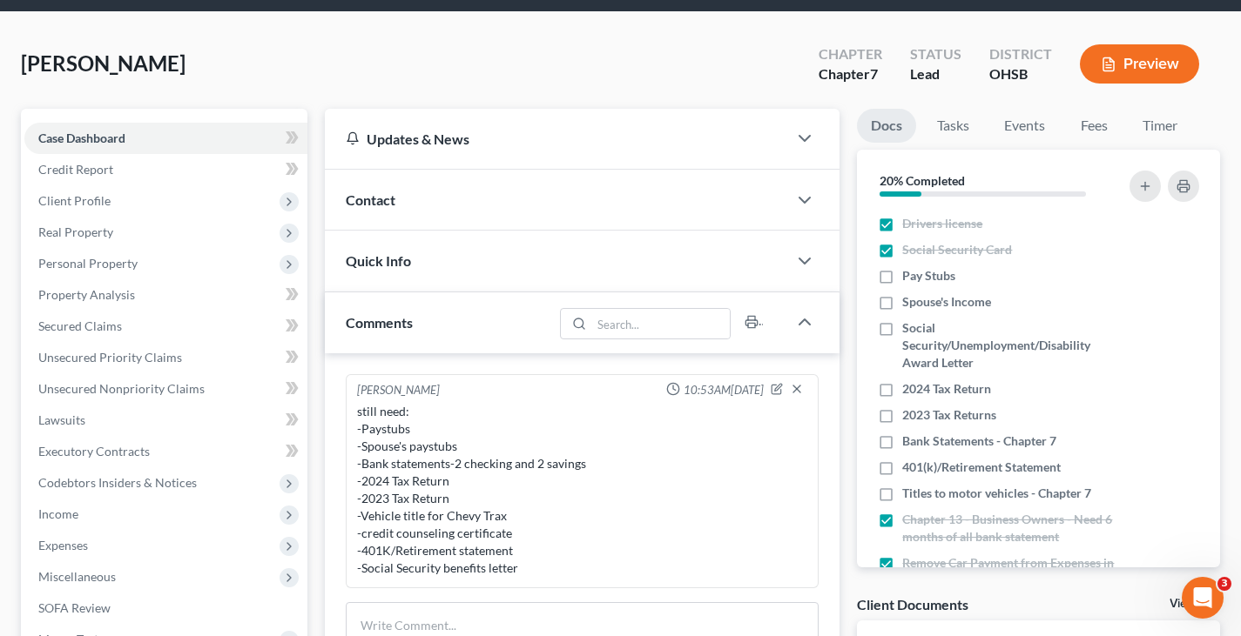
scroll to position [348, 0]
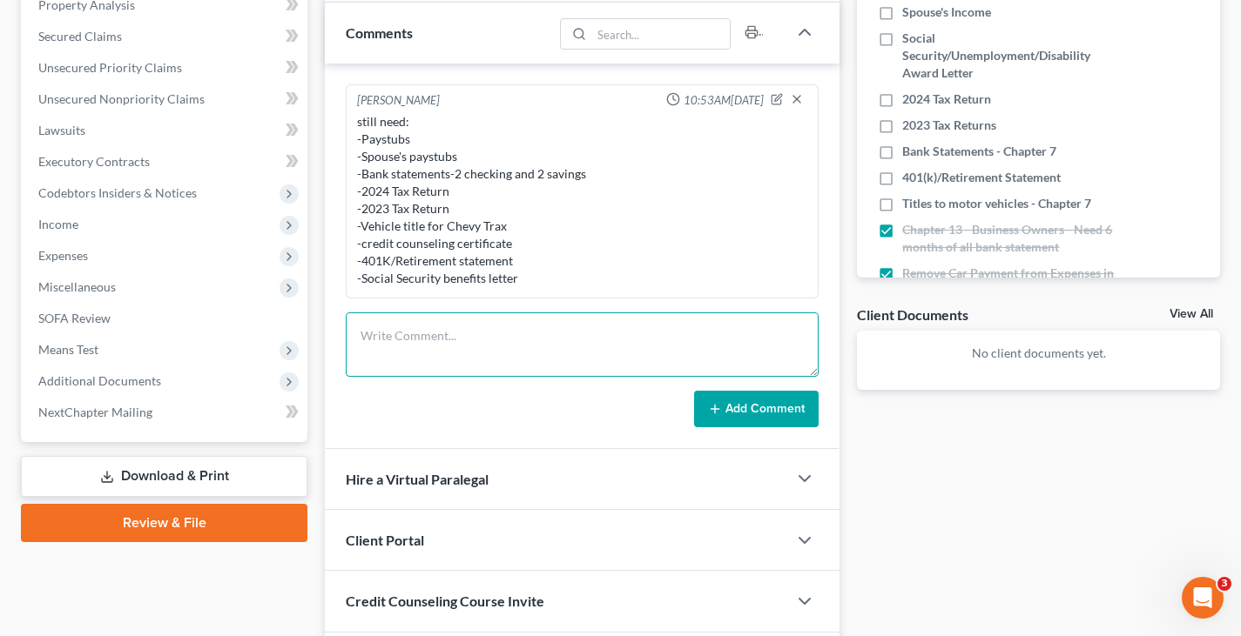
click at [563, 334] on textarea at bounding box center [582, 345] width 473 height 64
type textarea "10 active judgement/liens"
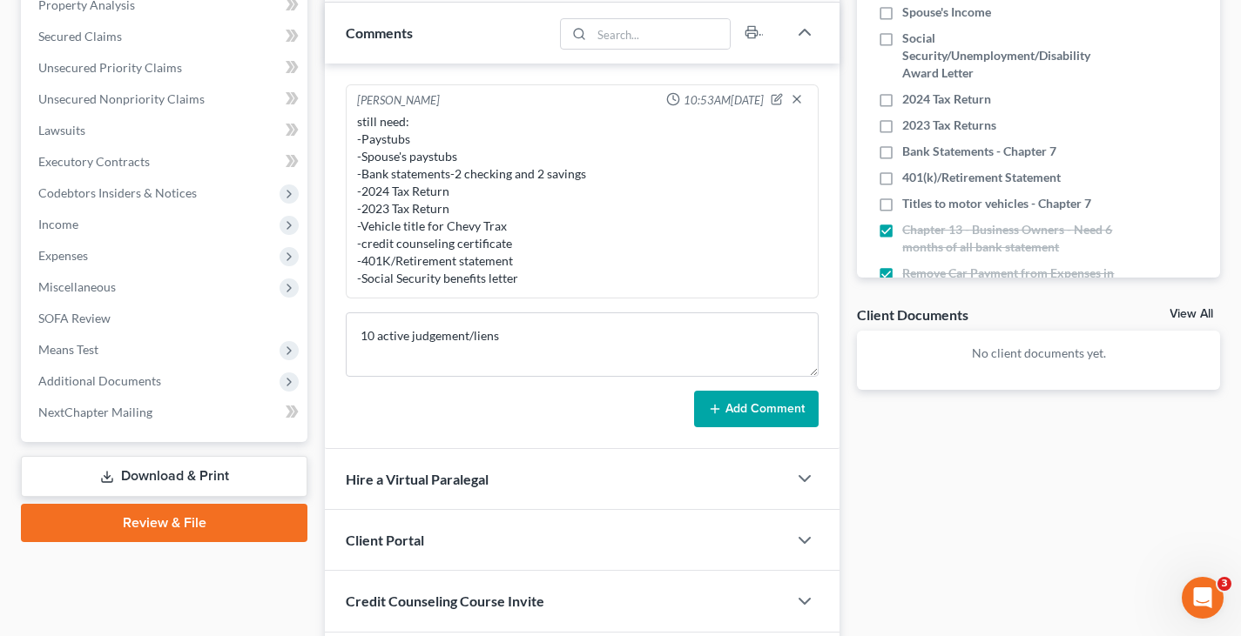
click at [763, 409] on button "Add Comment" at bounding box center [756, 409] width 124 height 37
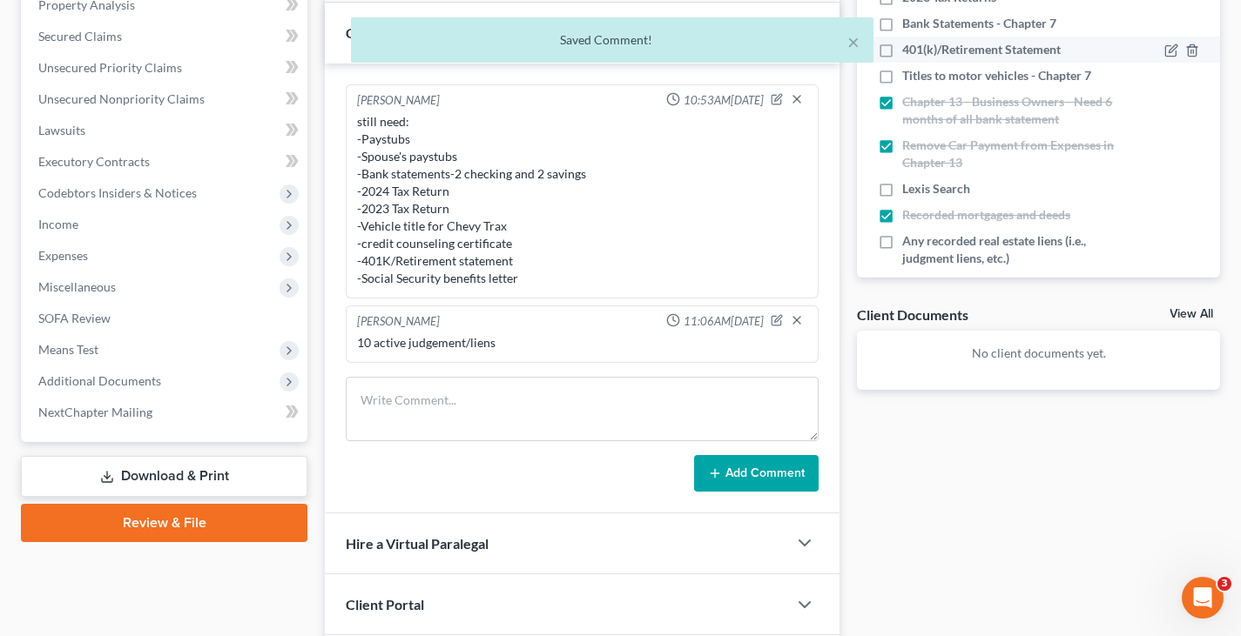
scroll to position [174, 0]
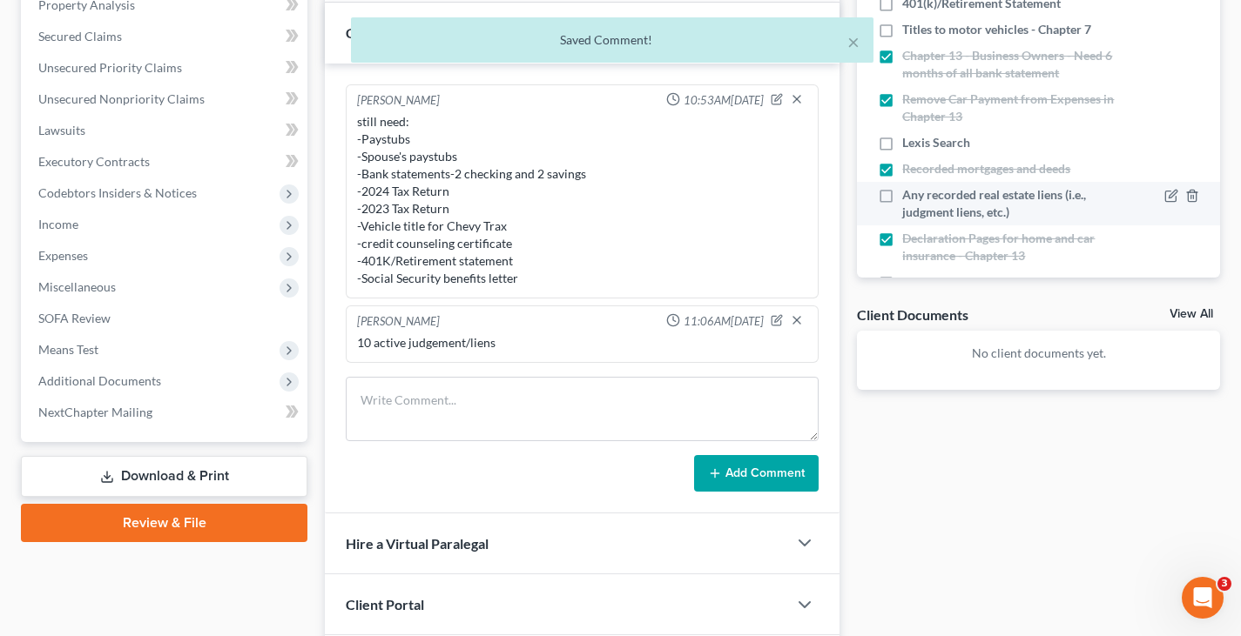
click at [902, 196] on label "Any recorded real estate liens (i.e., judgment liens, etc.)" at bounding box center [1008, 203] width 212 height 35
click at [909, 196] on input "Any recorded real estate liens (i.e., judgment liens, etc.)" at bounding box center [914, 191] width 11 height 11
checkbox input "true"
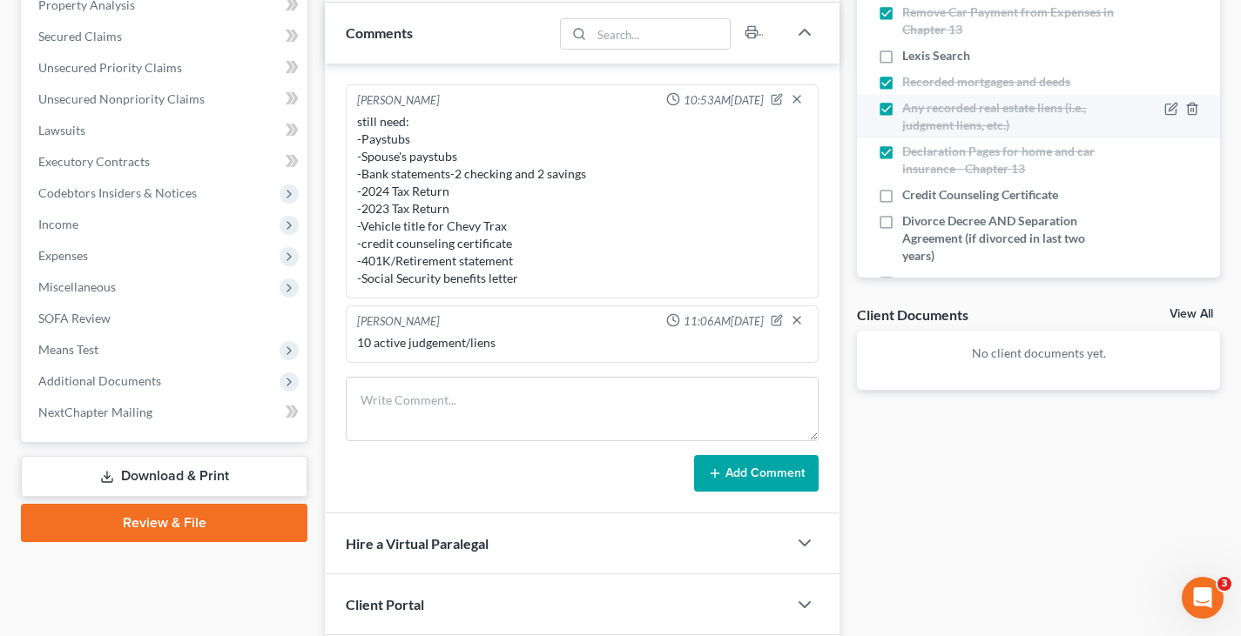
scroll to position [348, 0]
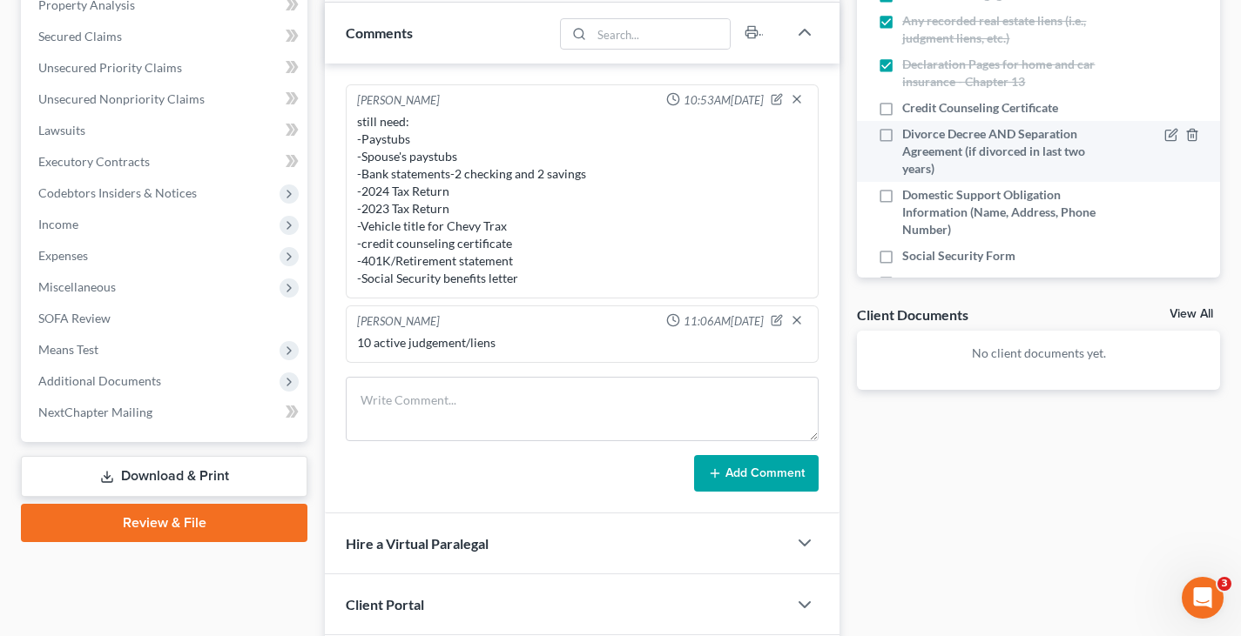
click at [902, 131] on label "Divorce Decree AND Separation Agreement (if divorced in last two years)" at bounding box center [1008, 151] width 212 height 52
click at [909, 131] on input "Divorce Decree AND Separation Agreement (if divorced in last two years)" at bounding box center [914, 130] width 11 height 11
checkbox input "true"
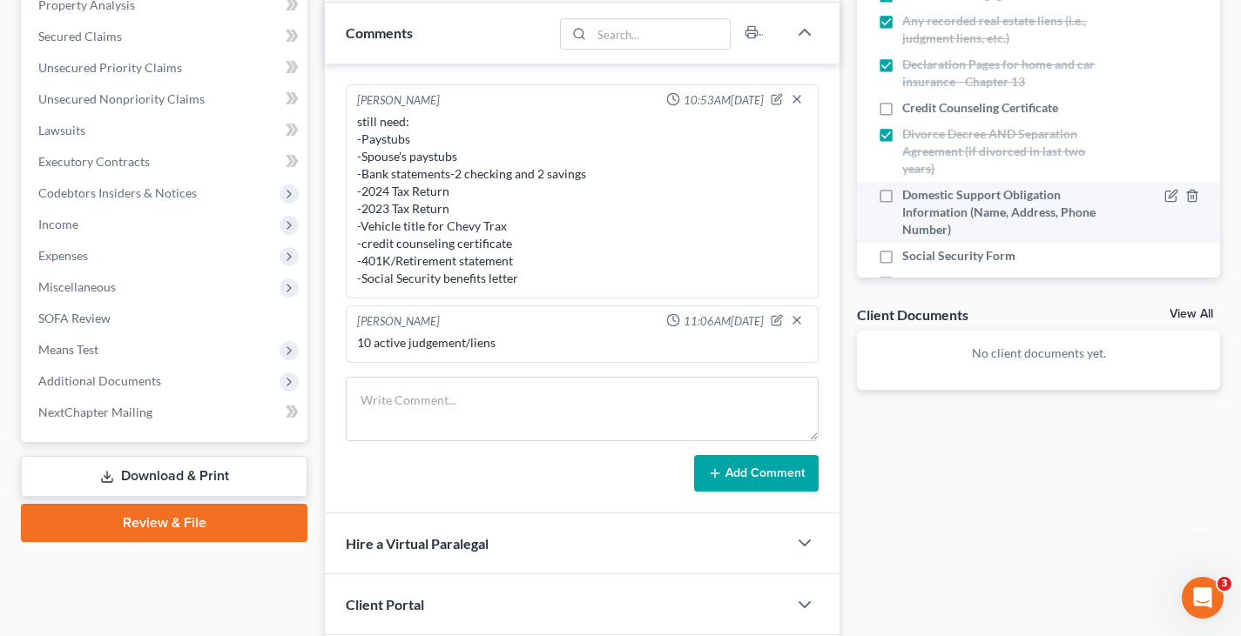
click at [902, 196] on label "Domestic Support Obligation Information (Name, Address, Phone Number)" at bounding box center [1008, 212] width 212 height 52
click at [909, 196] on input "Domestic Support Obligation Information (Name, Address, Phone Number)" at bounding box center [914, 191] width 11 height 11
checkbox input "true"
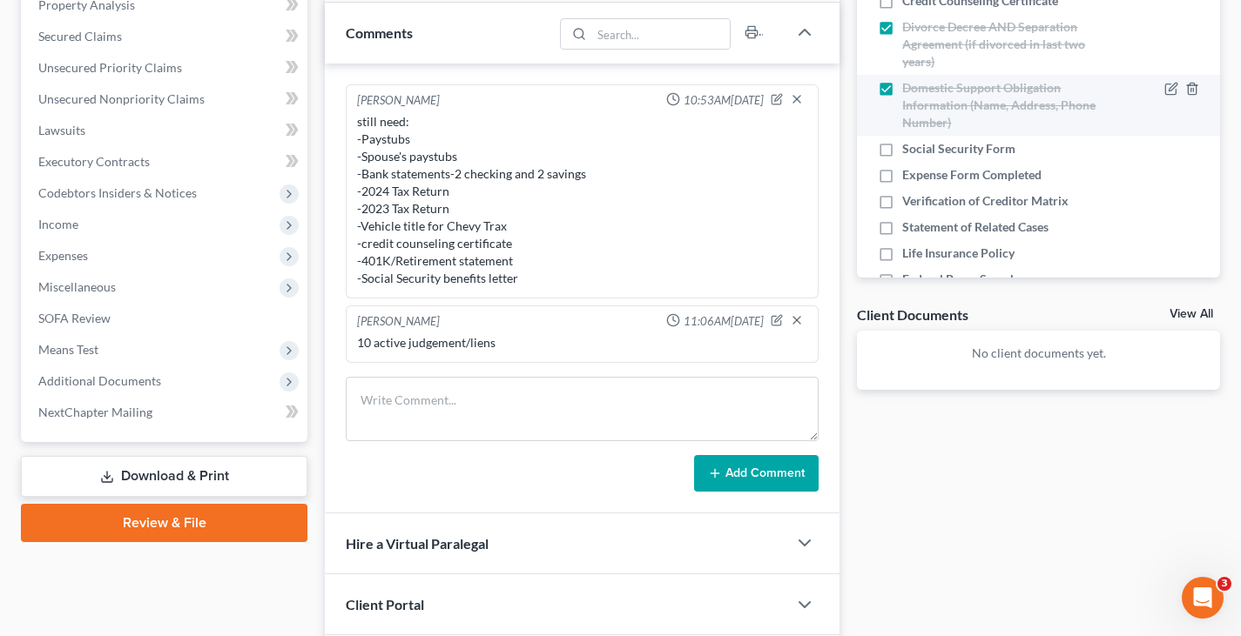
scroll to position [522, 0]
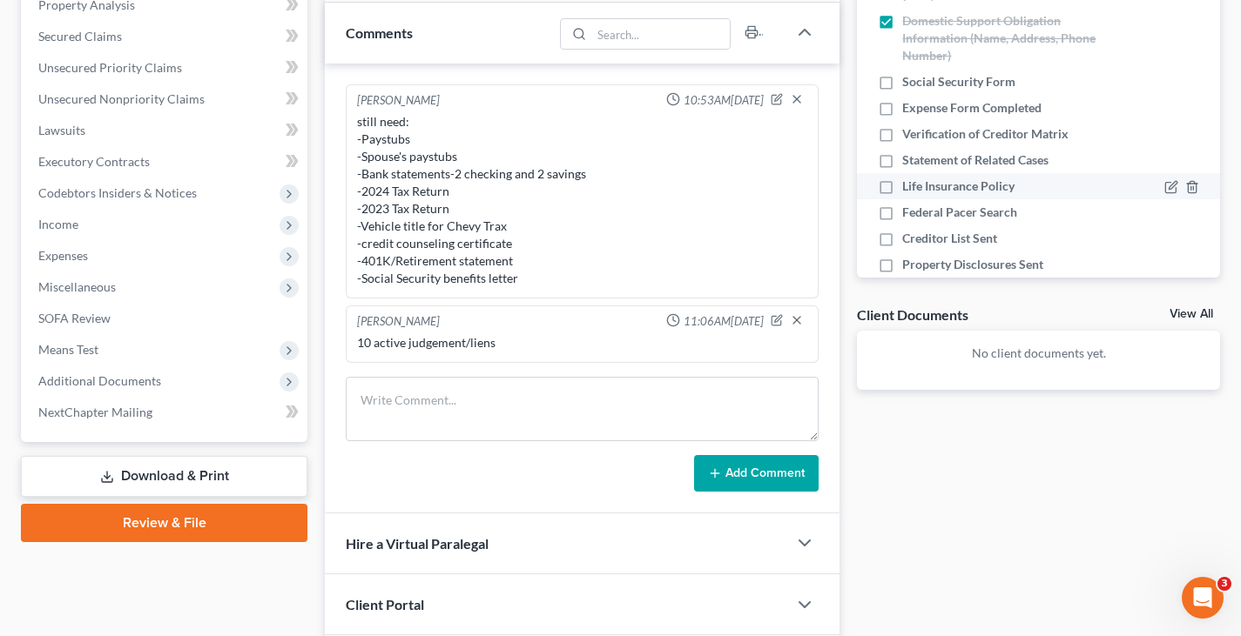
click at [902, 185] on label "Life Insurance Policy" at bounding box center [958, 186] width 112 height 17
click at [909, 185] on input "Life Insurance Policy" at bounding box center [914, 183] width 11 height 11
checkbox input "true"
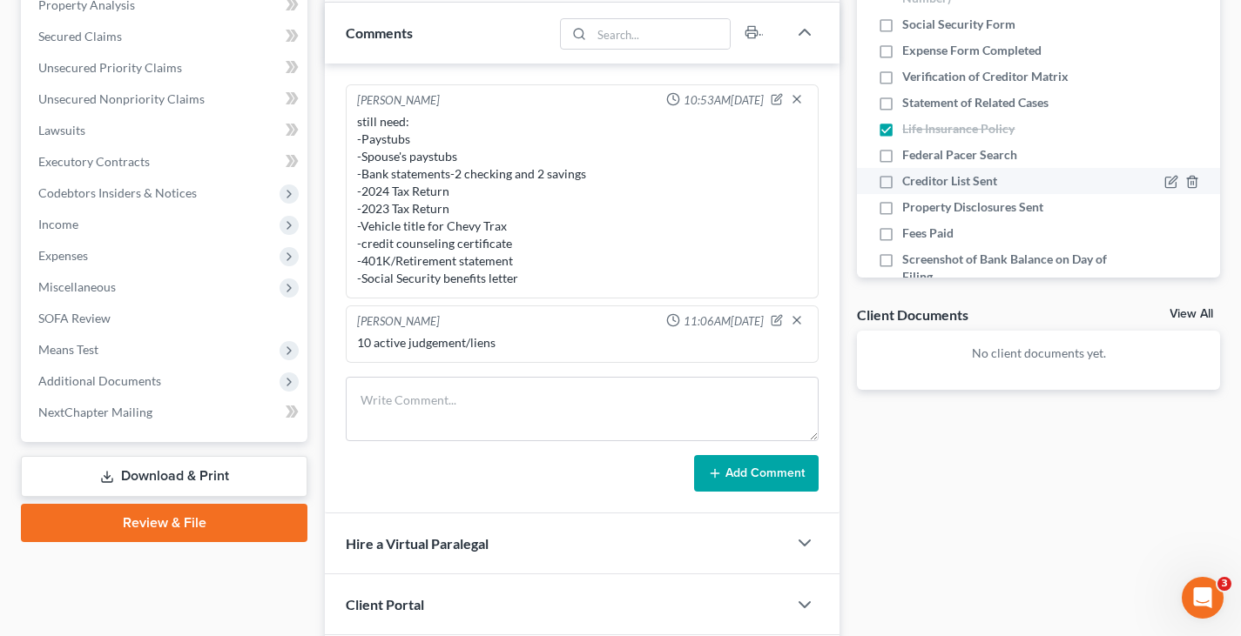
scroll to position [609, 0]
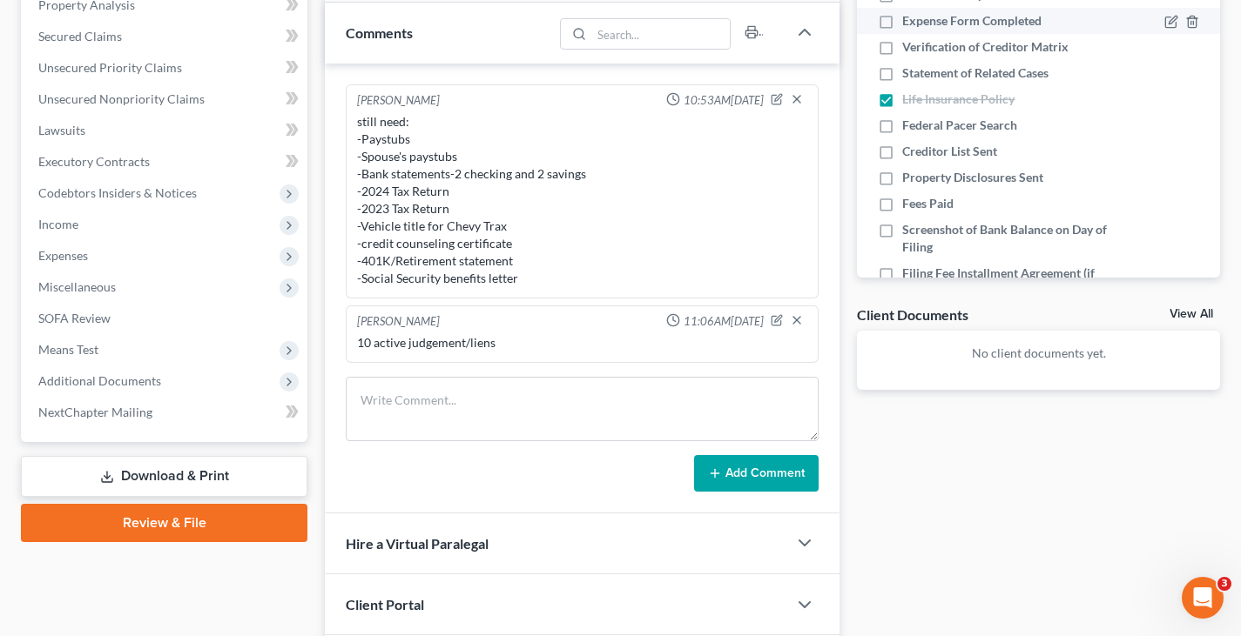
click at [902, 20] on label "Expense Form Completed" at bounding box center [971, 20] width 139 height 17
click at [909, 20] on input "Expense Form Completed" at bounding box center [914, 17] width 11 height 11
checkbox input "true"
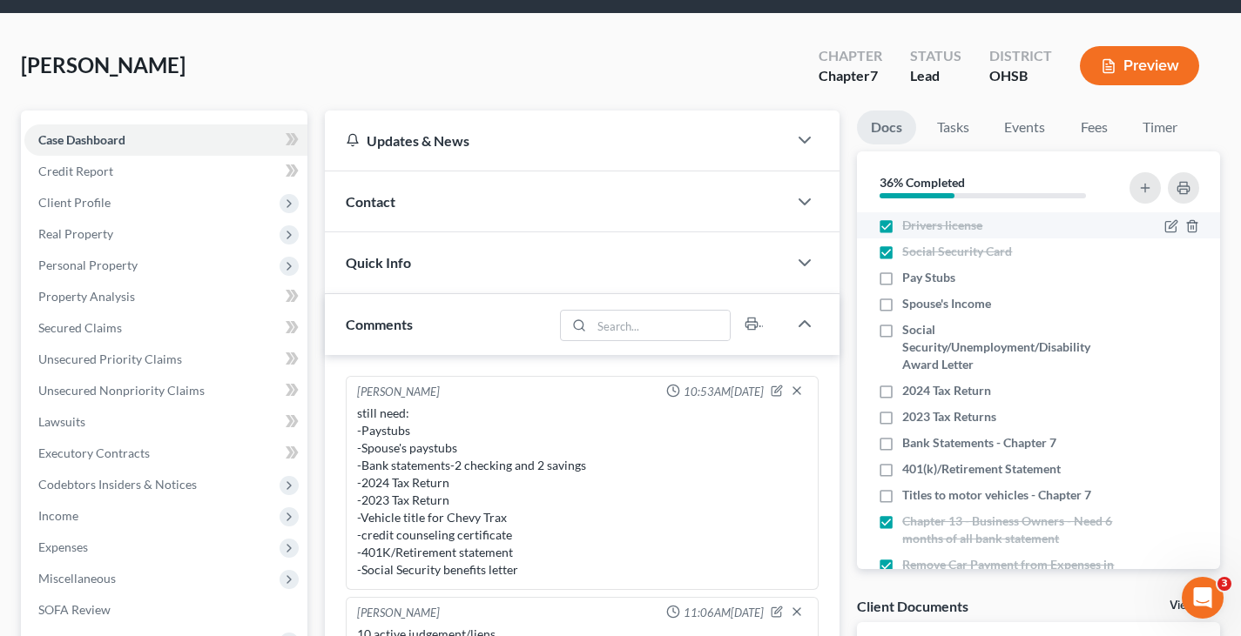
scroll to position [87, 0]
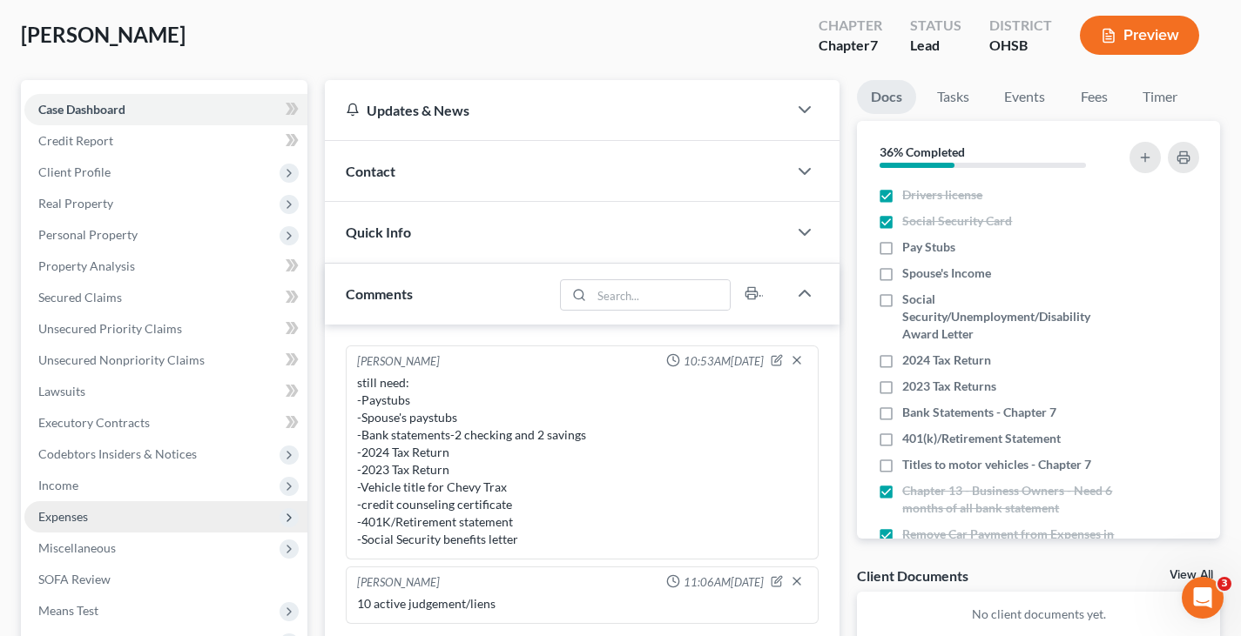
click at [100, 519] on span "Expenses" at bounding box center [165, 516] width 283 height 31
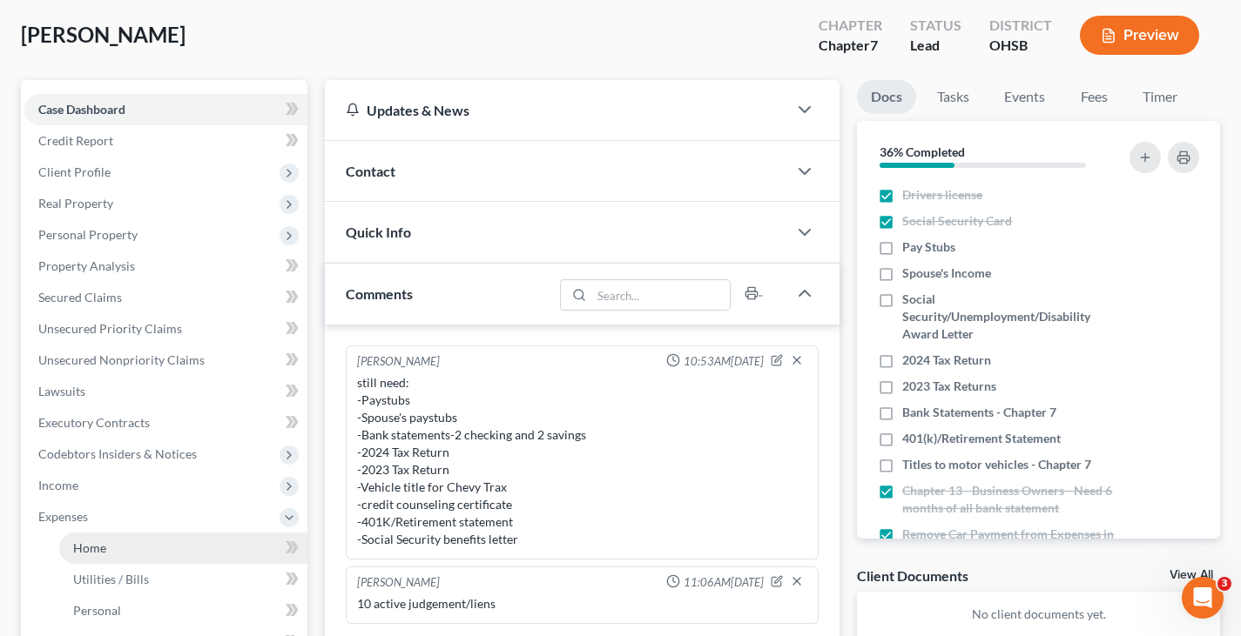
click at [91, 549] on span "Home" at bounding box center [89, 548] width 33 height 15
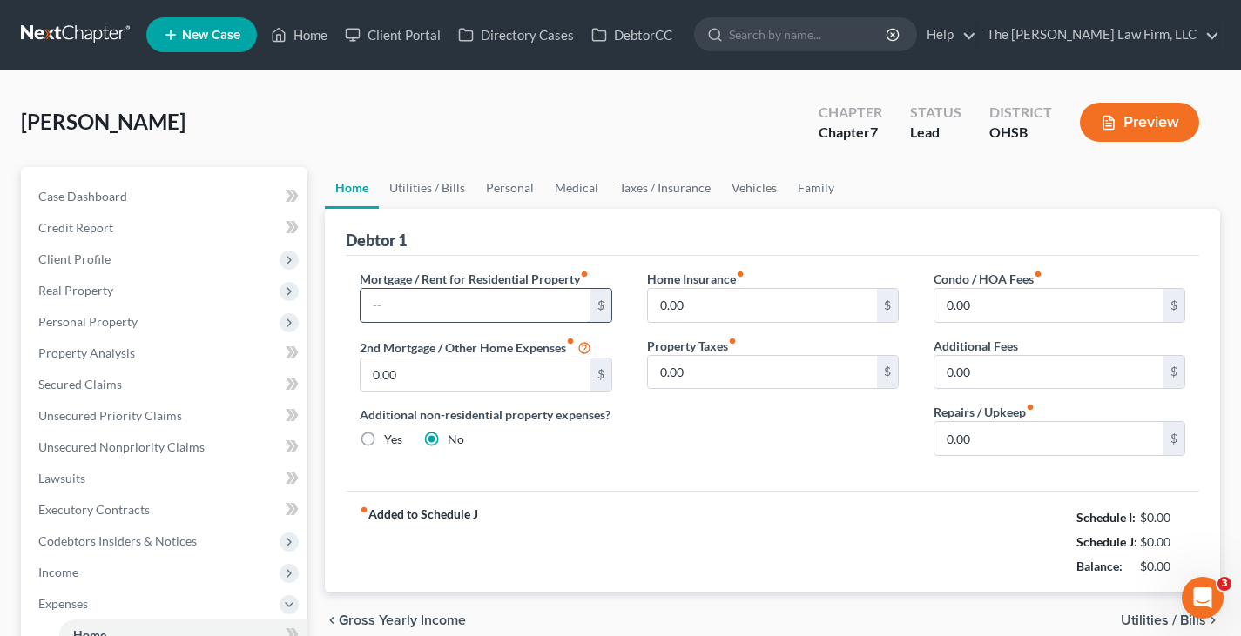
click at [395, 294] on input "text" at bounding box center [474, 305] width 229 height 33
type input "1,425"
click at [701, 304] on input "0.00" at bounding box center [762, 305] width 229 height 33
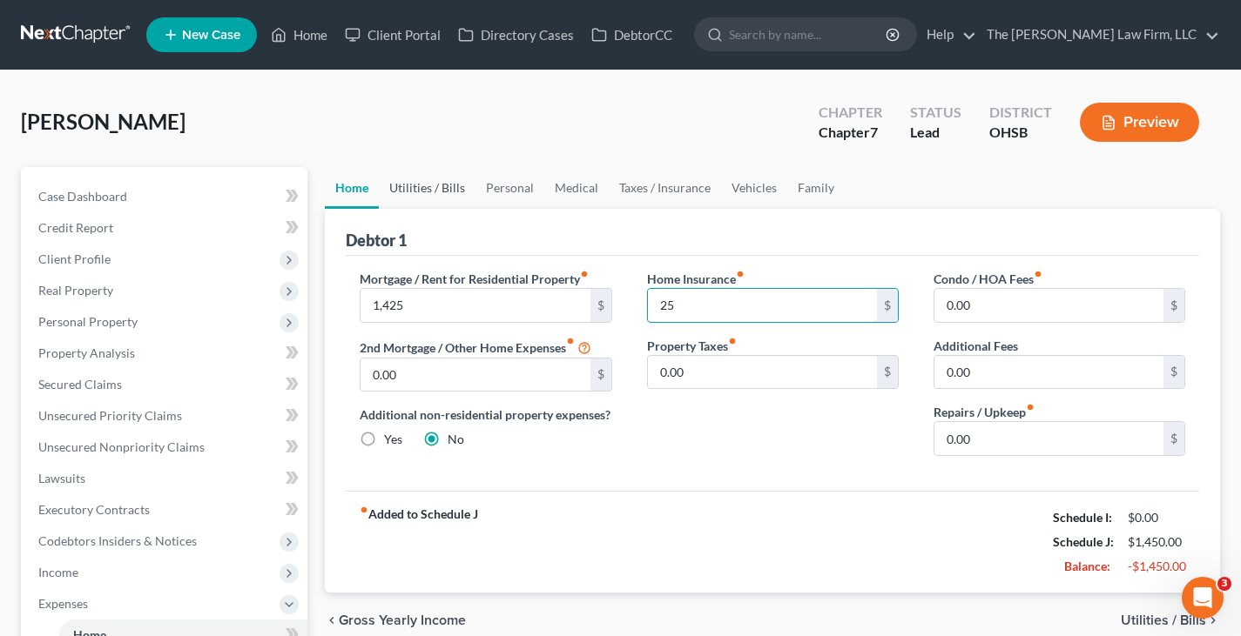
type input "25"
click at [437, 191] on link "Utilities / Bills" at bounding box center [427, 188] width 97 height 42
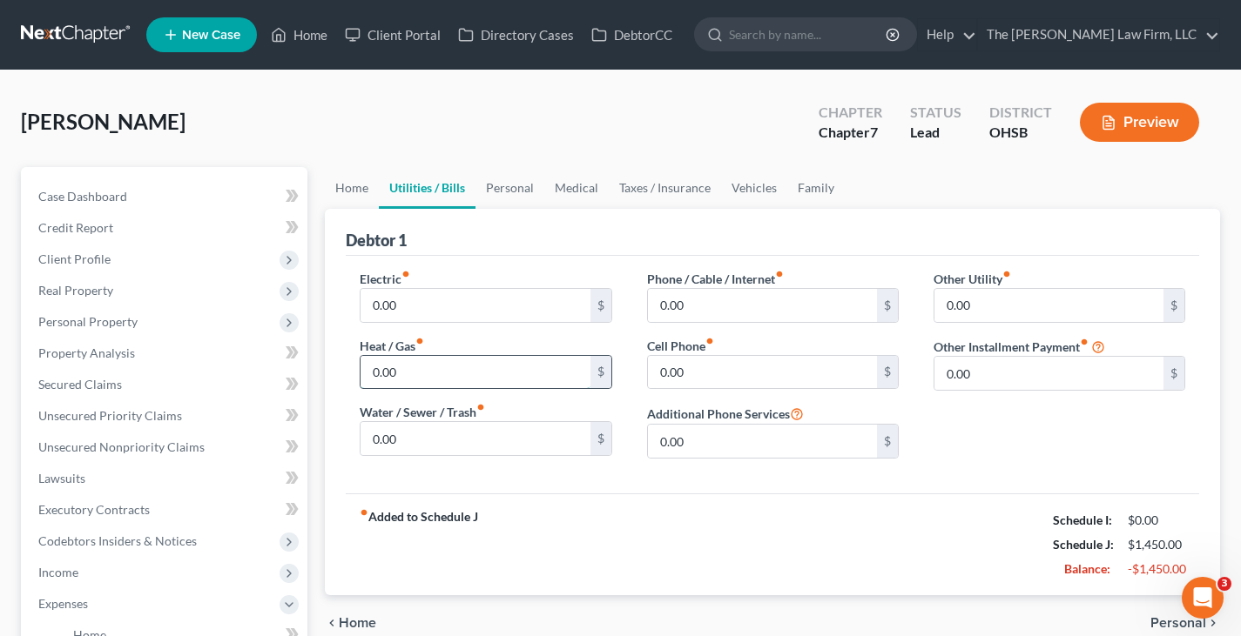
click at [412, 379] on input "0.00" at bounding box center [474, 372] width 229 height 33
type input "85"
click at [351, 185] on link "Home" at bounding box center [352, 188] width 54 height 42
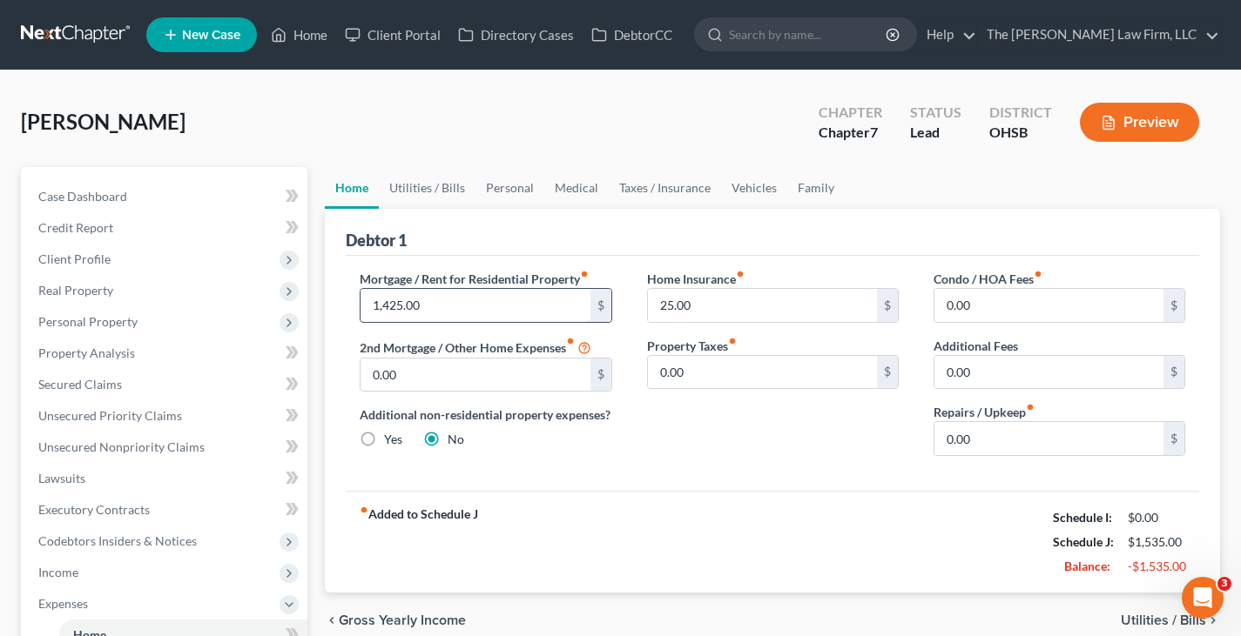
click at [429, 305] on input "1,425.00" at bounding box center [474, 305] width 229 height 33
type input "1,350"
click at [431, 189] on link "Utilities / Bills" at bounding box center [427, 188] width 97 height 42
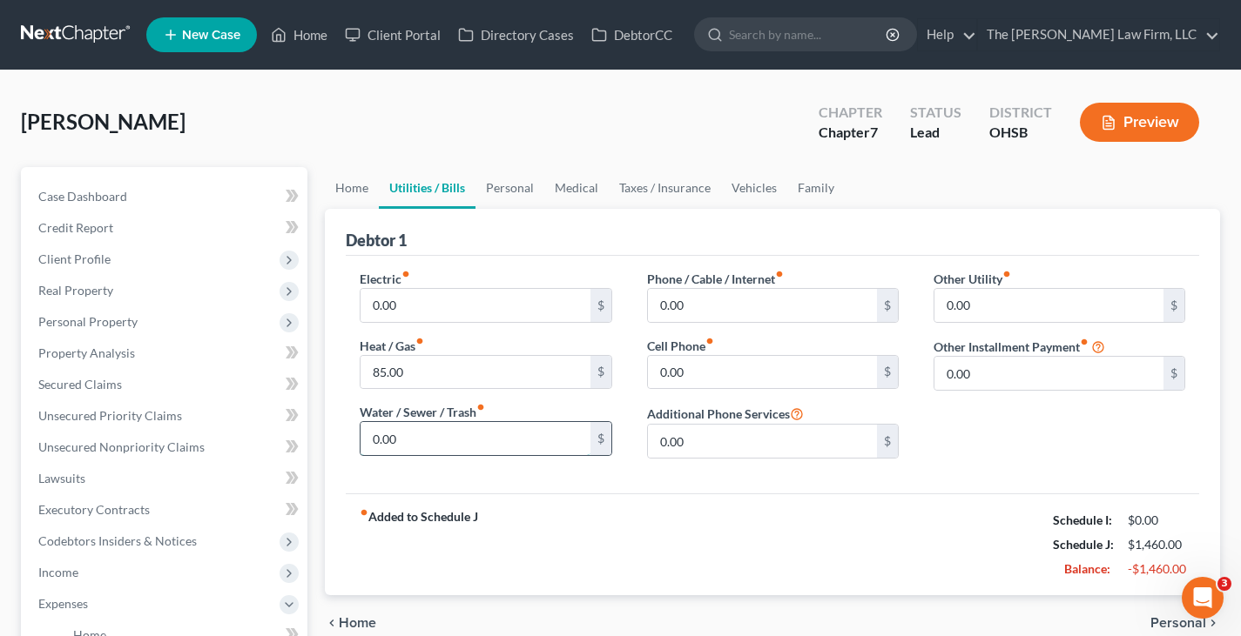
click at [415, 438] on input "0.00" at bounding box center [474, 438] width 229 height 33
type input "75"
click at [684, 306] on input "0.00" at bounding box center [762, 305] width 229 height 33
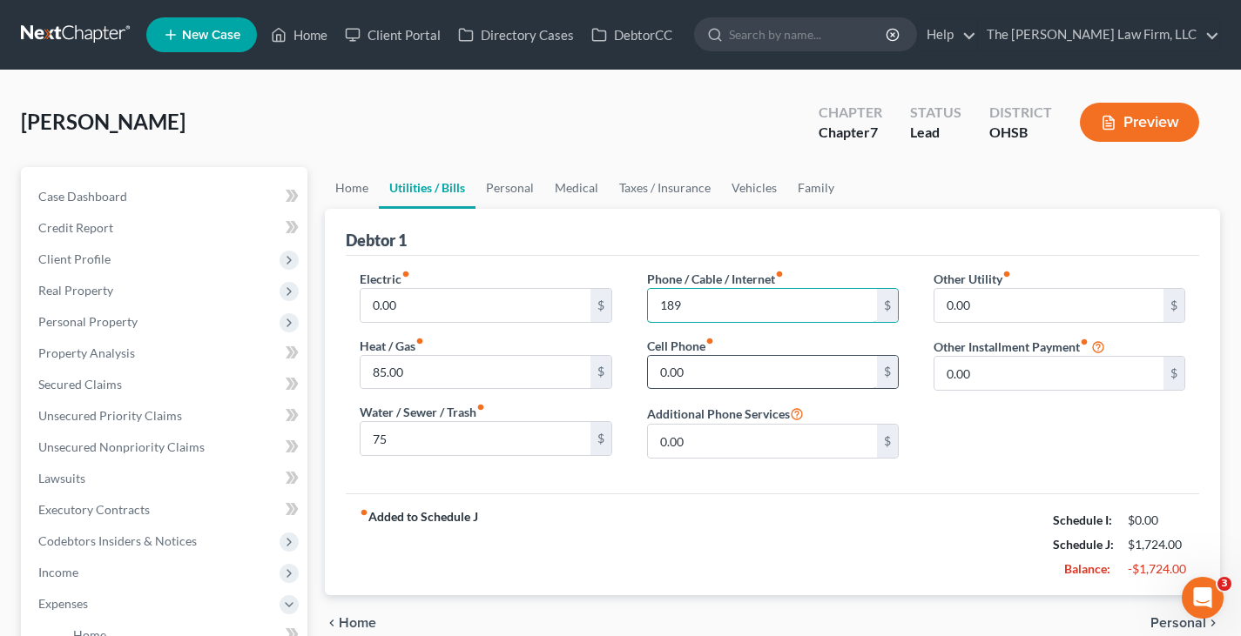
type input "189"
click at [728, 377] on input "0.00" at bounding box center [762, 372] width 229 height 33
type input "174"
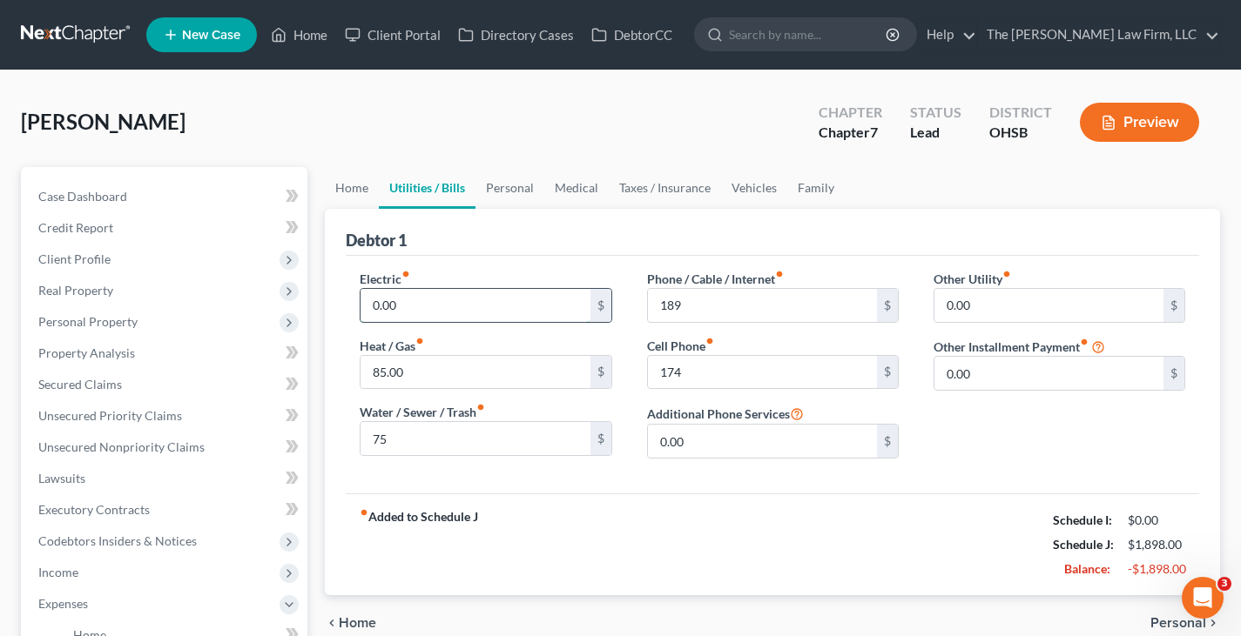
click at [420, 305] on input "0.00" at bounding box center [474, 305] width 229 height 33
type input "236"
click at [504, 186] on link "Personal" at bounding box center [509, 188] width 69 height 42
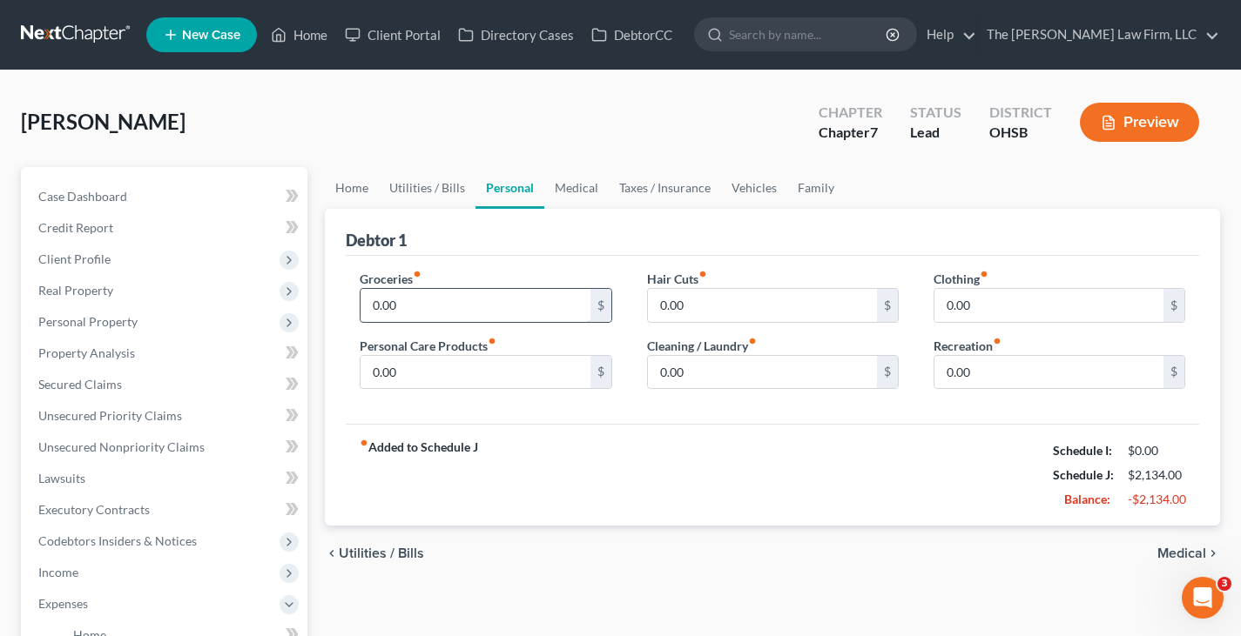
click at [438, 304] on input "0.00" at bounding box center [474, 305] width 229 height 33
type input "400"
click at [429, 374] on input "0.00" at bounding box center [474, 372] width 229 height 33
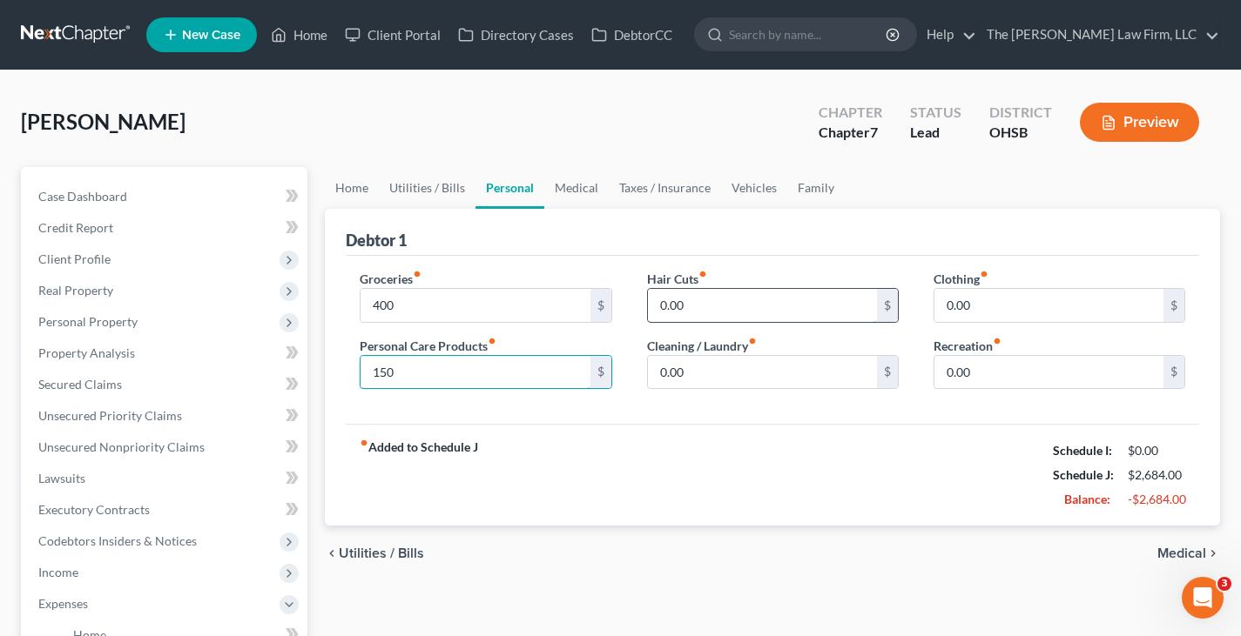
type input "150"
click at [703, 304] on input "0.00" at bounding box center [762, 305] width 229 height 33
type input "50"
click at [684, 379] on input "0.00" at bounding box center [762, 372] width 229 height 33
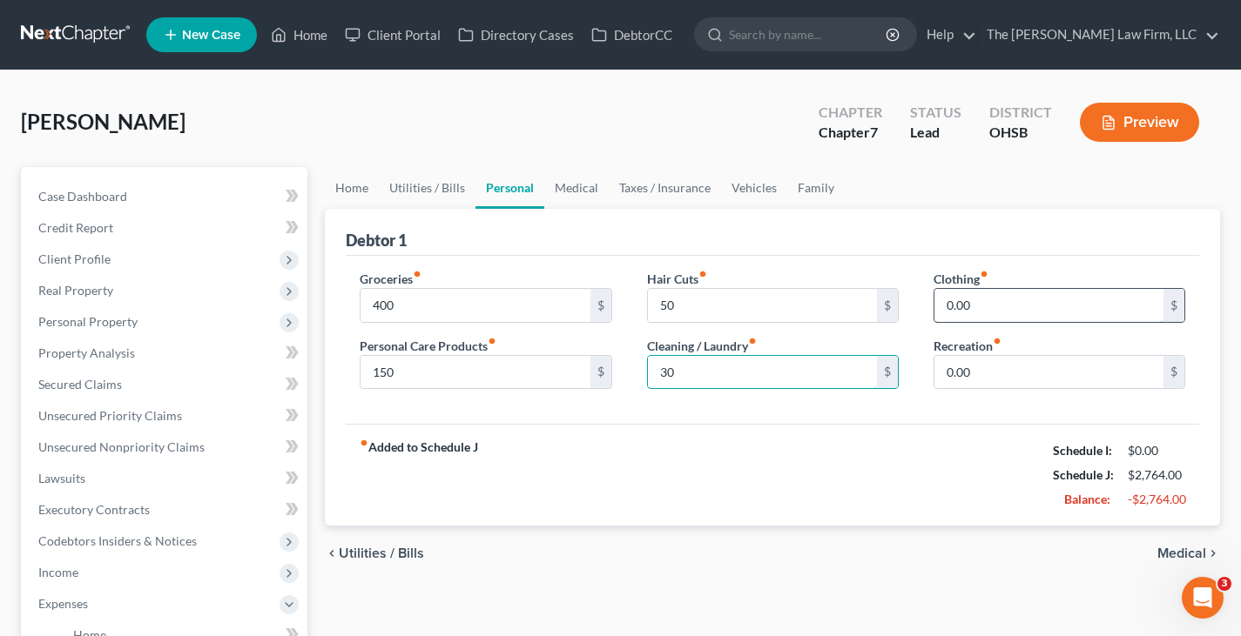
type input "30"
click at [995, 309] on input "0.00" at bounding box center [1048, 305] width 229 height 33
type input "100"
click at [988, 373] on input "0.00" at bounding box center [1048, 372] width 229 height 33
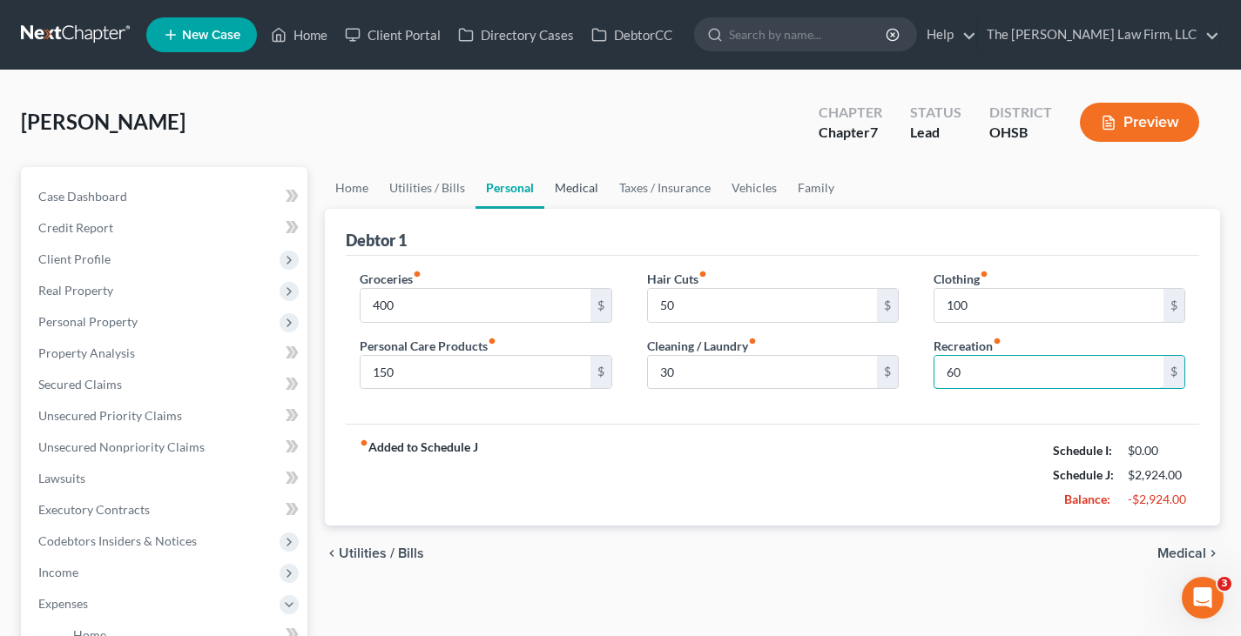
type input "60"
click at [567, 190] on link "Medical" at bounding box center [576, 188] width 64 height 42
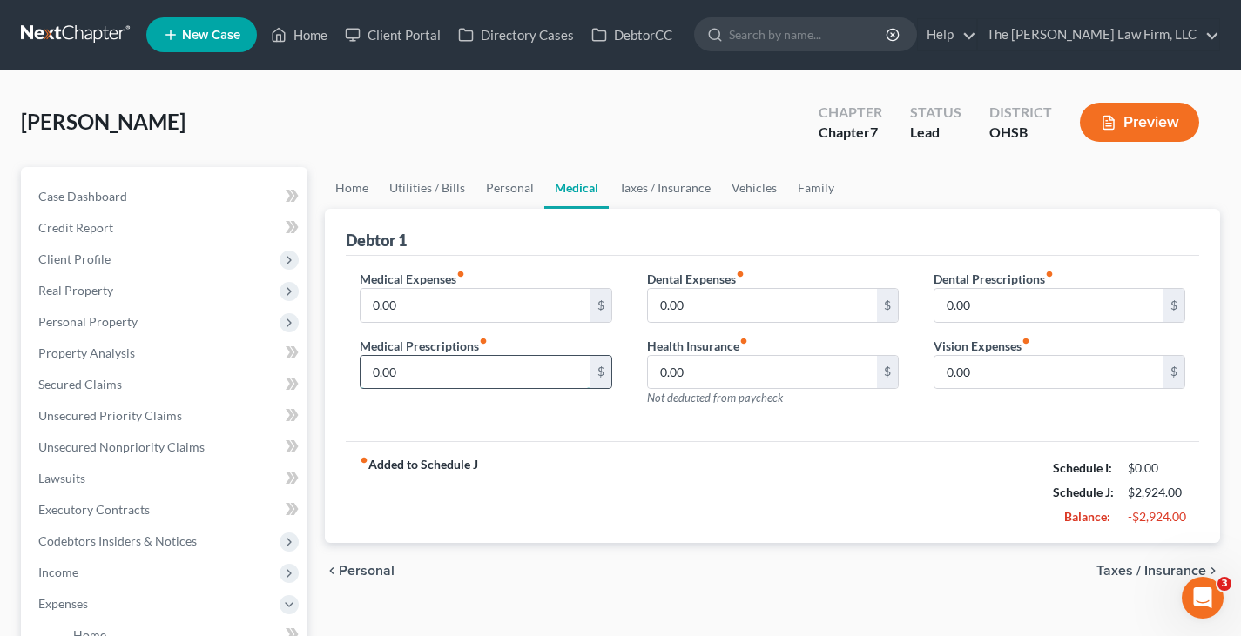
click at [435, 381] on input "0.00" at bounding box center [474, 372] width 229 height 33
type input "80"
click at [738, 187] on link "Vehicles" at bounding box center [754, 188] width 66 height 42
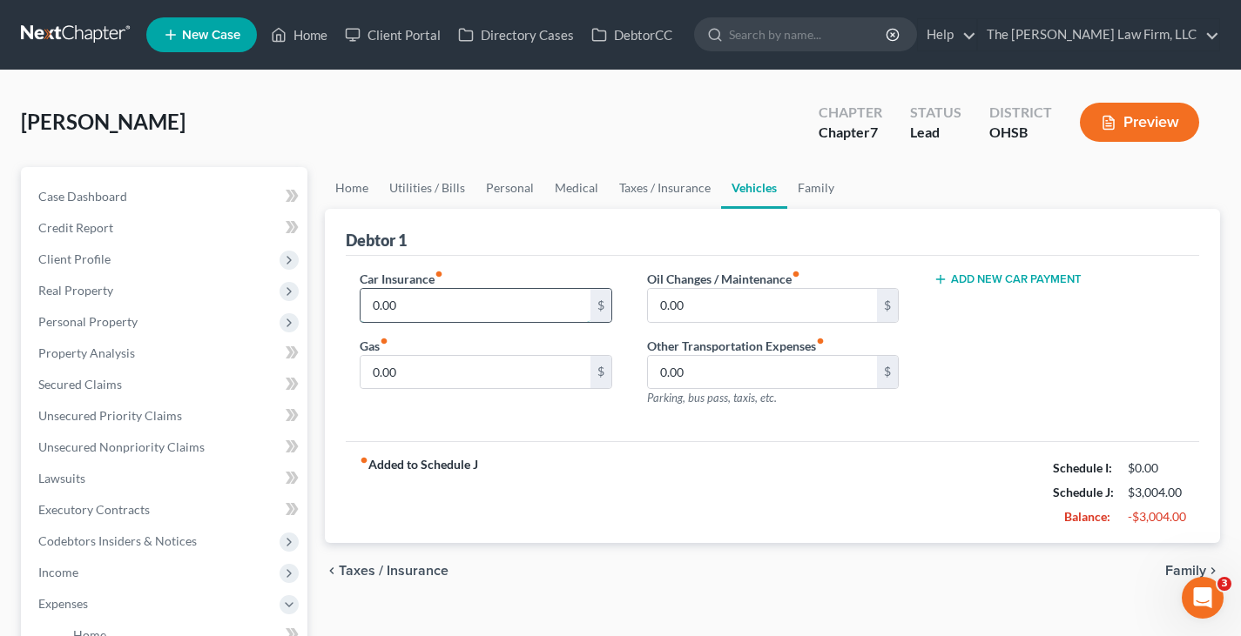
click at [485, 305] on input "0.00" at bounding box center [474, 305] width 229 height 33
type input "363"
click at [479, 369] on input "0.00" at bounding box center [474, 372] width 229 height 33
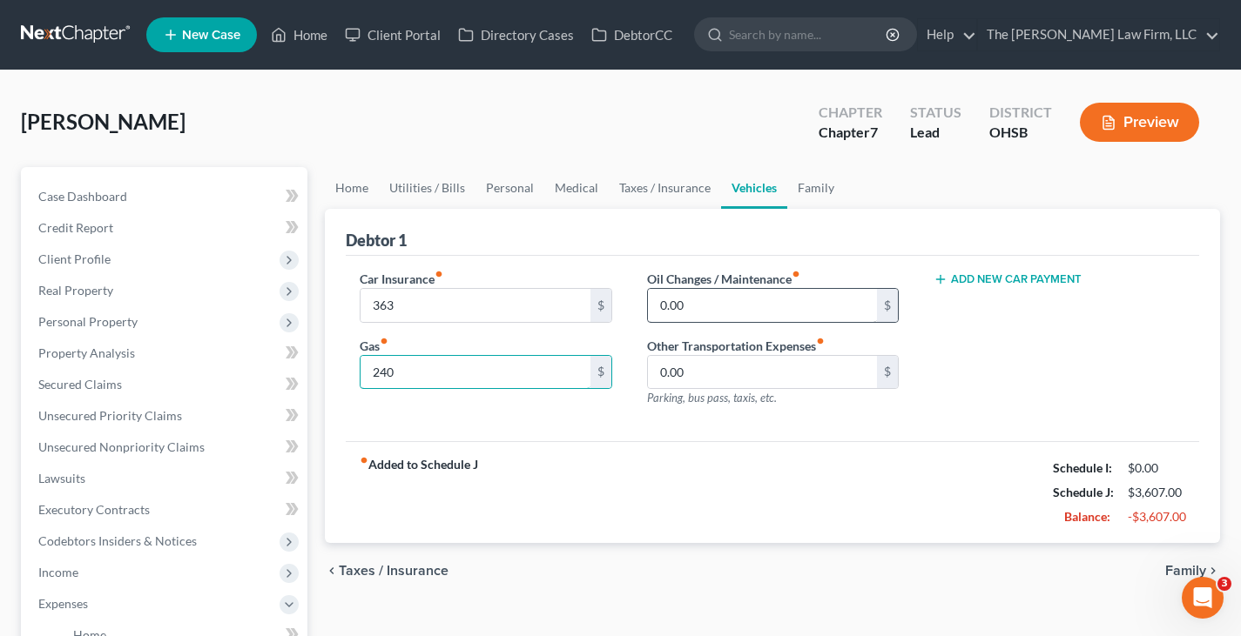
type input "240"
click at [688, 299] on input "0.00" at bounding box center [762, 305] width 229 height 33
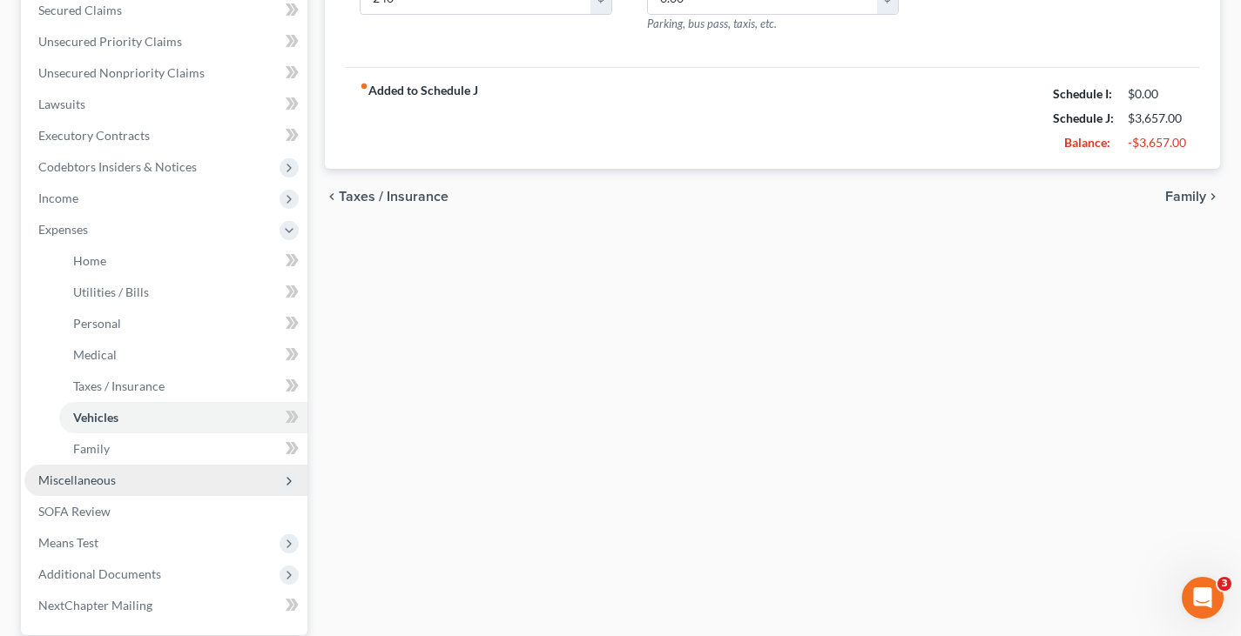
scroll to position [435, 0]
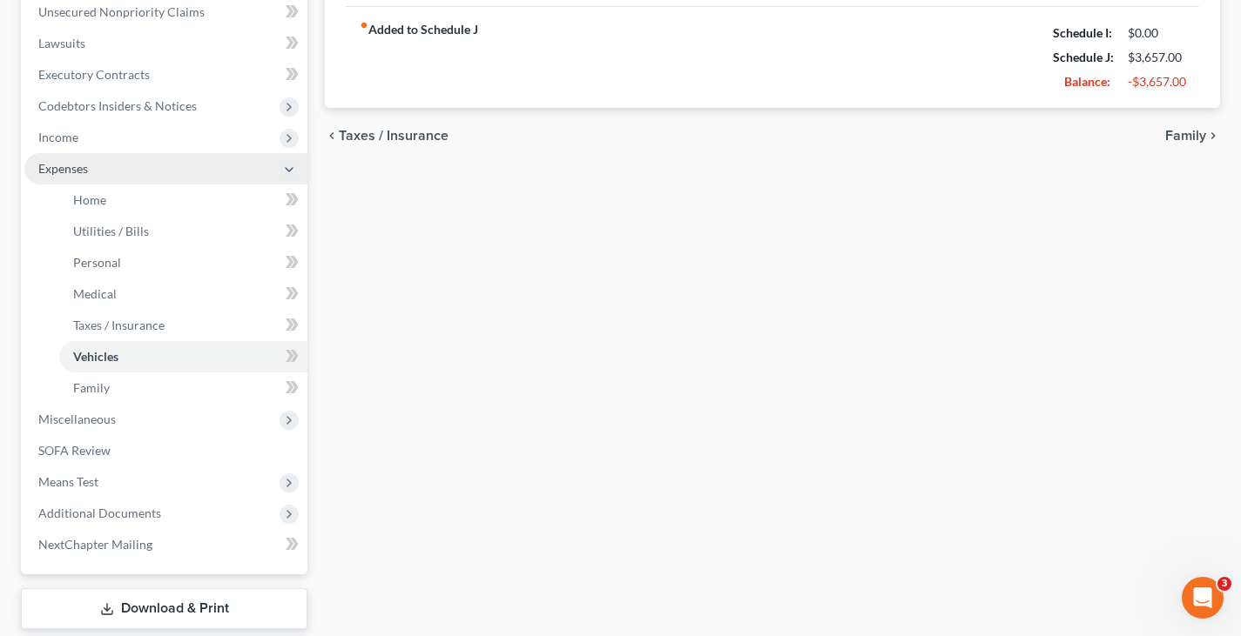
type input "50"
click at [129, 171] on span "Expenses" at bounding box center [165, 168] width 283 height 31
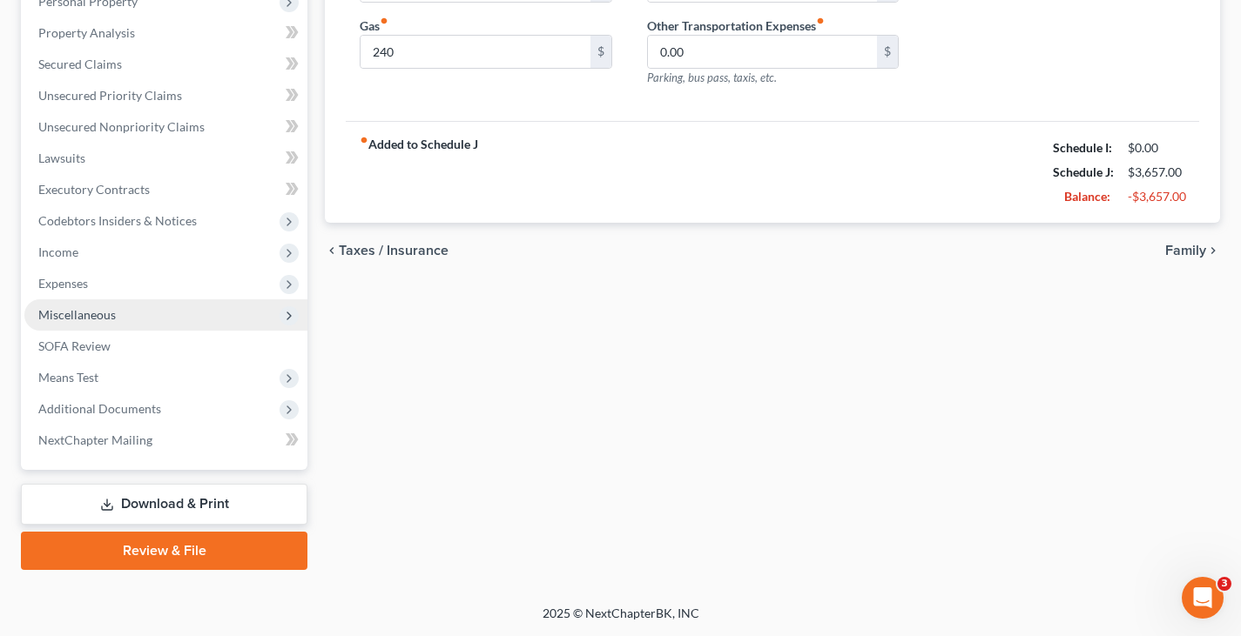
click at [112, 314] on span "Miscellaneous" at bounding box center [76, 314] width 77 height 15
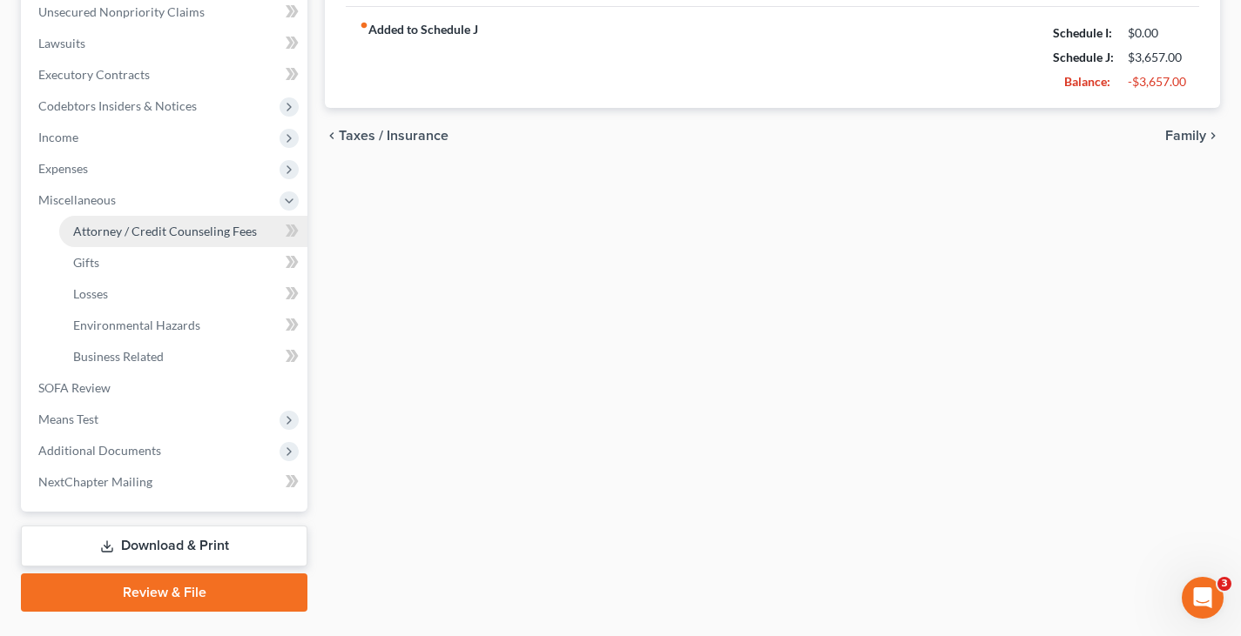
click at [186, 230] on span "Attorney / Credit Counseling Fees" at bounding box center [165, 231] width 184 height 15
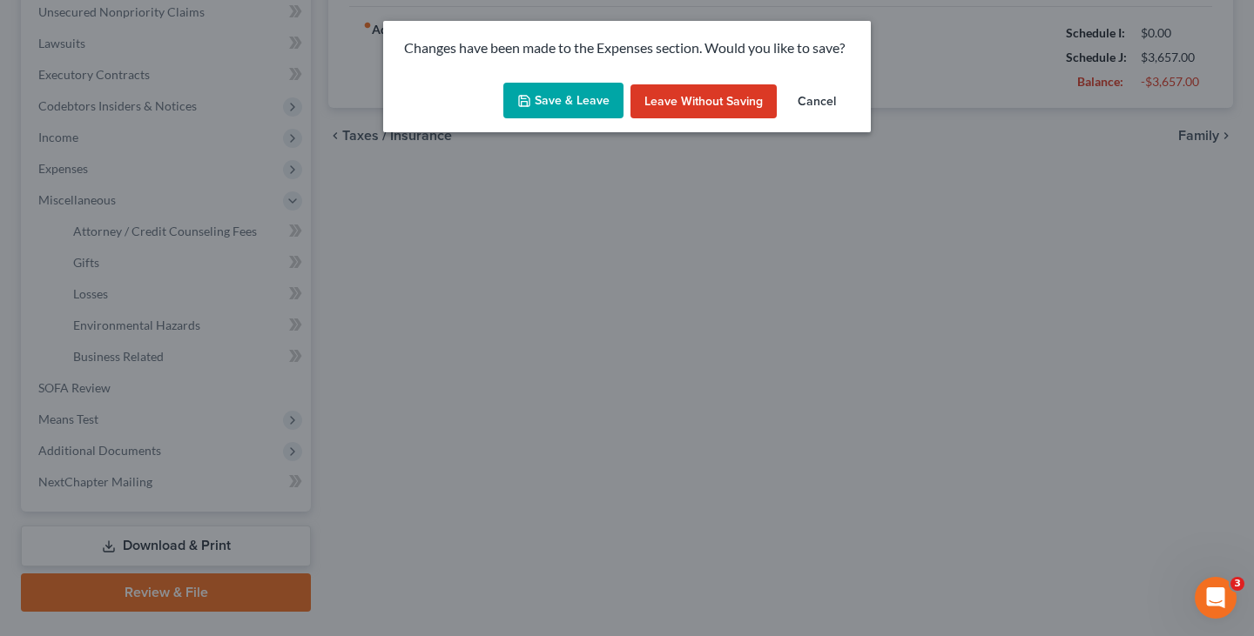
click at [541, 97] on button "Save & Leave" at bounding box center [563, 101] width 120 height 37
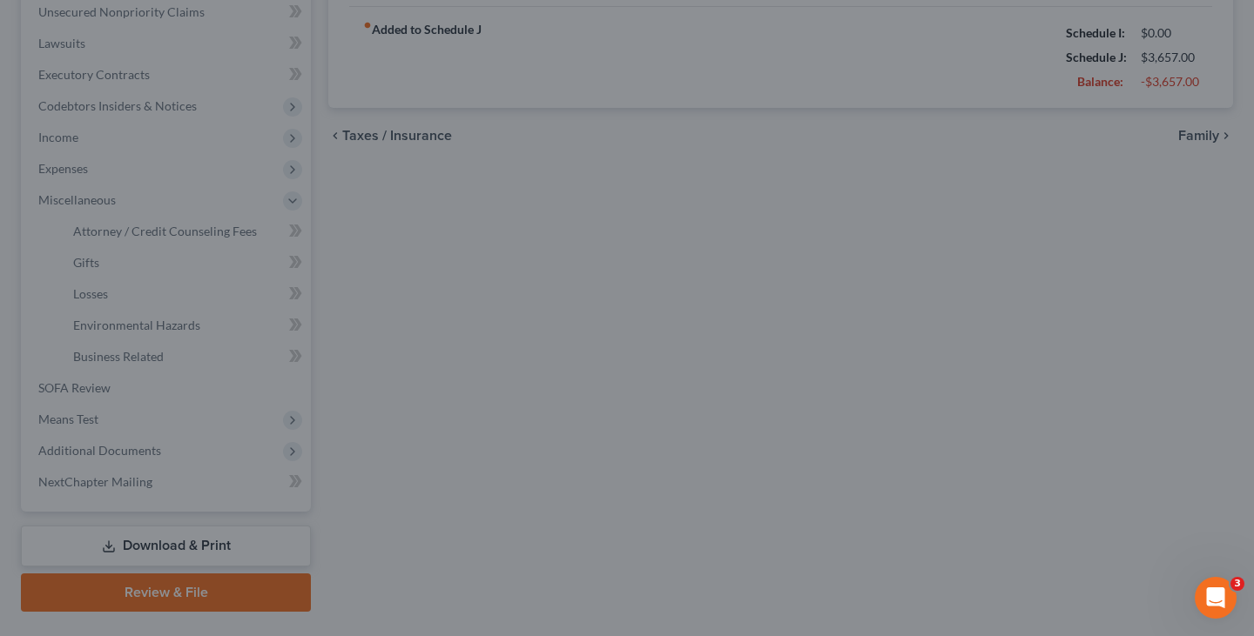
type input "363.00"
type input "240.00"
type input "50.00"
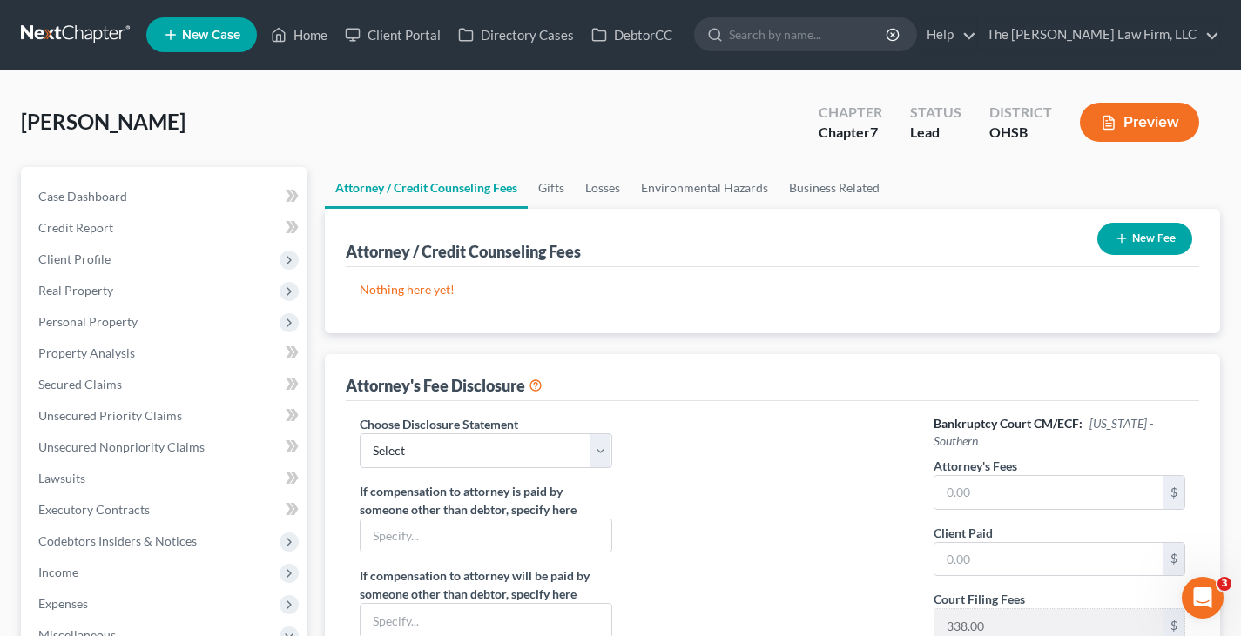
click at [1119, 239] on icon "button" at bounding box center [1121, 239] width 14 height 14
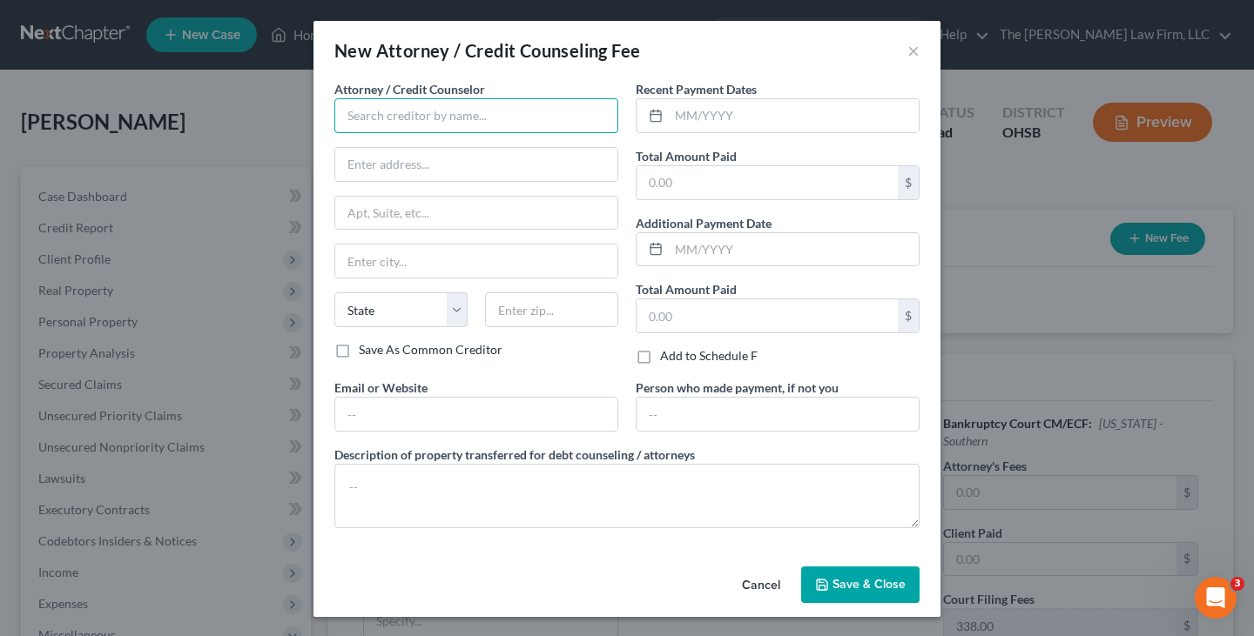
click at [523, 111] on input "text" at bounding box center [476, 115] width 284 height 35
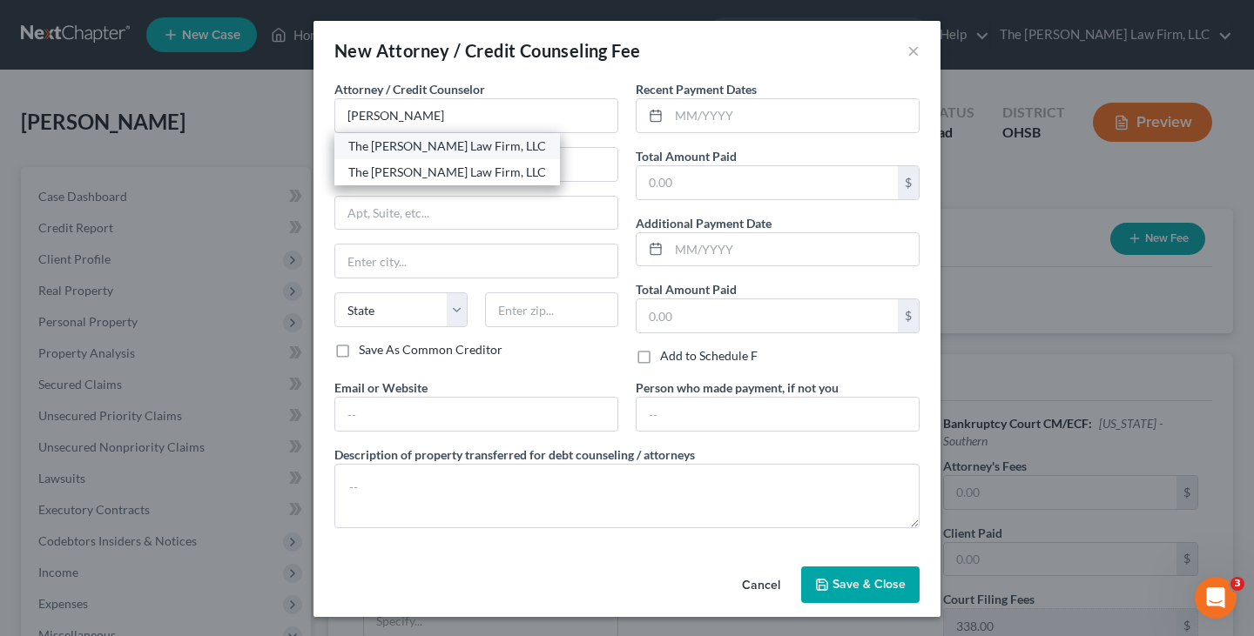
click at [400, 146] on div "The [PERSON_NAME] Law Firm, LLC" at bounding box center [447, 146] width 198 height 17
type input "The [PERSON_NAME] Law Firm, LLC"
type input "[STREET_ADDRESS]"
type input "Suite B1"
type input "Columbus"
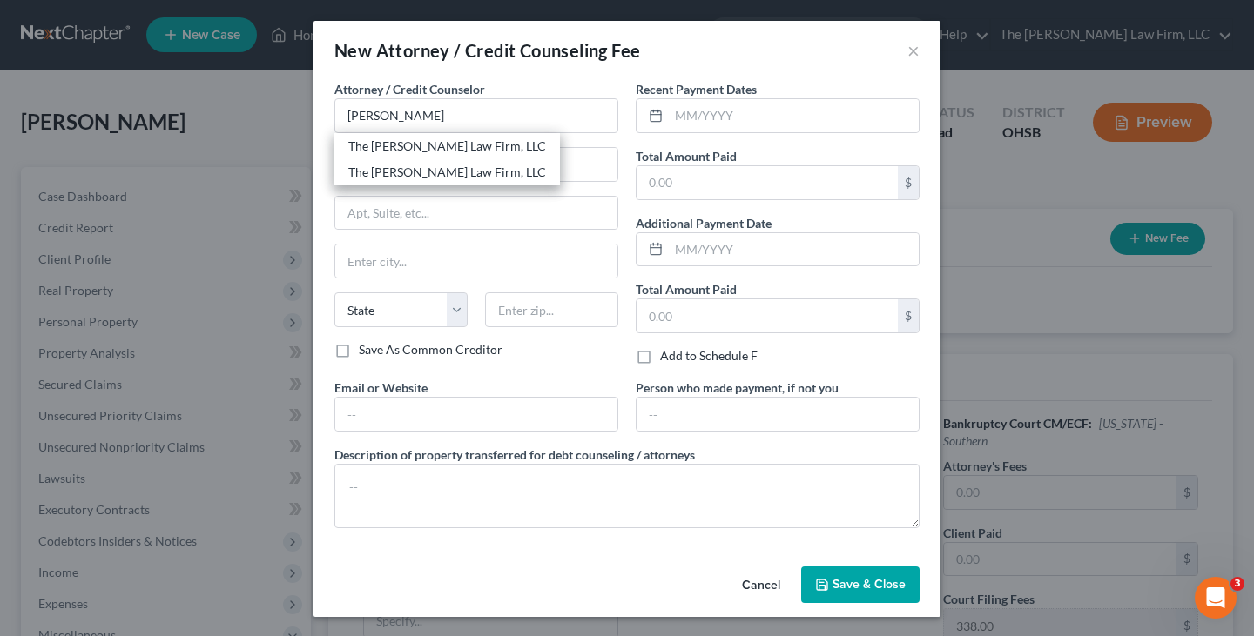
select select "36"
type input "43235"
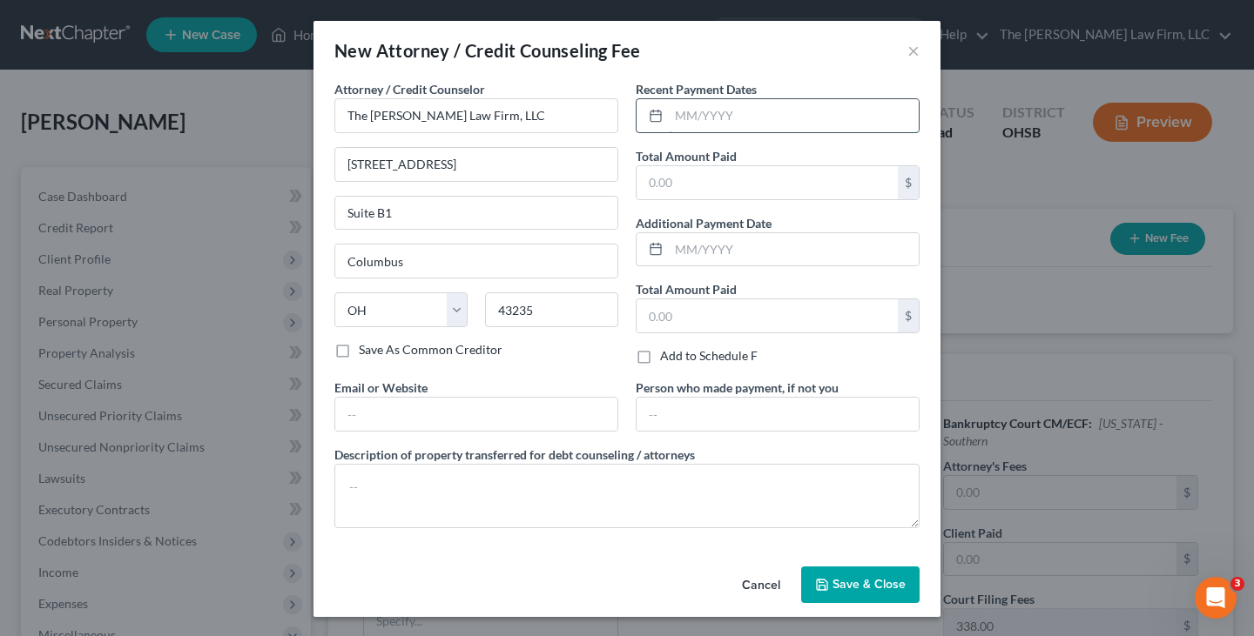
click at [696, 114] on input "text" at bounding box center [794, 115] width 250 height 33
type input "08/2025"
click at [708, 186] on input "text" at bounding box center [766, 182] width 261 height 33
type input "1,285"
drag, startPoint x: 547, startPoint y: 435, endPoint x: 548, endPoint y: 394, distance: 41.0
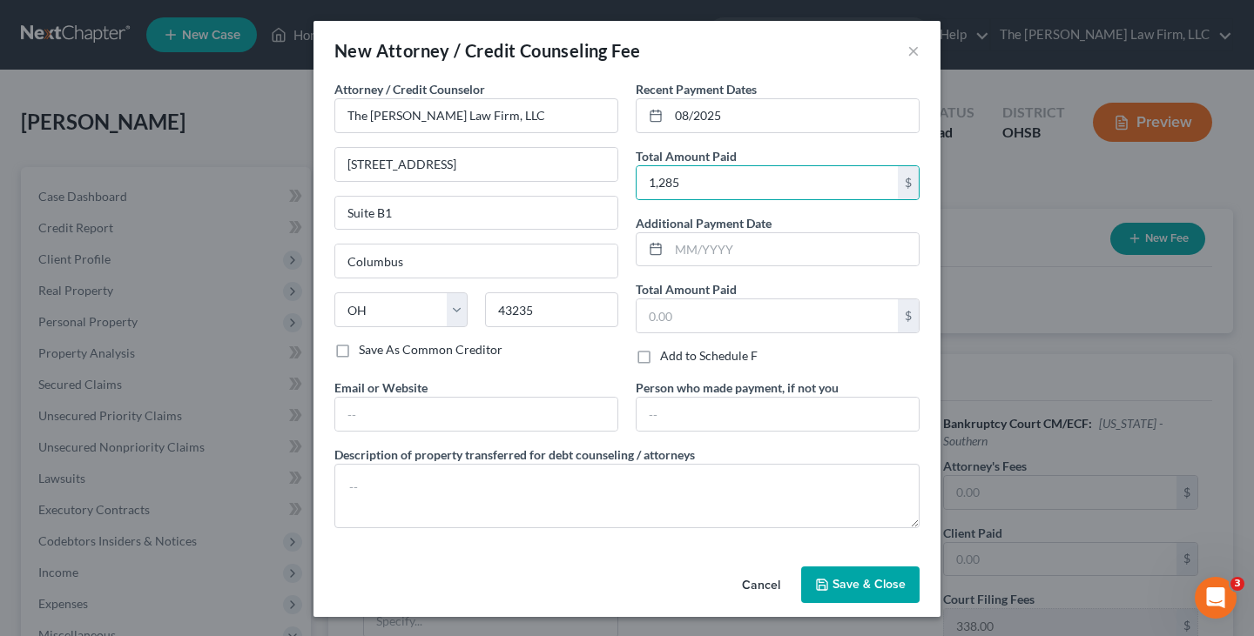
click at [547, 433] on div "Attorney / Credit Counselor * The [PERSON_NAME] Law Firm, LLC [STREET_ADDRESS] …" at bounding box center [627, 311] width 602 height 462
click at [560, 410] on input "text" at bounding box center [476, 414] width 282 height 33
type input "[EMAIL_ADDRESS][DOMAIN_NAME]"
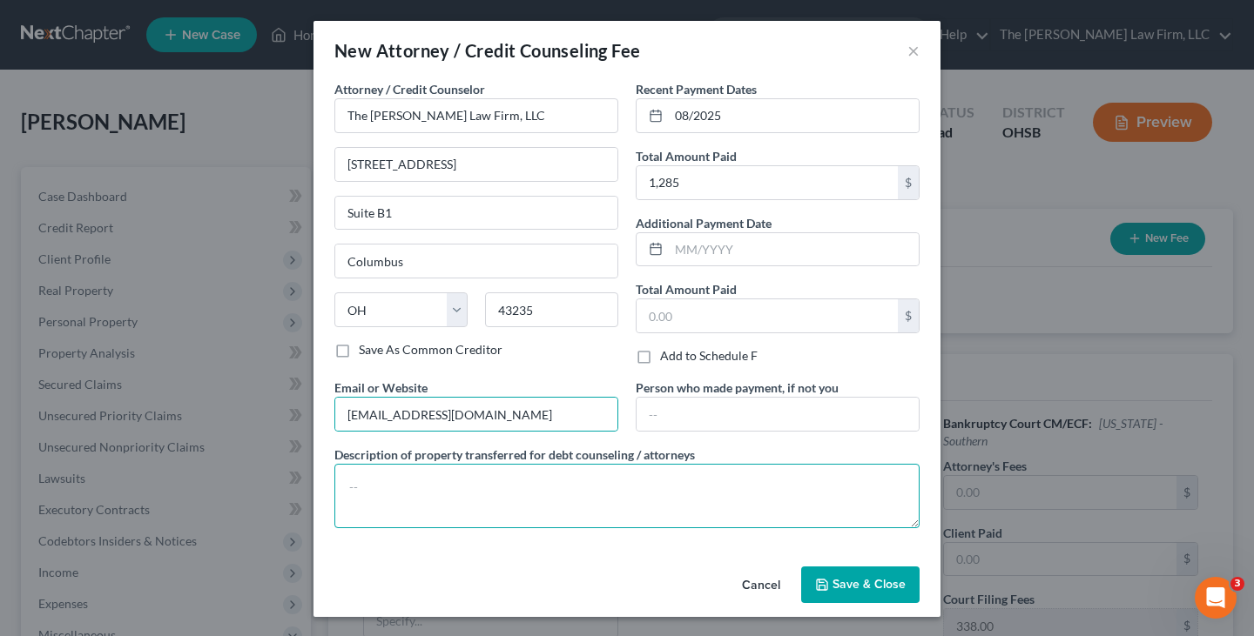
click at [565, 491] on textarea at bounding box center [626, 496] width 585 height 64
type textarea "Attorney Fee"
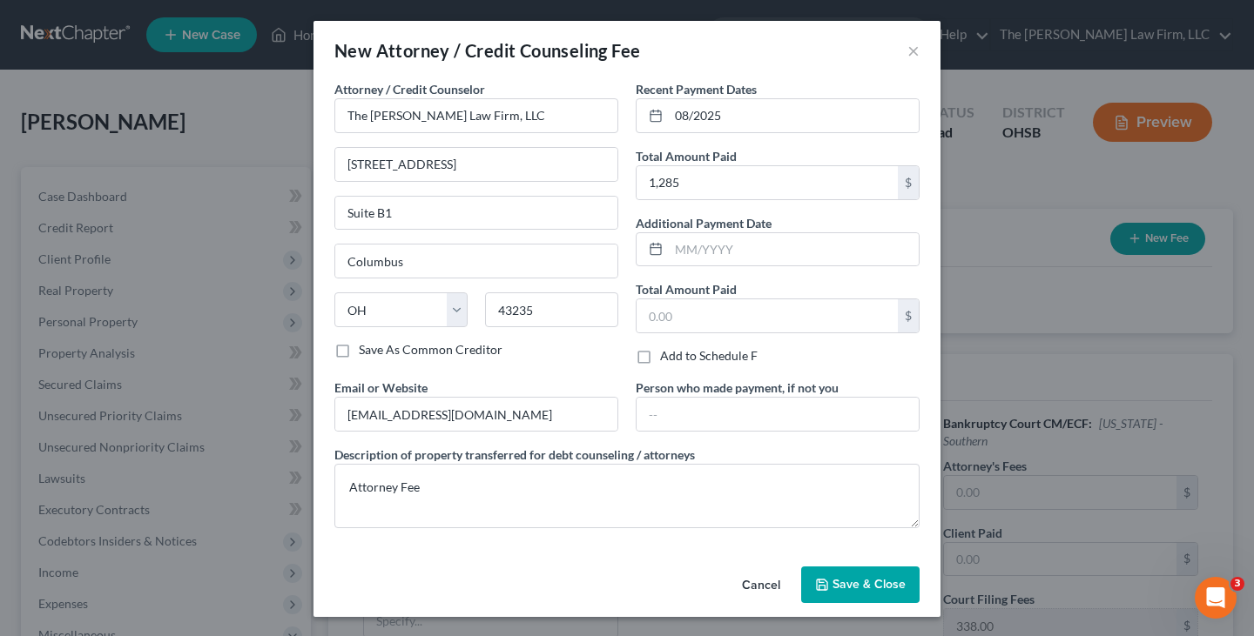
click at [857, 588] on span "Save & Close" at bounding box center [868, 584] width 73 height 15
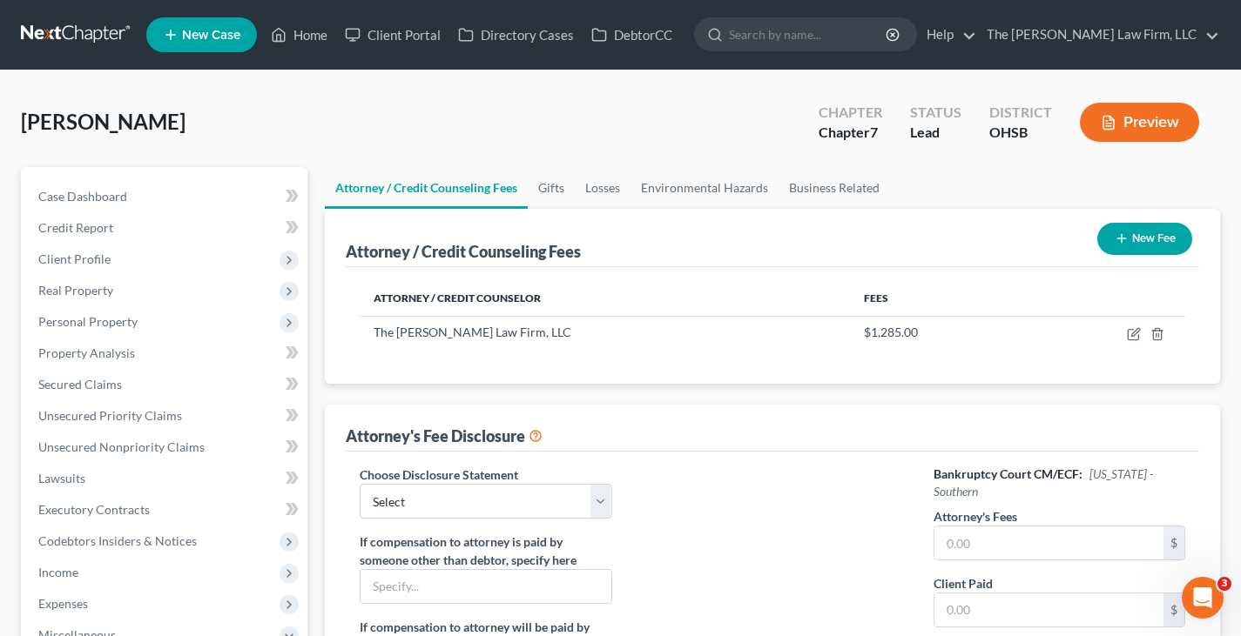
click at [1121, 239] on line "button" at bounding box center [1121, 239] width 0 height 8
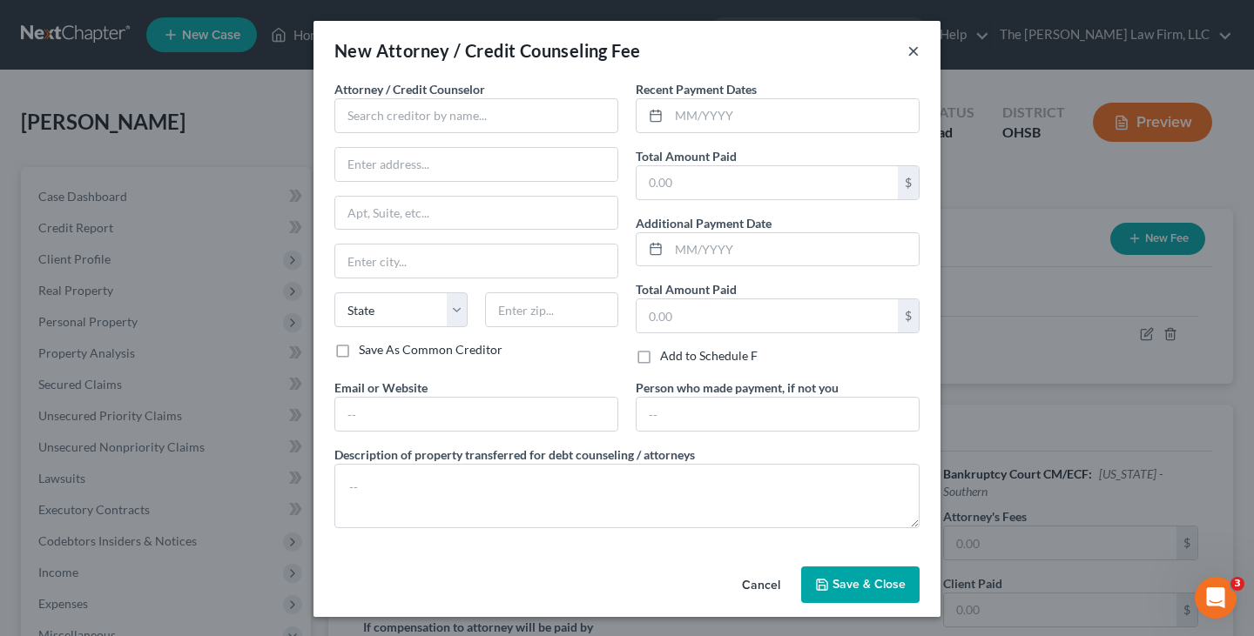
click at [907, 52] on button "×" at bounding box center [913, 50] width 12 height 21
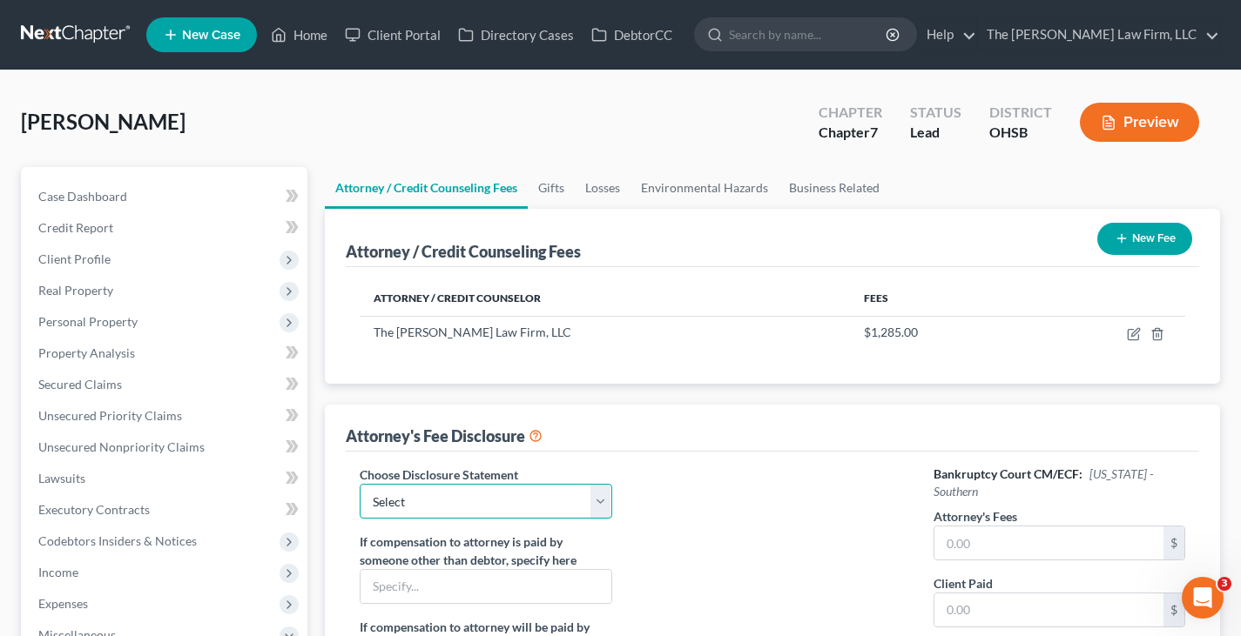
click at [599, 499] on select "Select Disclosure of Compensation" at bounding box center [486, 501] width 252 height 35
select select "0"
click at [360, 484] on select "Select Disclosure of Compensation" at bounding box center [486, 501] width 252 height 35
click at [951, 541] on input "text" at bounding box center [1048, 543] width 229 height 33
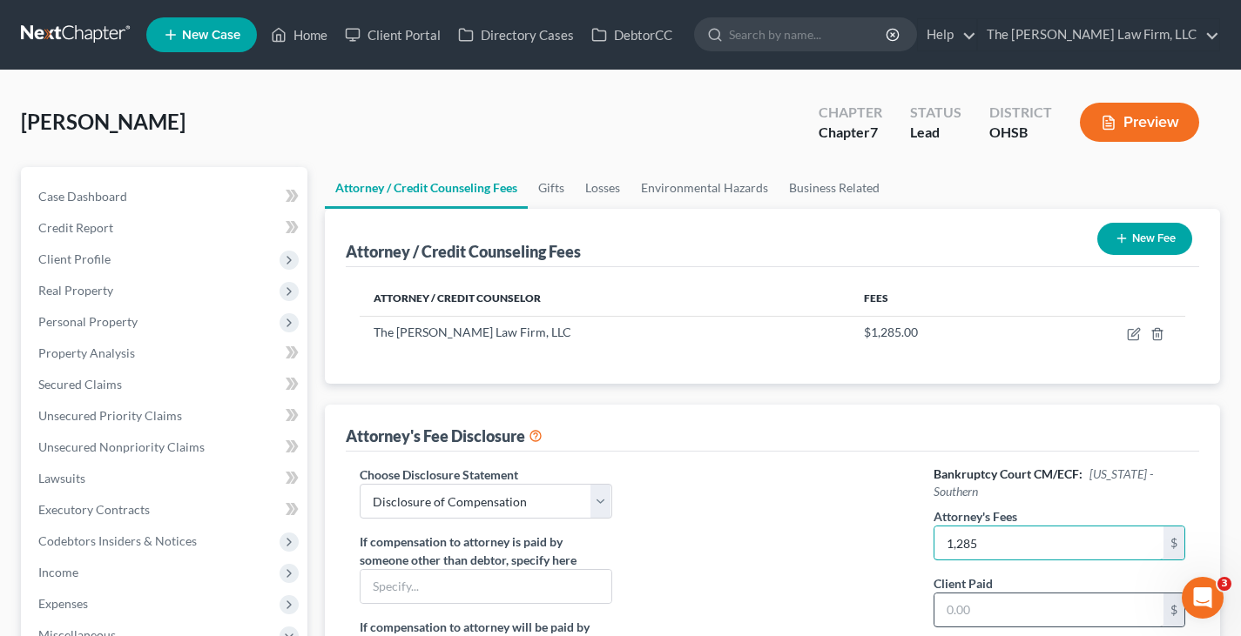
type input "1,285"
click at [973, 594] on input "text" at bounding box center [1048, 610] width 229 height 33
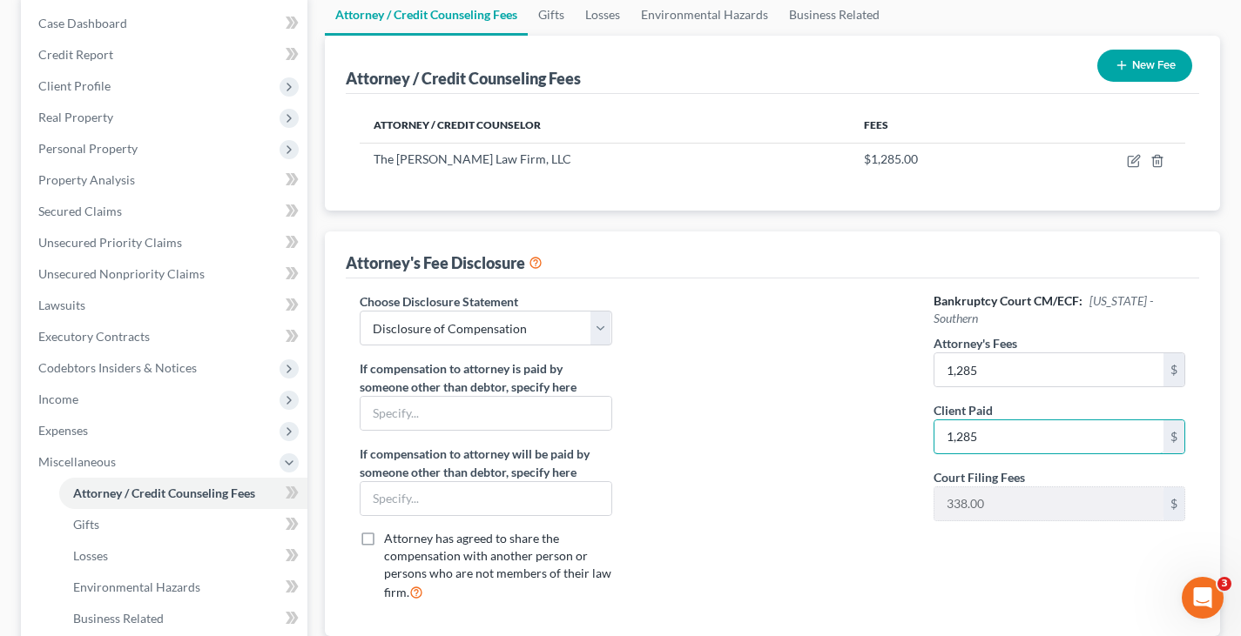
scroll to position [174, 0]
type input "1,285"
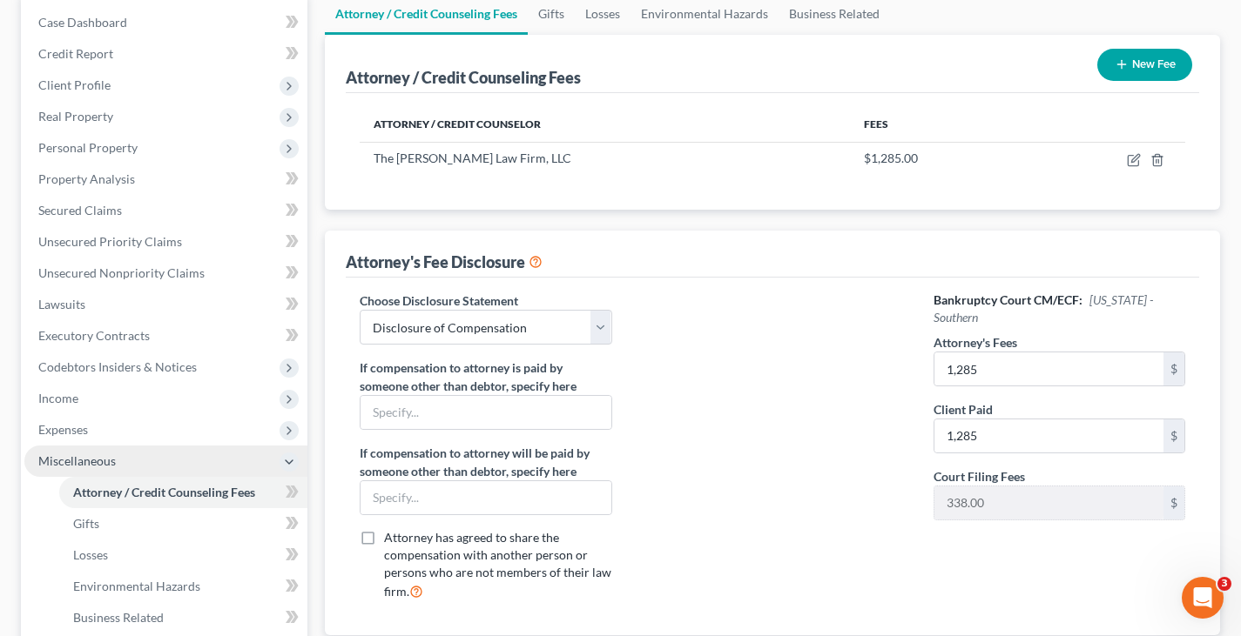
click at [131, 461] on span "Miscellaneous" at bounding box center [165, 461] width 283 height 31
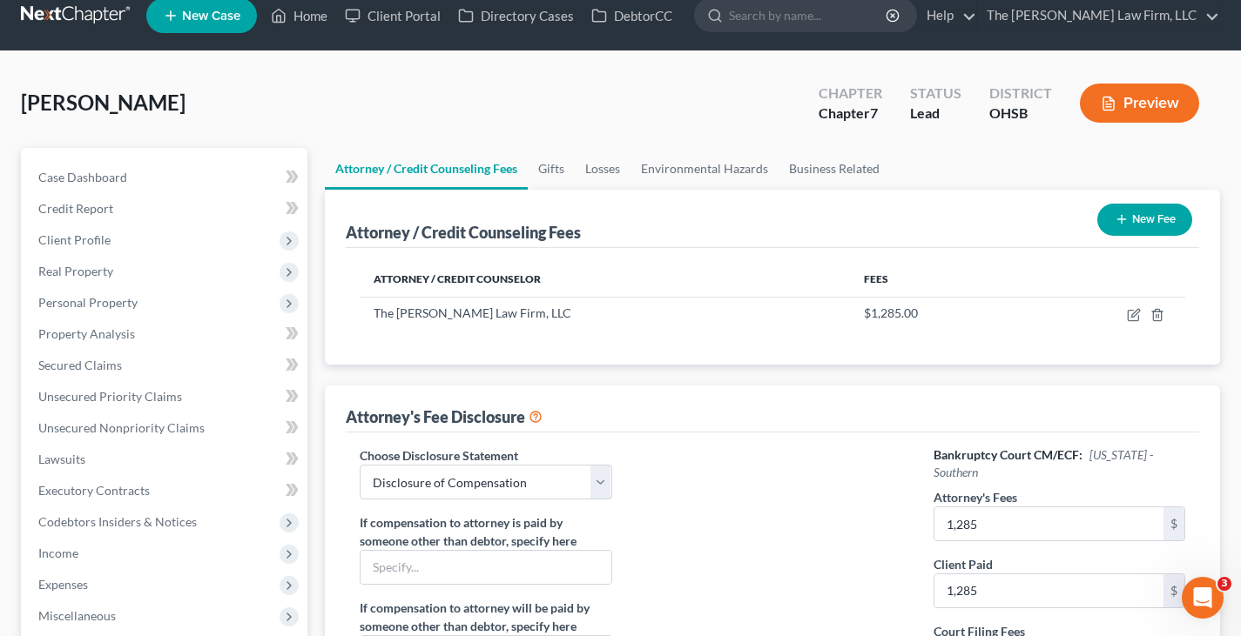
scroll to position [0, 0]
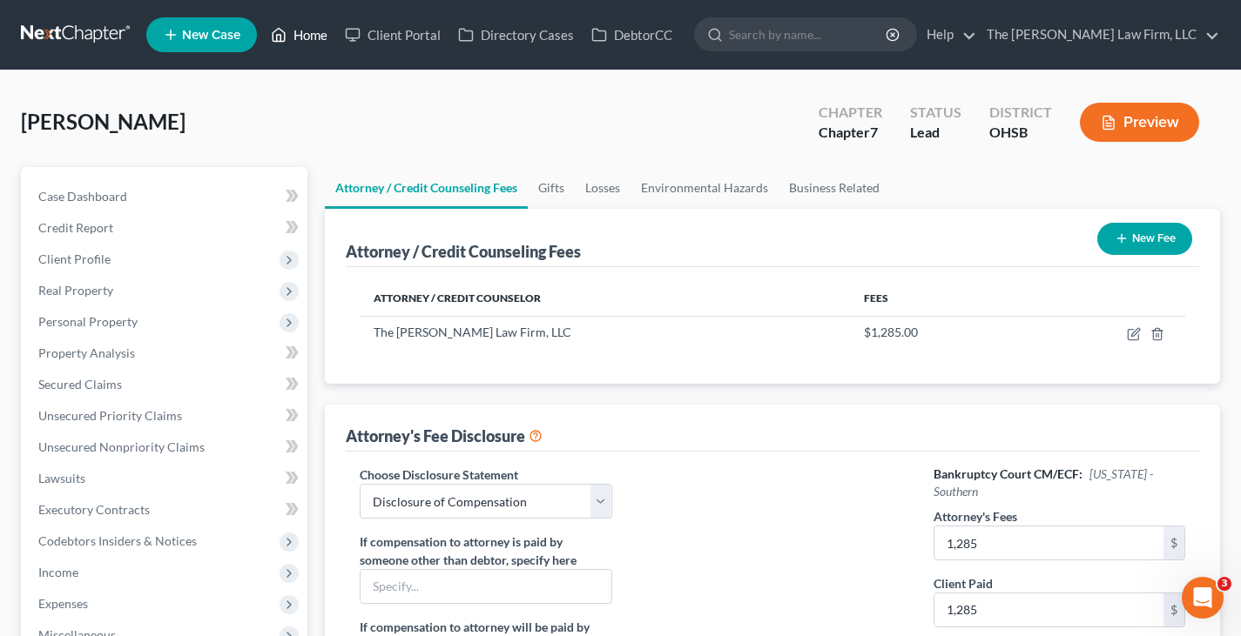
click at [319, 35] on link "Home" at bounding box center [299, 34] width 74 height 31
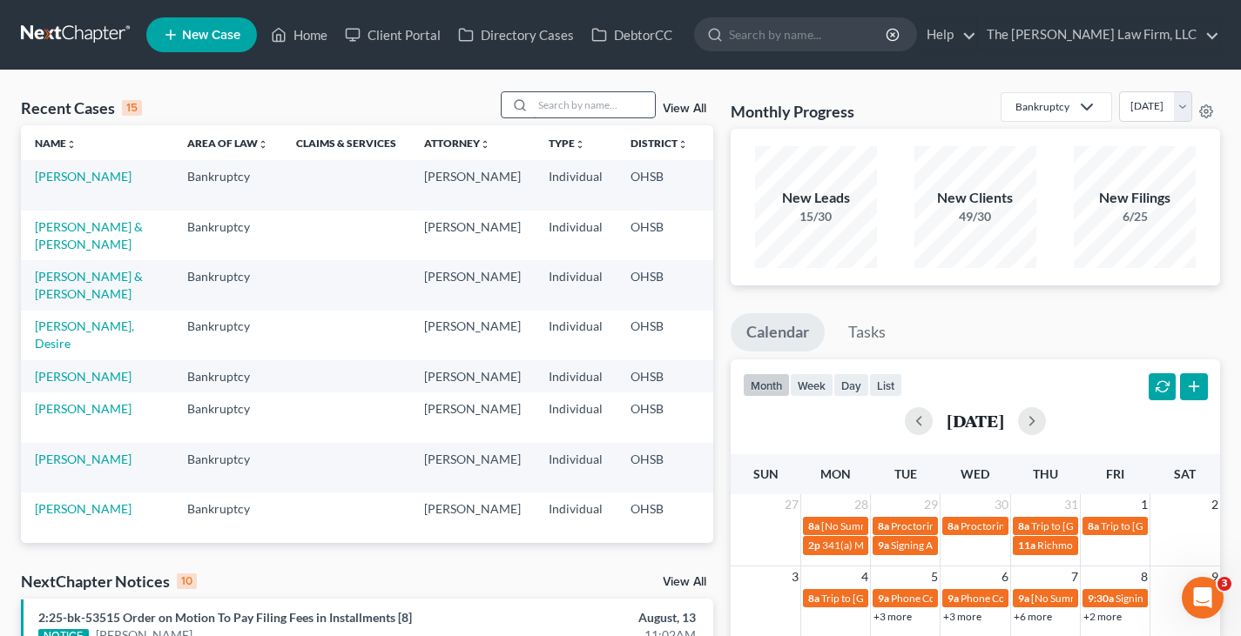
click at [570, 105] on input "search" at bounding box center [594, 104] width 122 height 25
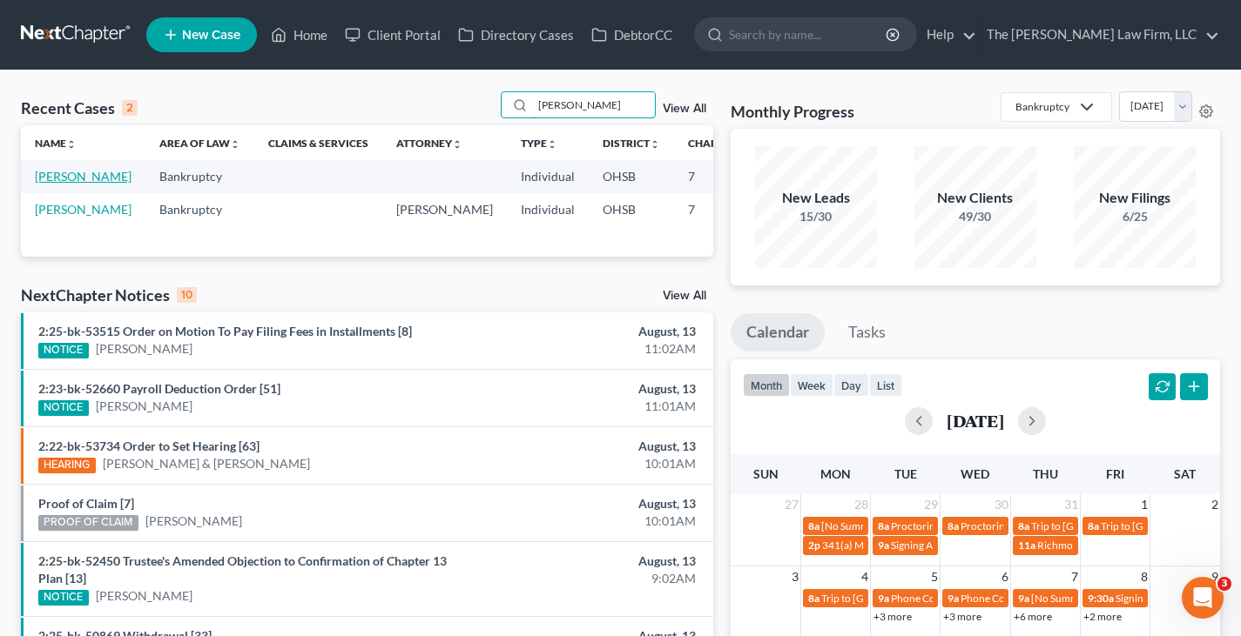
type input "[PERSON_NAME]"
click at [44, 184] on link "[PERSON_NAME]" at bounding box center [83, 176] width 97 height 15
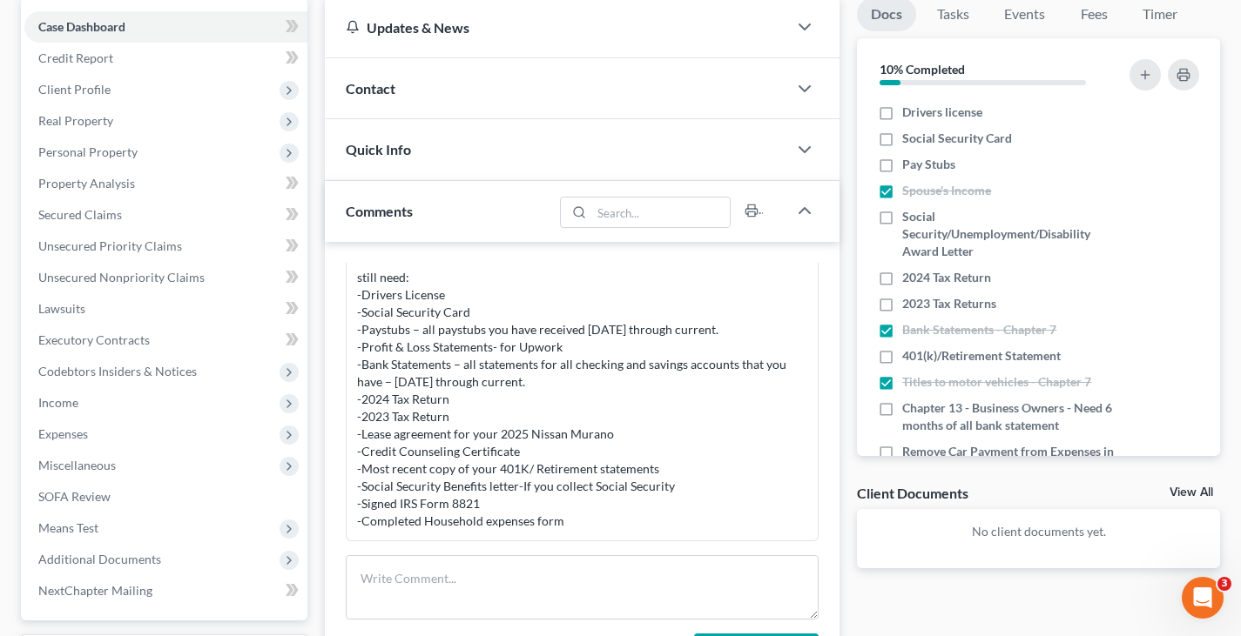
scroll to position [174, 0]
